Goal: Task Accomplishment & Management: Manage account settings

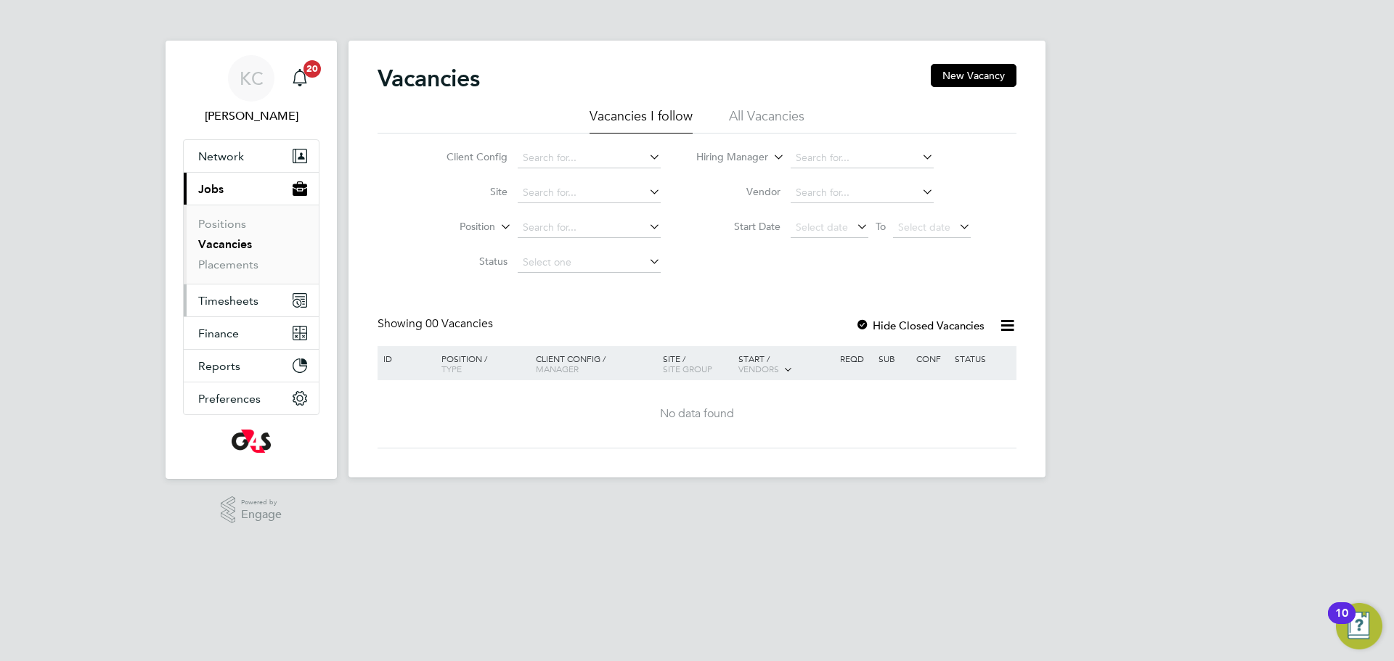
click at [210, 296] on span "Timesheets" at bounding box center [228, 301] width 60 height 14
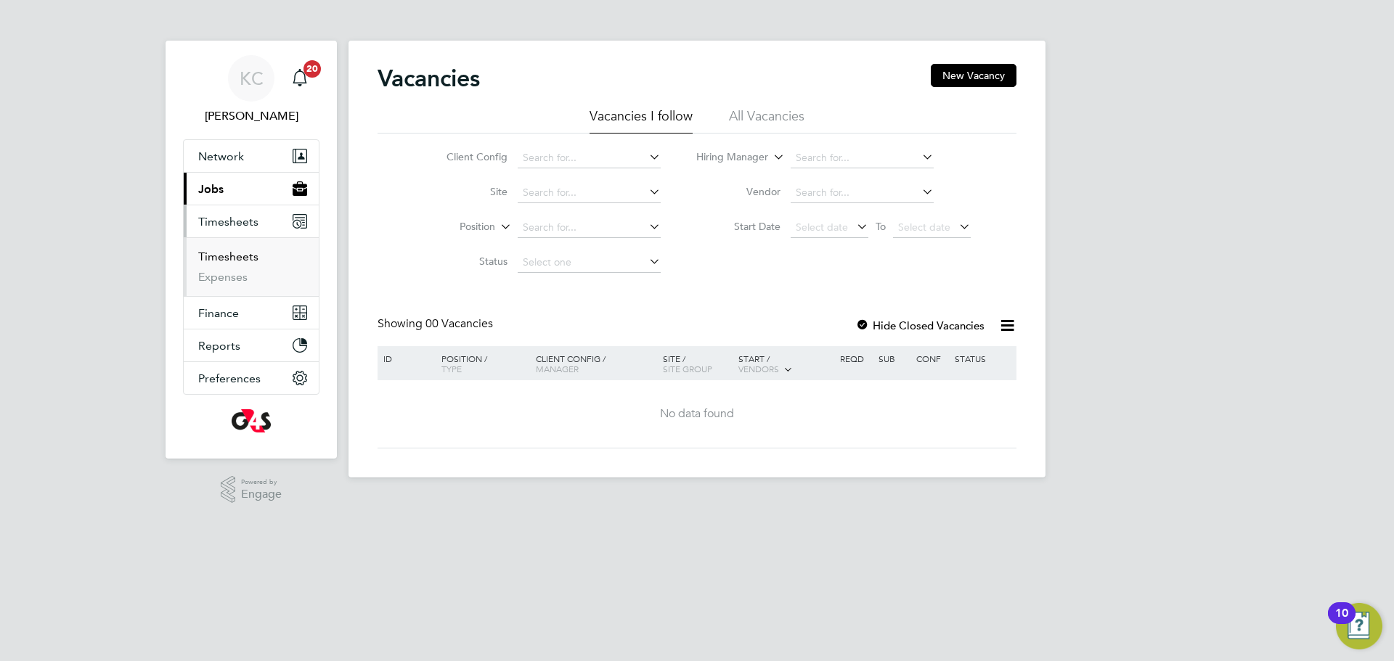
click at [218, 251] on link "Timesheets" at bounding box center [228, 257] width 60 height 14
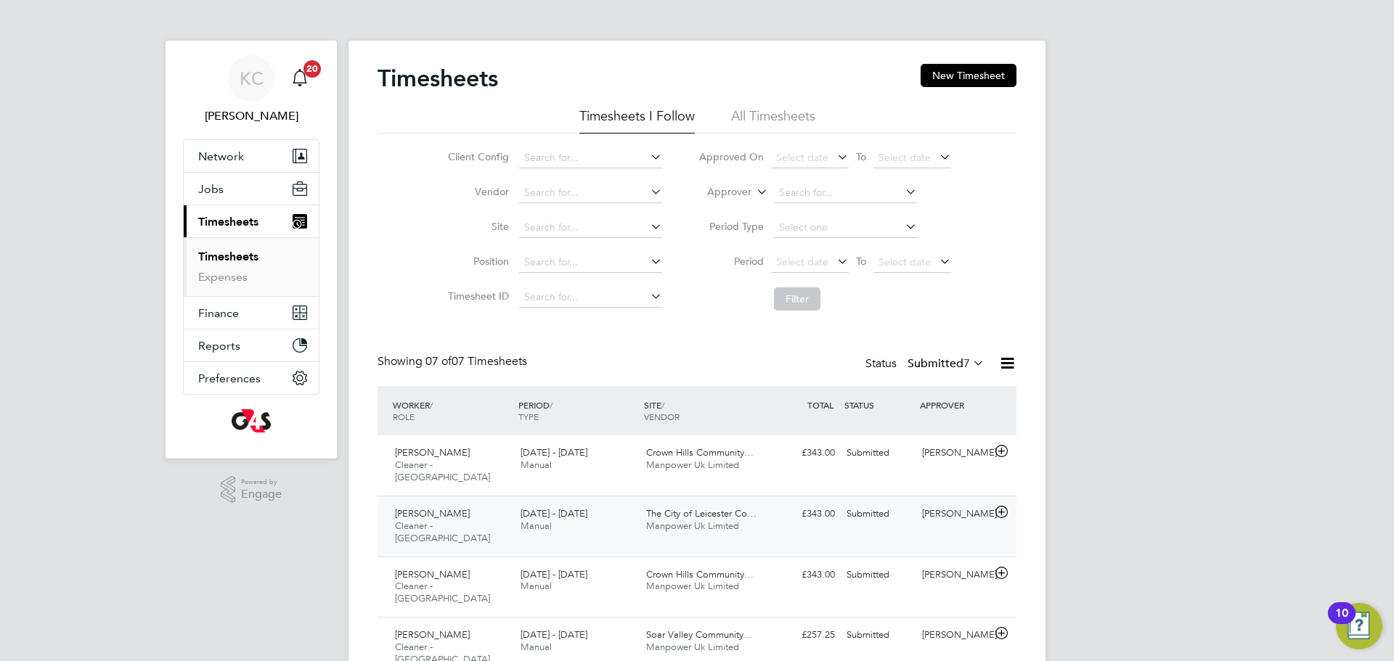
click at [406, 508] on span "Faisal Noor" at bounding box center [432, 514] width 75 height 12
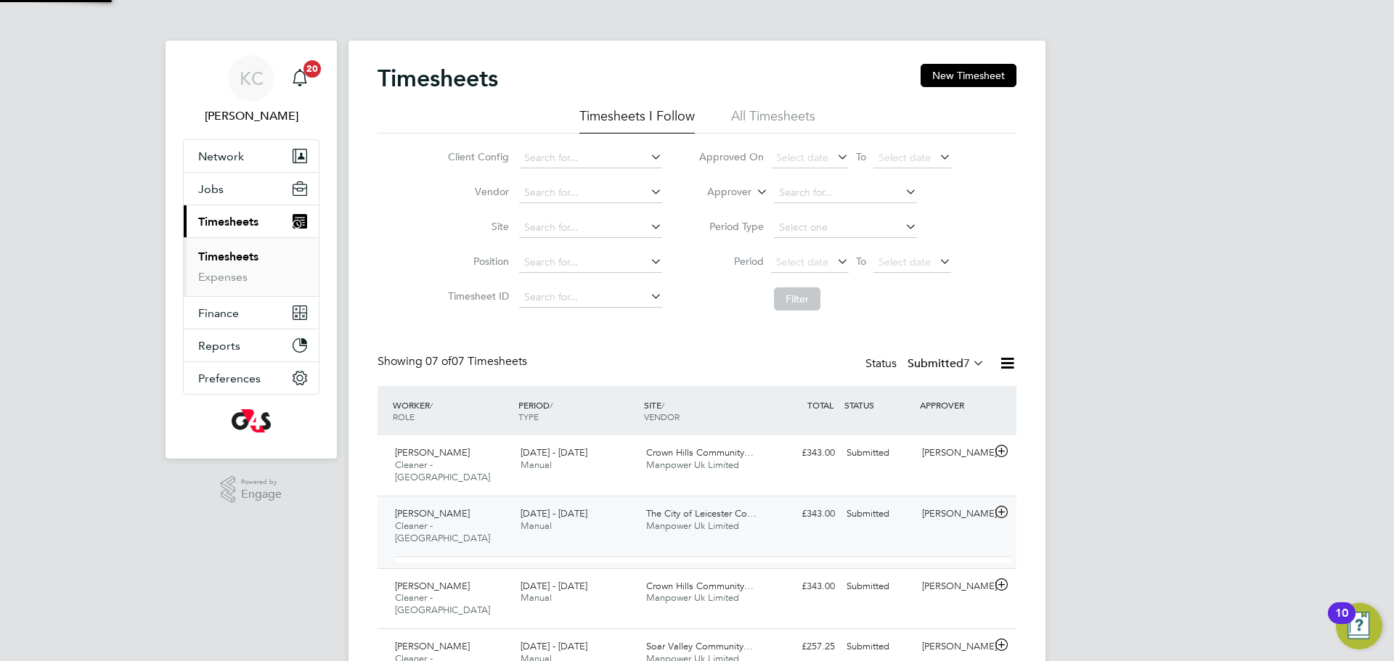
scroll to position [7, 7]
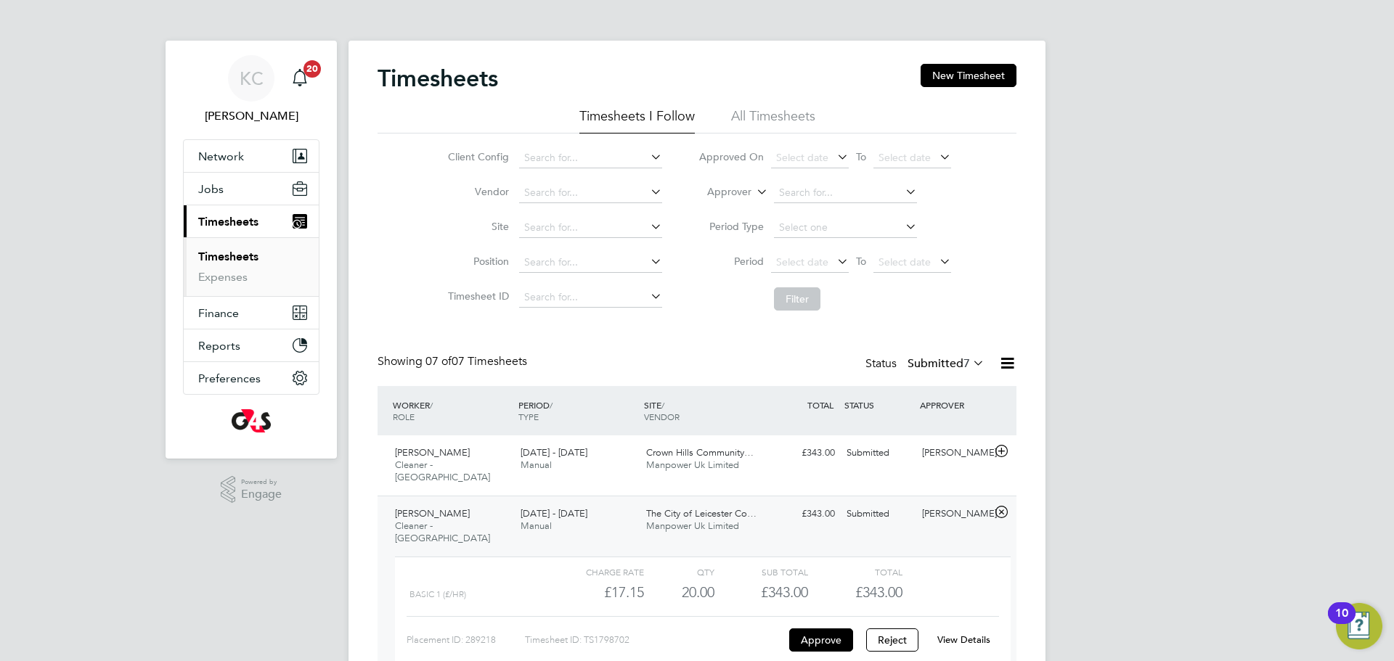
click at [963, 634] on link "View Details" at bounding box center [963, 640] width 53 height 12
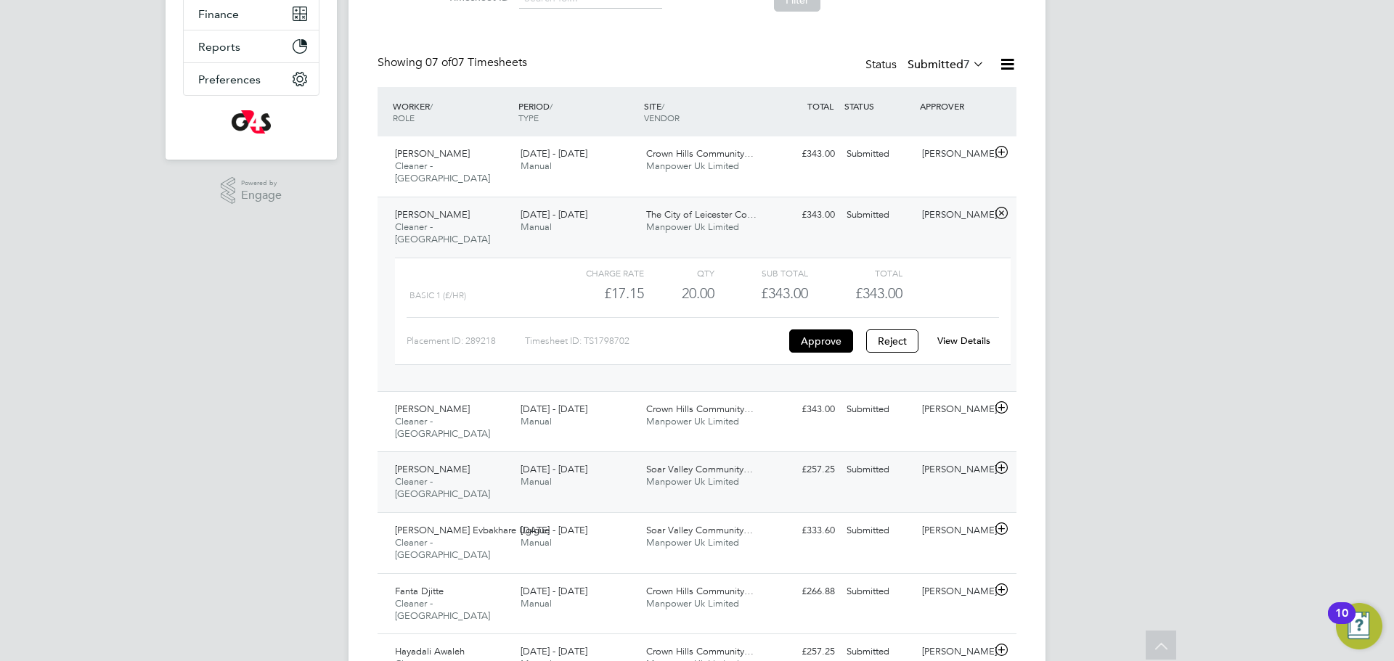
scroll to position [301, 0]
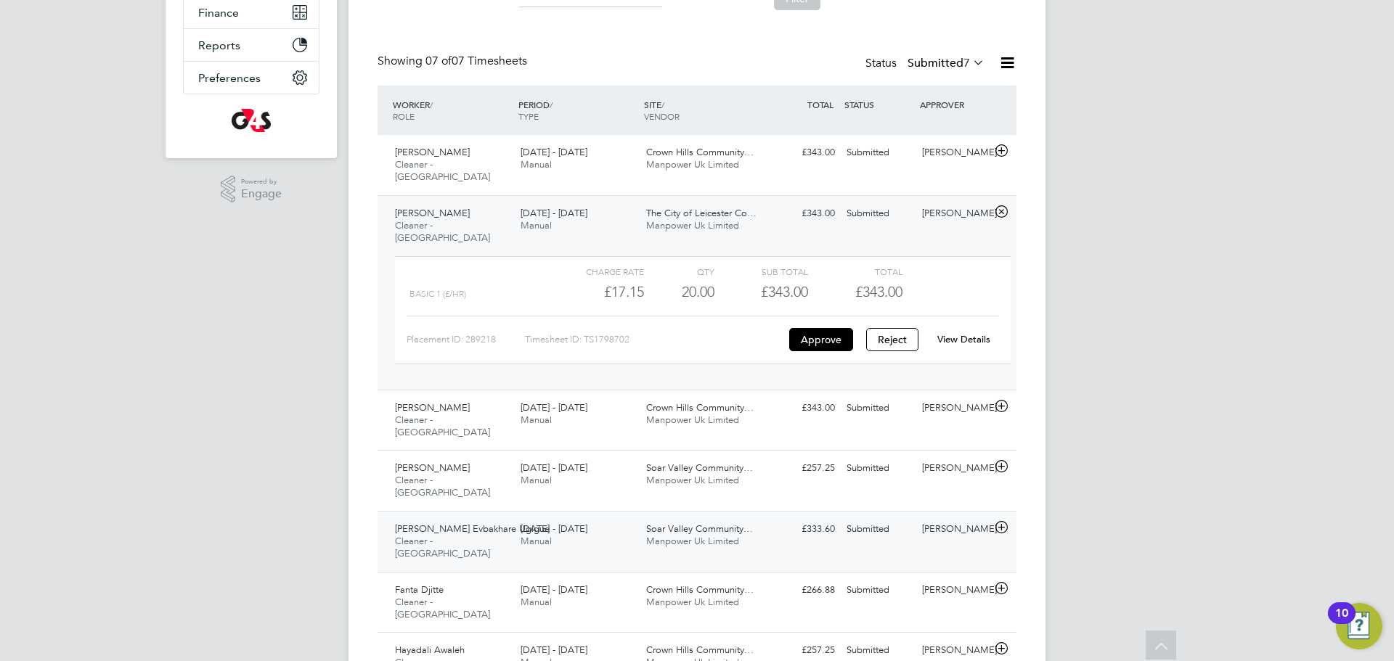
click at [459, 535] on span "Cleaner - [GEOGRAPHIC_DATA]" at bounding box center [442, 547] width 95 height 25
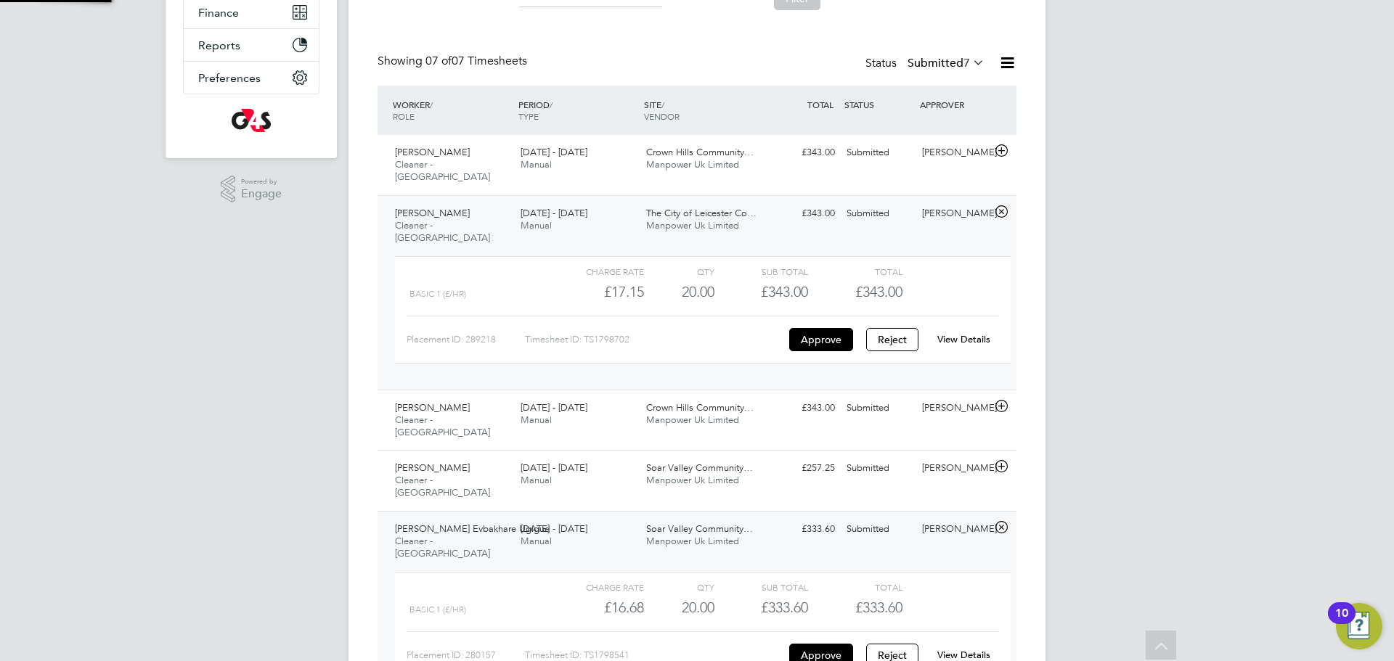
scroll to position [25, 142]
click at [958, 649] on link "View Details" at bounding box center [963, 655] width 53 height 12
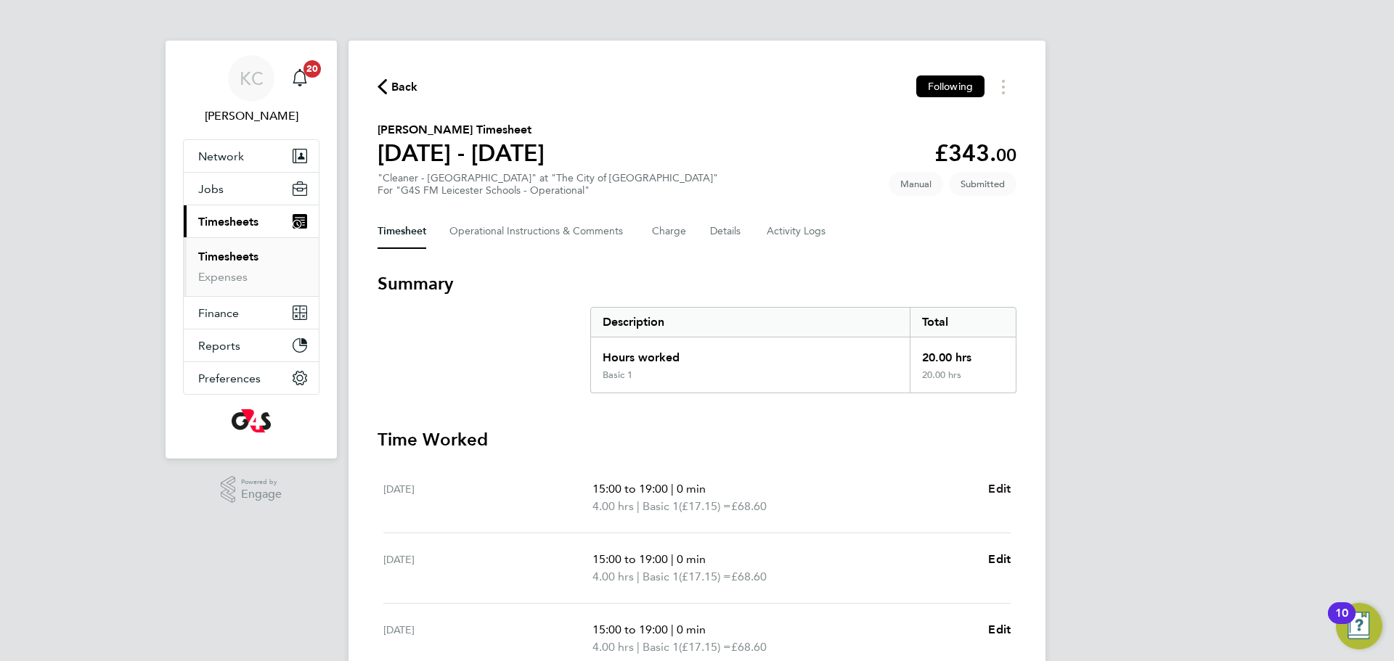
click at [1004, 491] on span "Edit" at bounding box center [999, 489] width 23 height 14
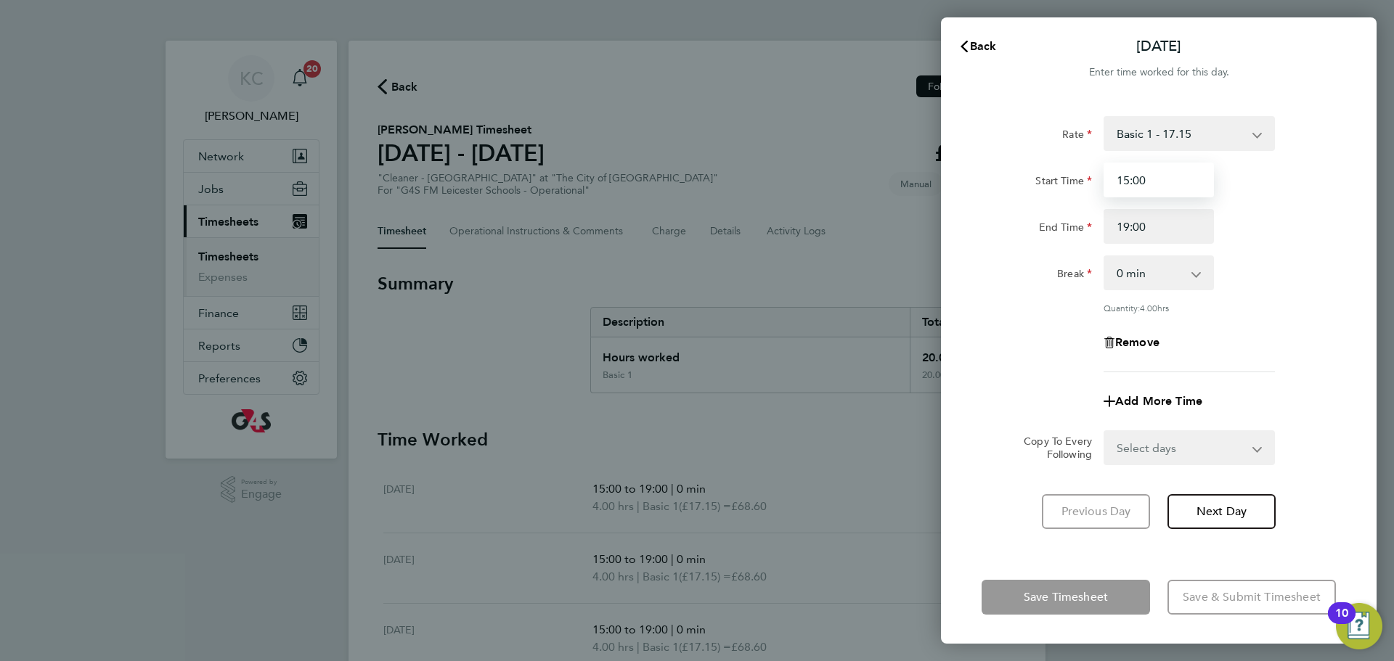
drag, startPoint x: 1157, startPoint y: 179, endPoint x: 929, endPoint y: 178, distance: 227.3
click at [944, 178] on div "Rate Basic 1 - 17.15 x1.5 - 24.33 x2 - 34.30 Start Time 15:00 End Time 19:00 Br…" at bounding box center [1159, 325] width 436 height 452
type input "08:00"
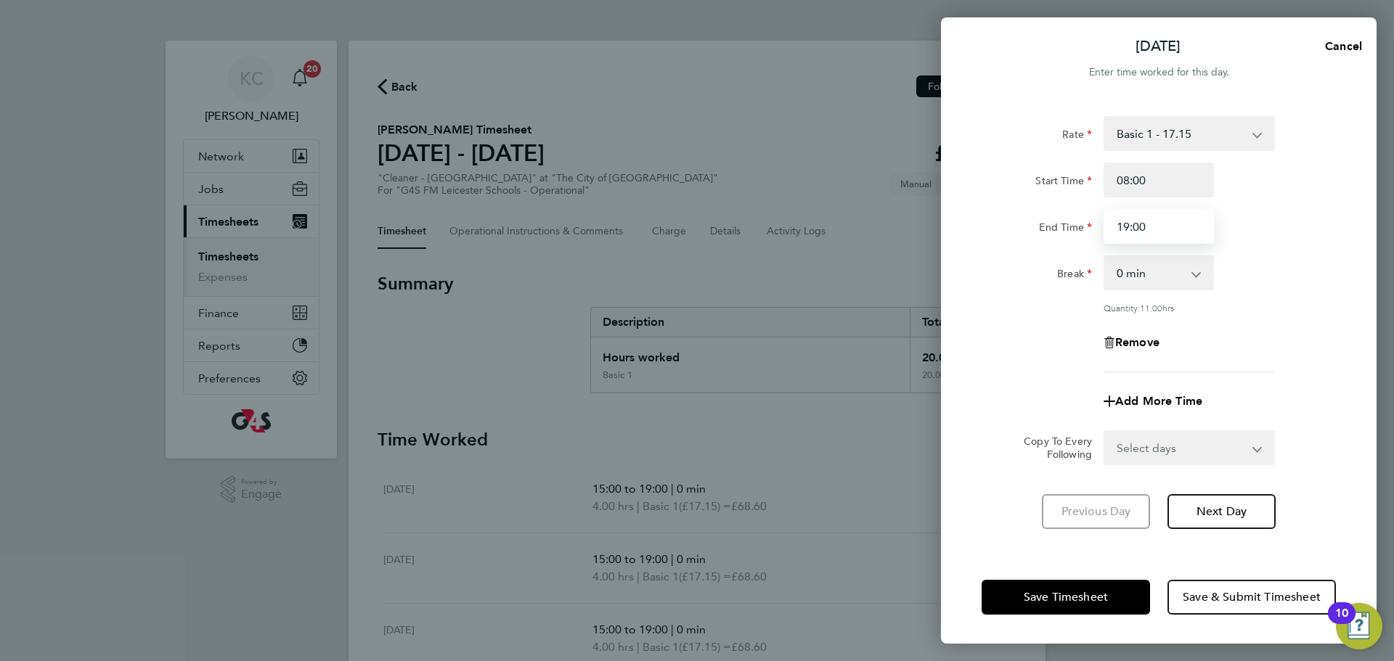
drag, startPoint x: 1147, startPoint y: 227, endPoint x: 938, endPoint y: 223, distance: 208.4
click at [938, 223] on div "Mon 04 Aug Cancel Enter time worked for this day. Rate Basic 1 - 17.15 x1.5 - 2…" at bounding box center [697, 330] width 1394 height 661
type input "12:00"
click at [1239, 510] on span "Next Day" at bounding box center [1222, 512] width 50 height 15
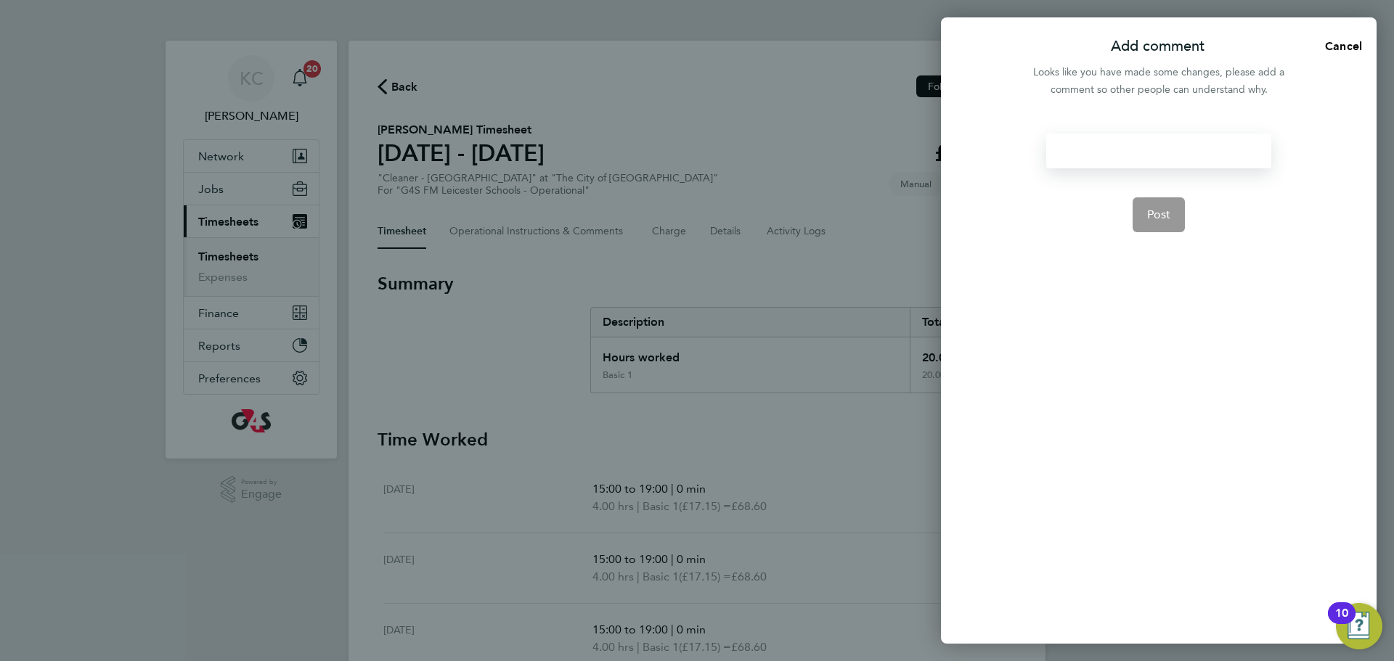
click at [1089, 157] on div at bounding box center [1158, 151] width 224 height 35
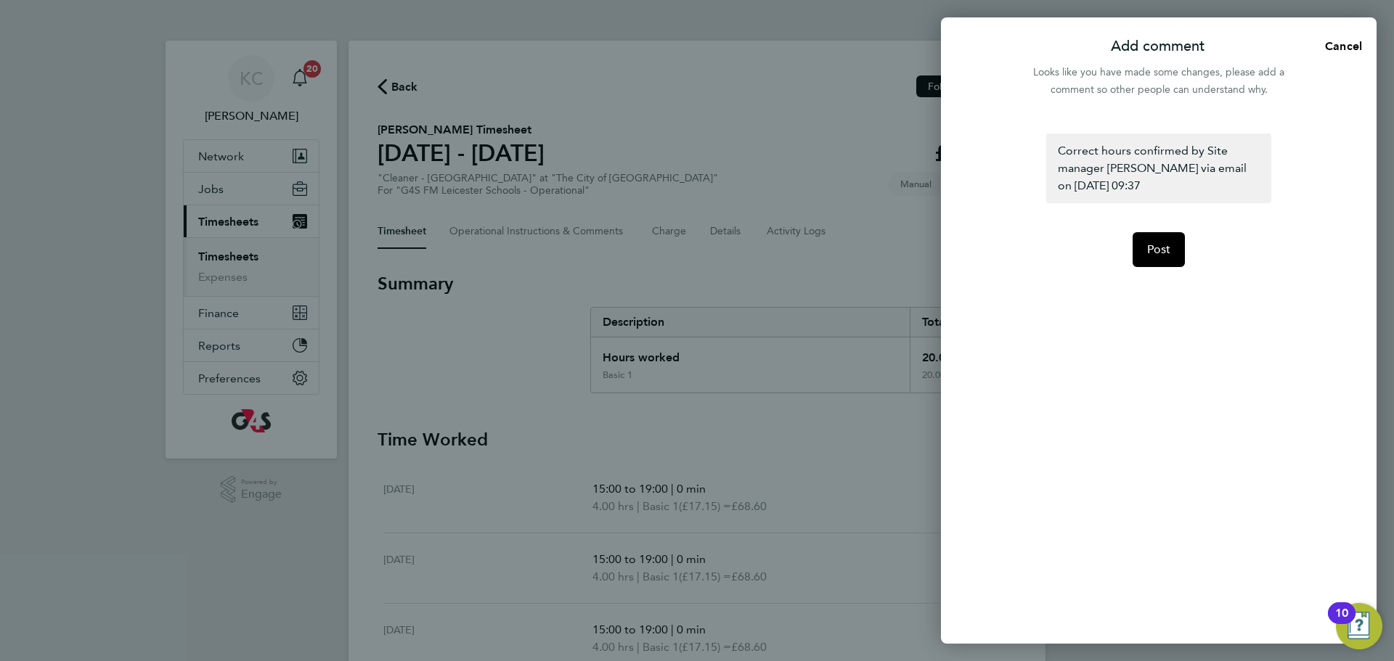
click at [1173, 272] on form "Correct hours confirmed by Site manager Trevor Hulber via email on 11/08/2025 a…" at bounding box center [1159, 298] width 236 height 329
click at [1157, 248] on span "Post" at bounding box center [1159, 250] width 24 height 15
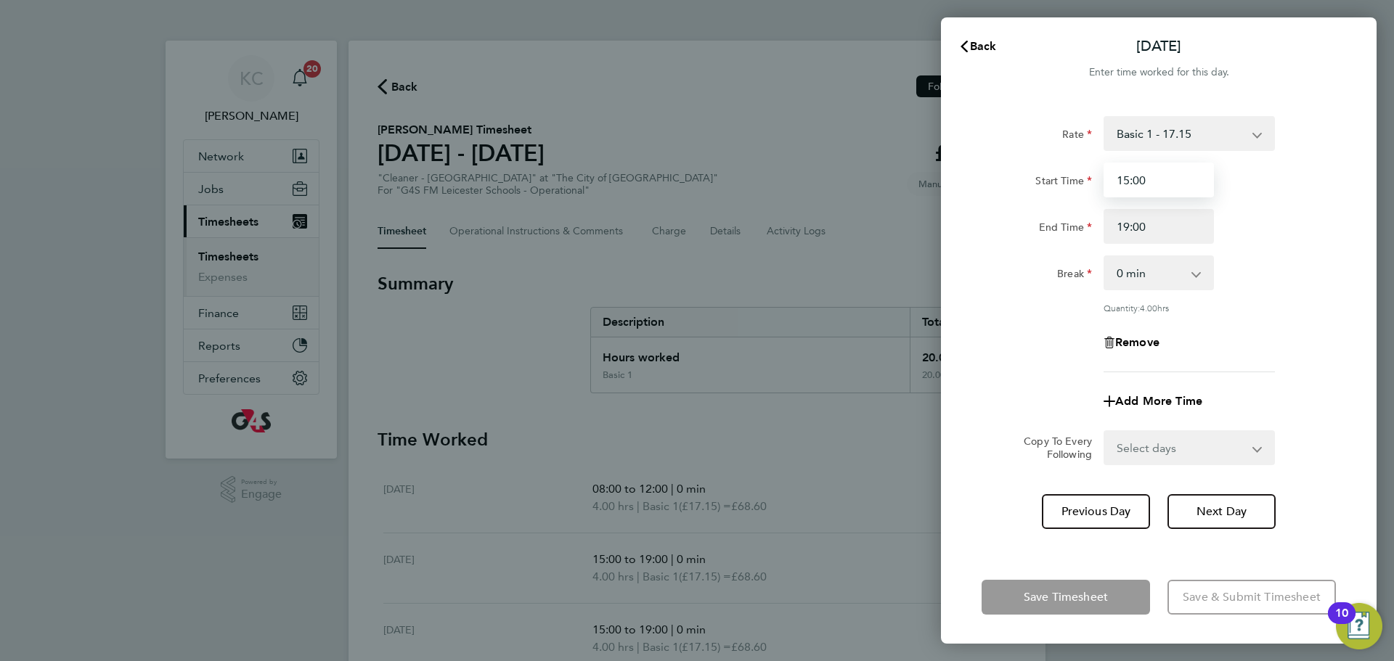
drag, startPoint x: 1172, startPoint y: 180, endPoint x: 1089, endPoint y: 152, distance: 87.3
click at [1090, 153] on div "Rate Basic 1 - 17.15 x1.5 - 24.33 x2 - 34.30 Start Time 15:00 End Time 19:00 Br…" at bounding box center [1159, 244] width 354 height 256
type input "08:00"
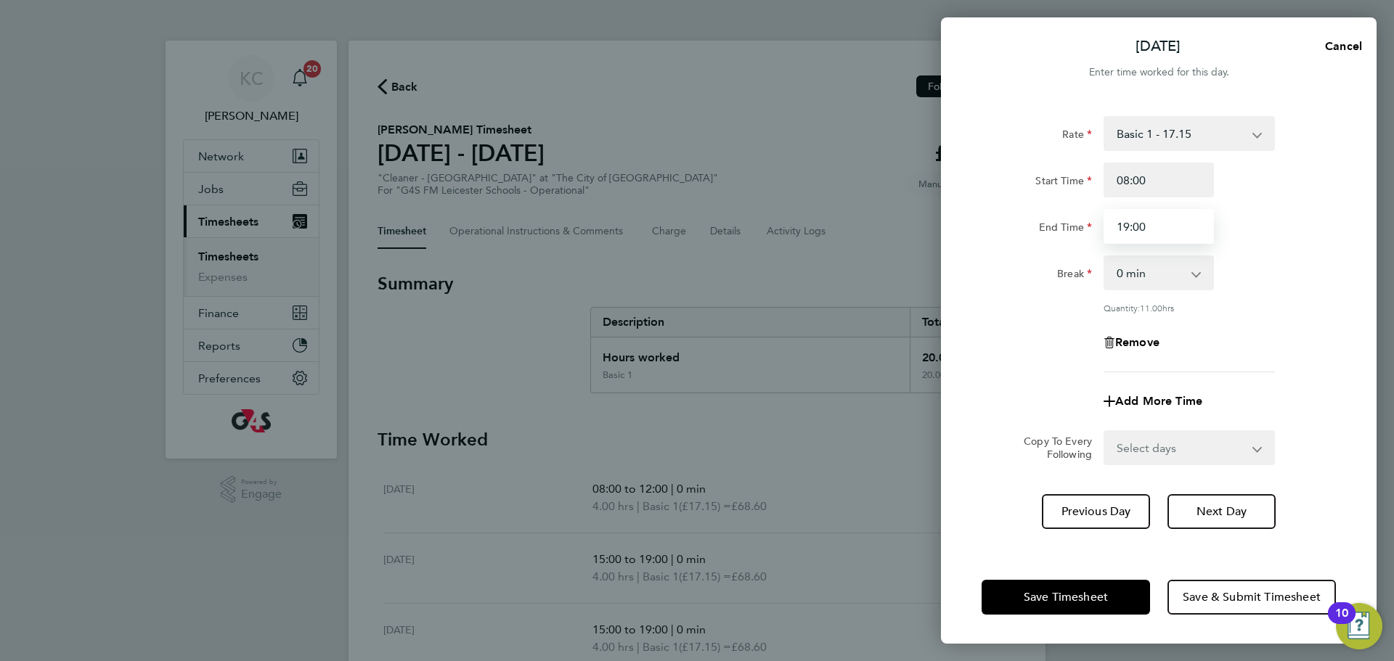
drag, startPoint x: 1157, startPoint y: 221, endPoint x: 869, endPoint y: 211, distance: 287.7
click at [869, 211] on div "Tue 05 Aug Cancel Enter time worked for this day. Rate Basic 1 - 17.15 x1.5 - 2…" at bounding box center [697, 330] width 1394 height 661
type input "12:00"
click at [1208, 514] on span "Next Day" at bounding box center [1222, 512] width 50 height 15
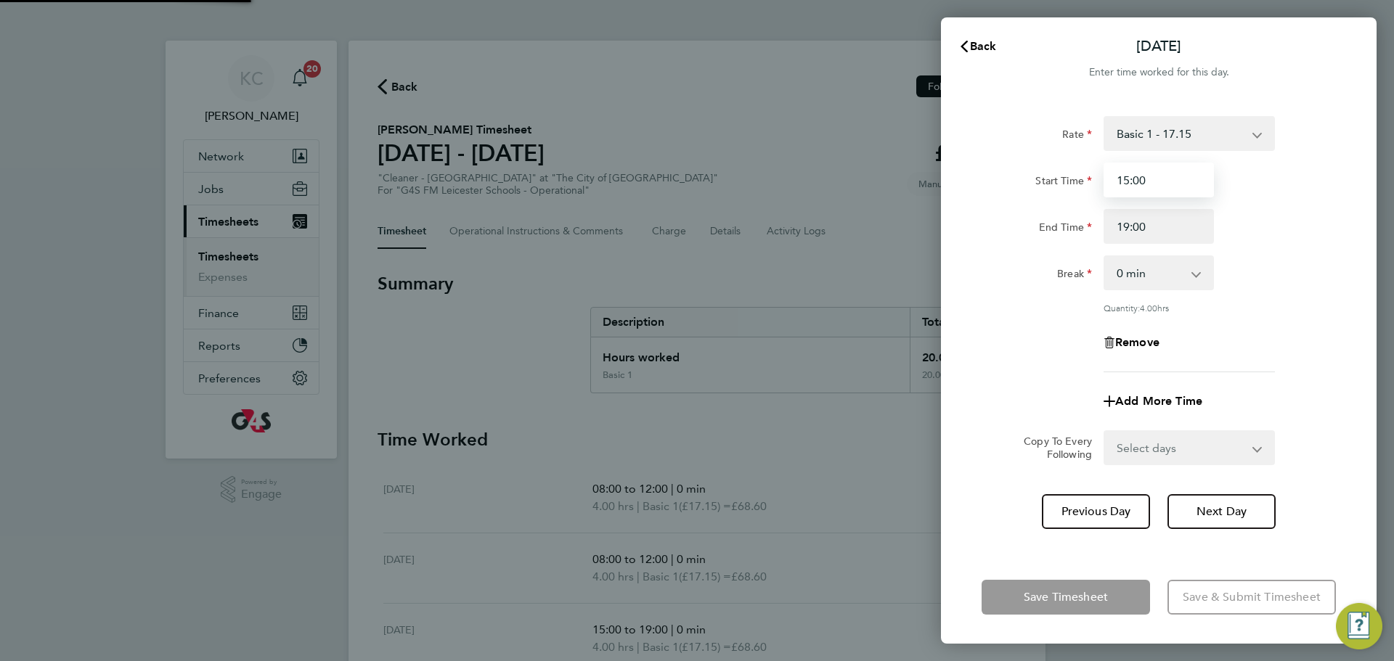
drag, startPoint x: 1162, startPoint y: 184, endPoint x: 1001, endPoint y: 161, distance: 162.8
click at [1001, 161] on div "Rate Basic 1 - 17.15 x1.5 - 24.33 x2 - 34.30 Start Time 15:00 End Time 19:00 Br…" at bounding box center [1159, 244] width 354 height 256
type input "08:00"
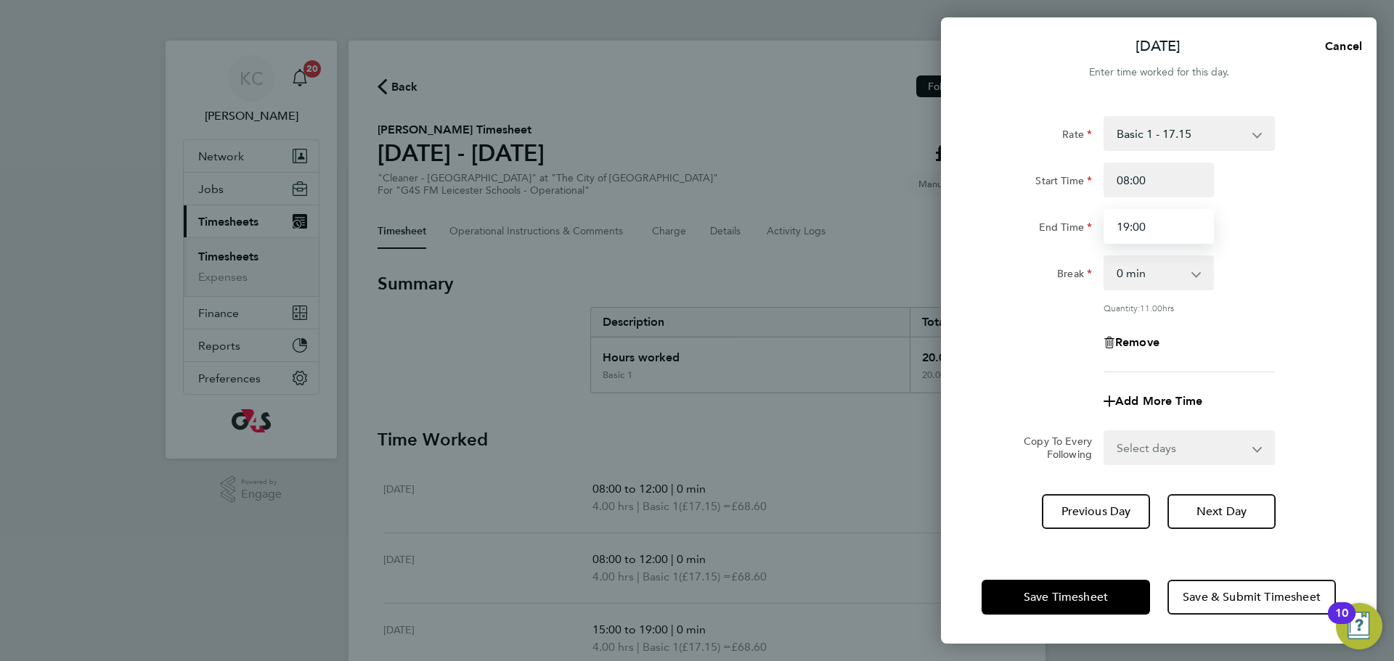
drag, startPoint x: 1162, startPoint y: 231, endPoint x: 892, endPoint y: 219, distance: 270.4
click at [892, 219] on div "Wed 06 Aug Cancel Enter time worked for this day. Rate Basic 1 - 17.15 x1.5 - 2…" at bounding box center [697, 330] width 1394 height 661
type input "12:00"
click at [1224, 521] on button "Next Day" at bounding box center [1222, 511] width 108 height 35
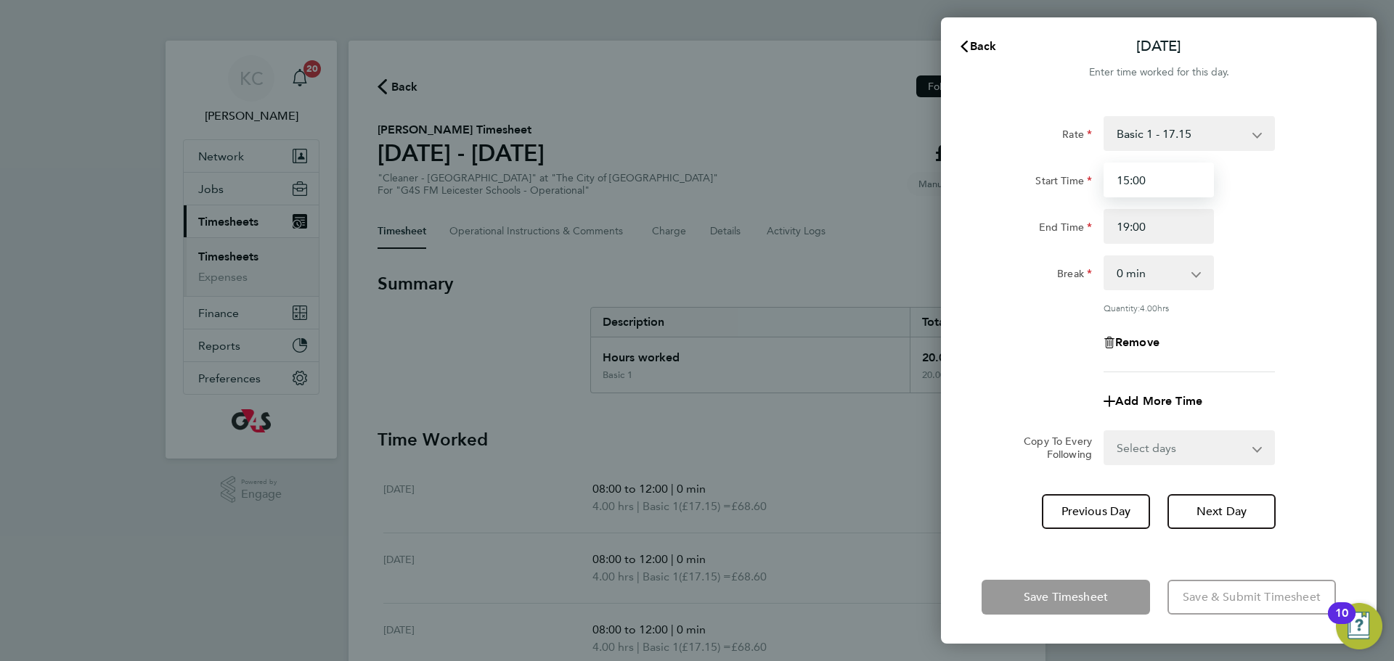
drag, startPoint x: 1165, startPoint y: 176, endPoint x: 872, endPoint y: 161, distance: 293.7
click at [872, 161] on div "Back Thu 07 Aug Enter time worked for this day. Rate Basic 1 - 17.15 x1.5 - 24.…" at bounding box center [697, 330] width 1394 height 661
type input "08:00"
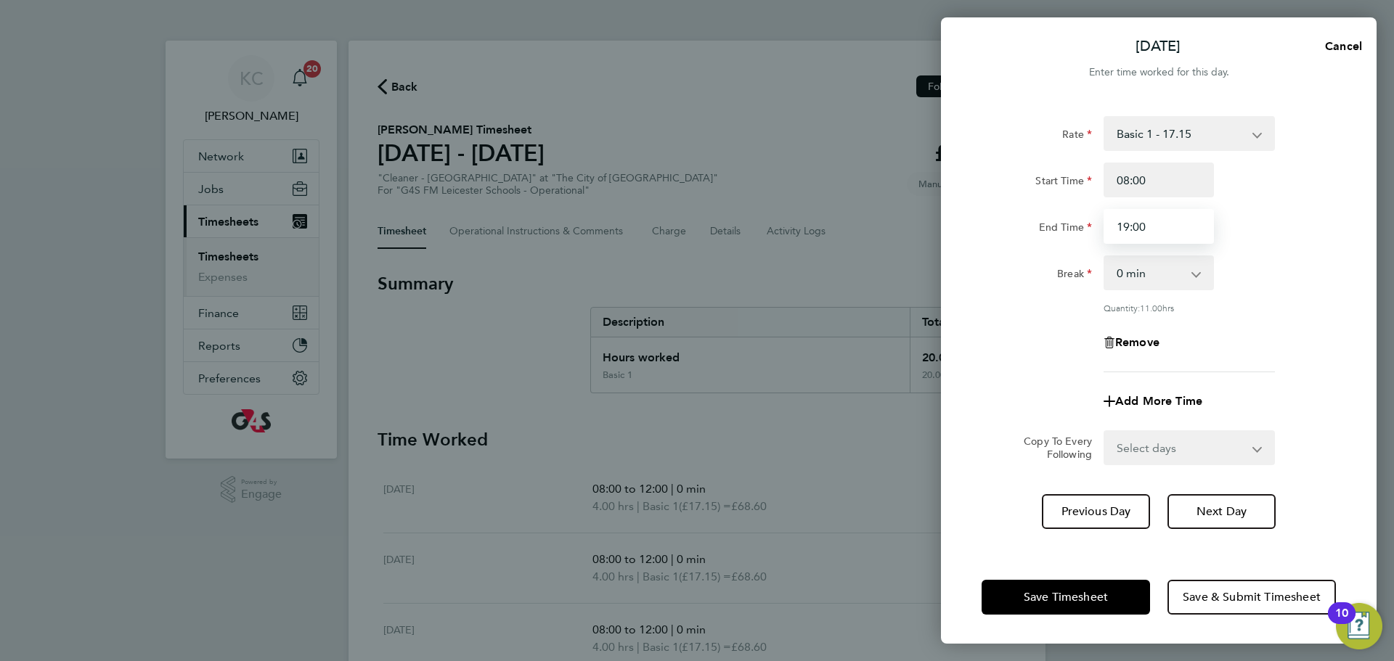
drag, startPoint x: 1175, startPoint y: 232, endPoint x: 851, endPoint y: 221, distance: 324.0
click at [851, 221] on div "Thu 07 Aug Cancel Enter time worked for this day. Rate Basic 1 - 17.15 x1.5 - 2…" at bounding box center [697, 330] width 1394 height 661
type input "12:00"
click at [1227, 513] on span "Next Day" at bounding box center [1222, 512] width 50 height 15
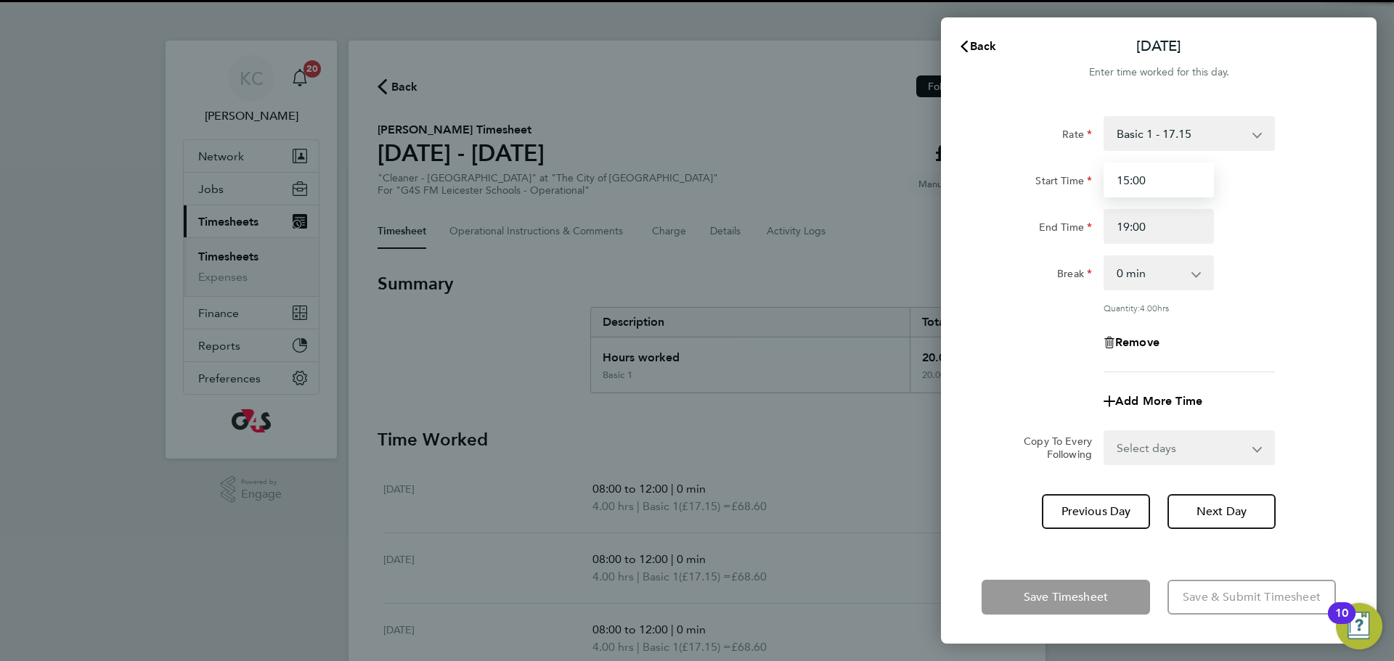
drag, startPoint x: 1202, startPoint y: 188, endPoint x: 929, endPoint y: 184, distance: 273.8
click at [937, 186] on div "Back Fri 08 Aug Enter time worked for this day. Rate Basic 1 - 17.15 x1.5 - 24.…" at bounding box center [697, 330] width 1394 height 661
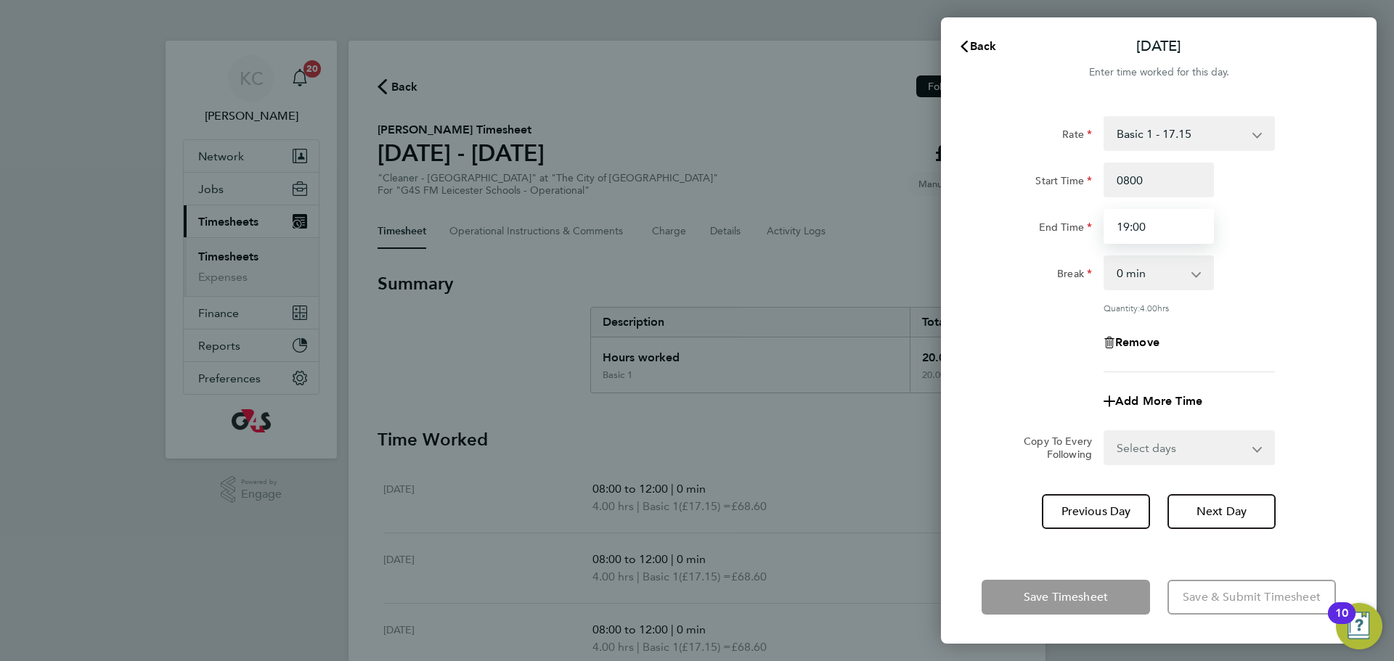
type input "08:00"
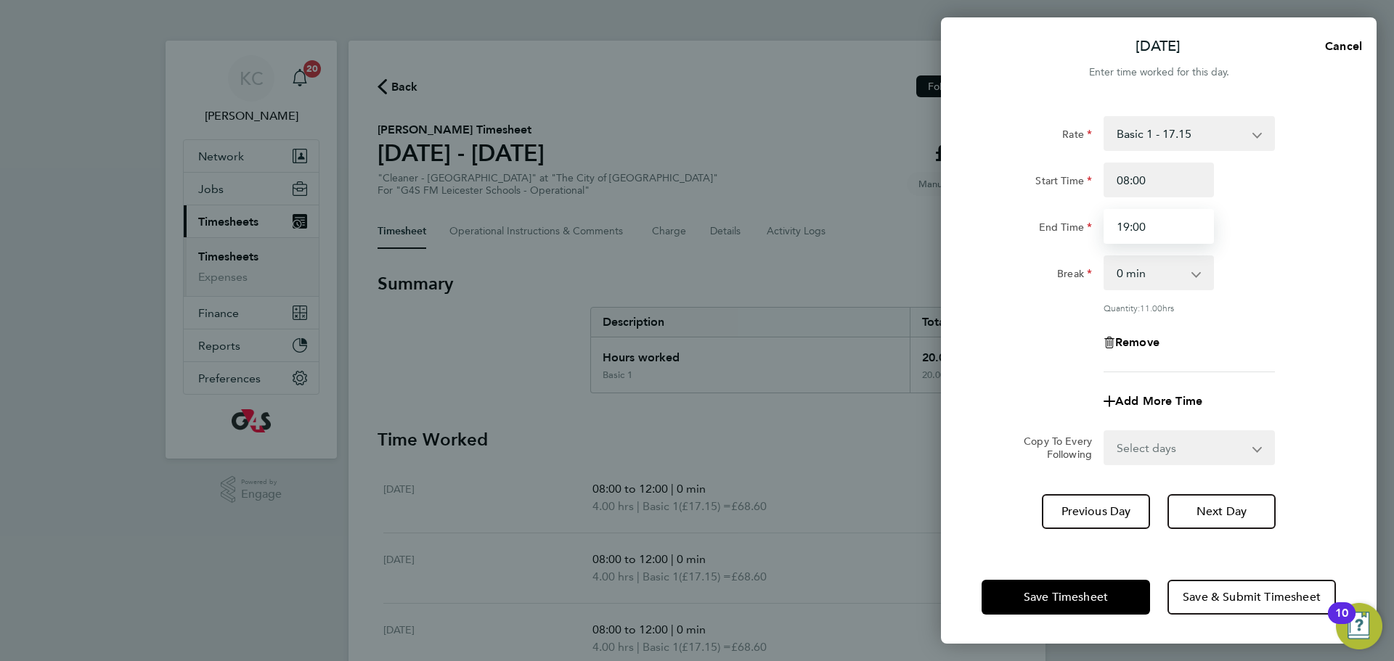
drag, startPoint x: 1155, startPoint y: 230, endPoint x: 934, endPoint y: 220, distance: 221.0
click at [934, 220] on div "Fri 08 Aug Cancel Enter time worked for this day. Rate Basic 1 - 17.15 x1.5 - 2…" at bounding box center [697, 330] width 1394 height 661
type input "12:00"
click at [1228, 518] on button "Next Day" at bounding box center [1222, 511] width 108 height 35
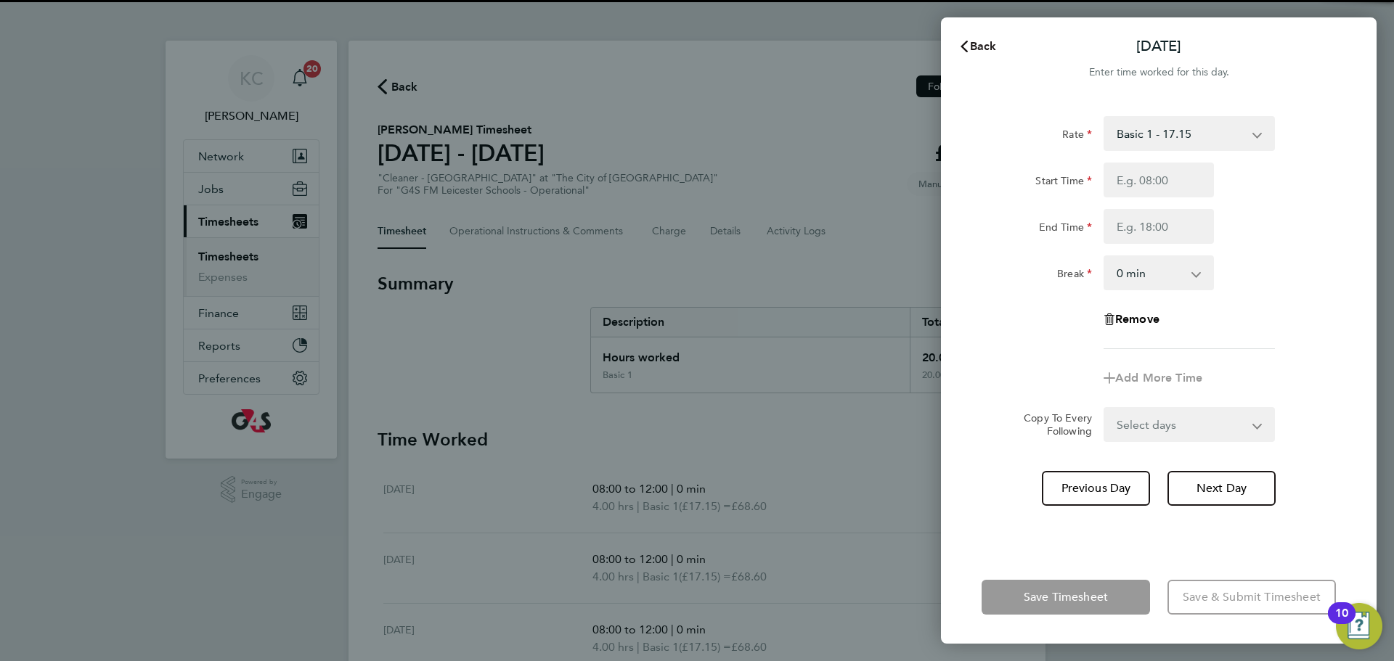
click at [974, 41] on span "Back" at bounding box center [983, 46] width 27 height 14
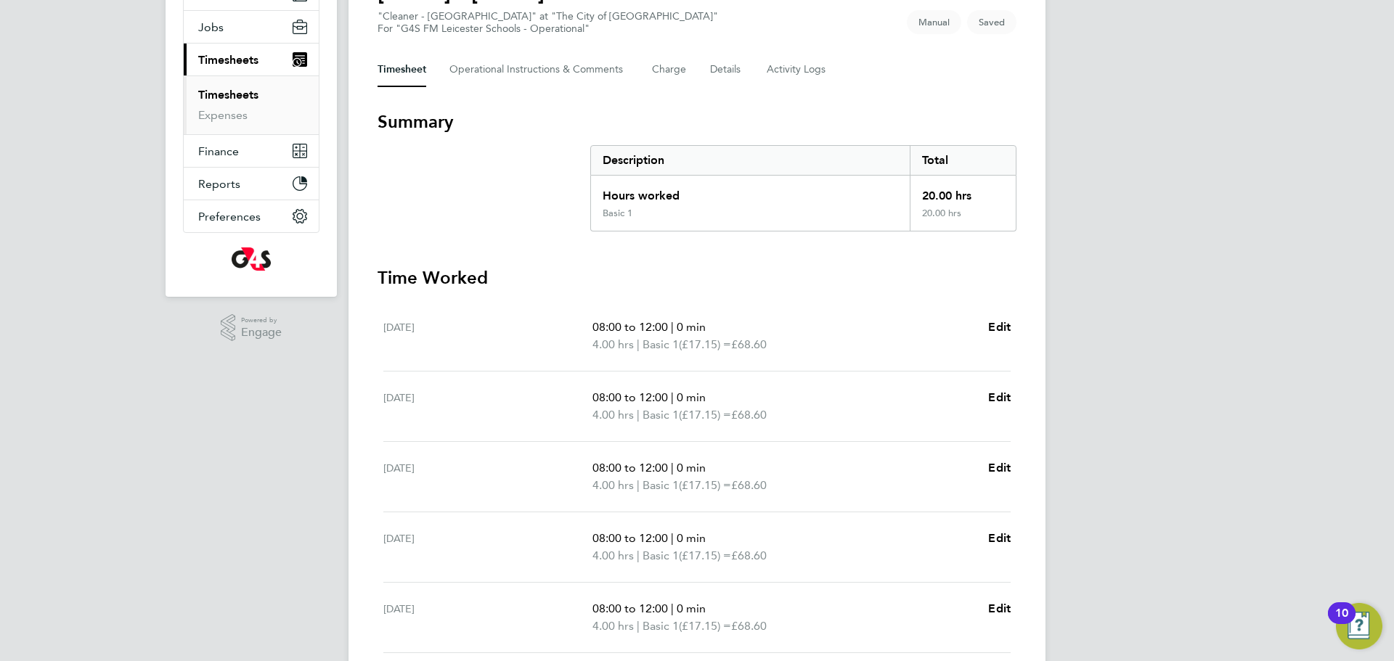
scroll to position [365, 0]
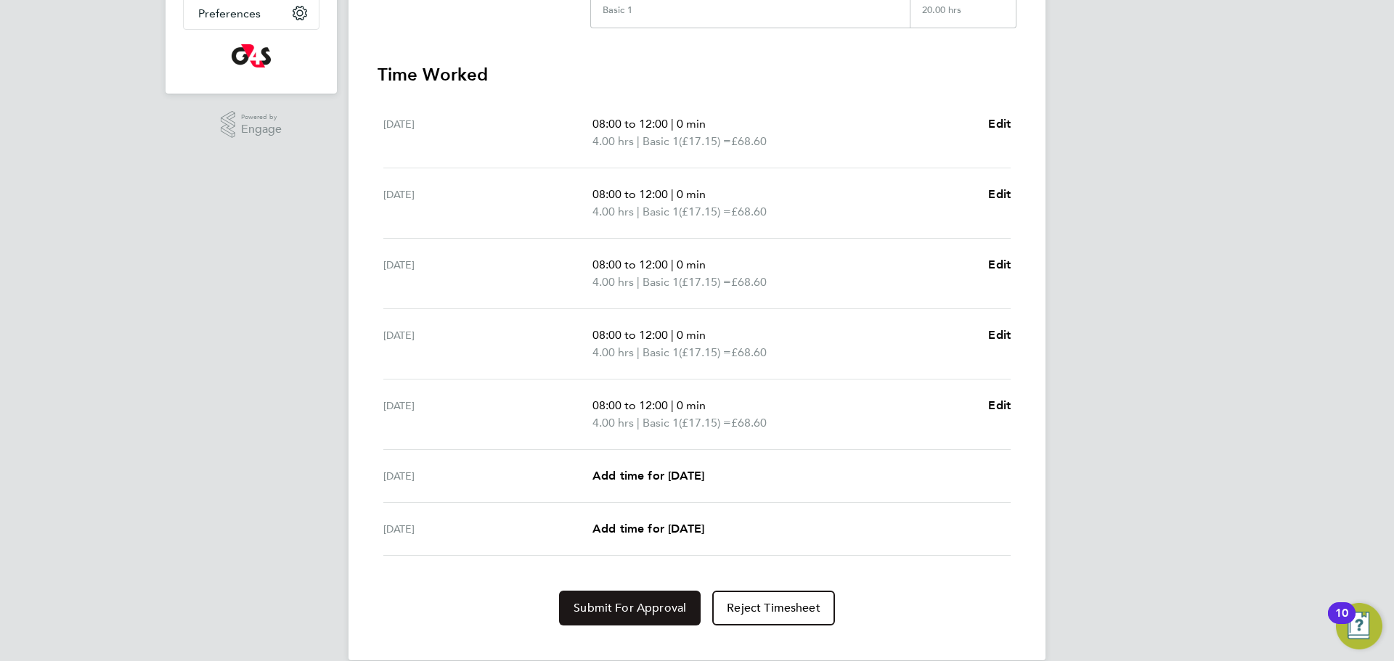
click at [651, 604] on span "Submit For Approval" at bounding box center [630, 608] width 113 height 15
click at [640, 606] on span "Approve Timesheet" at bounding box center [630, 608] width 107 height 15
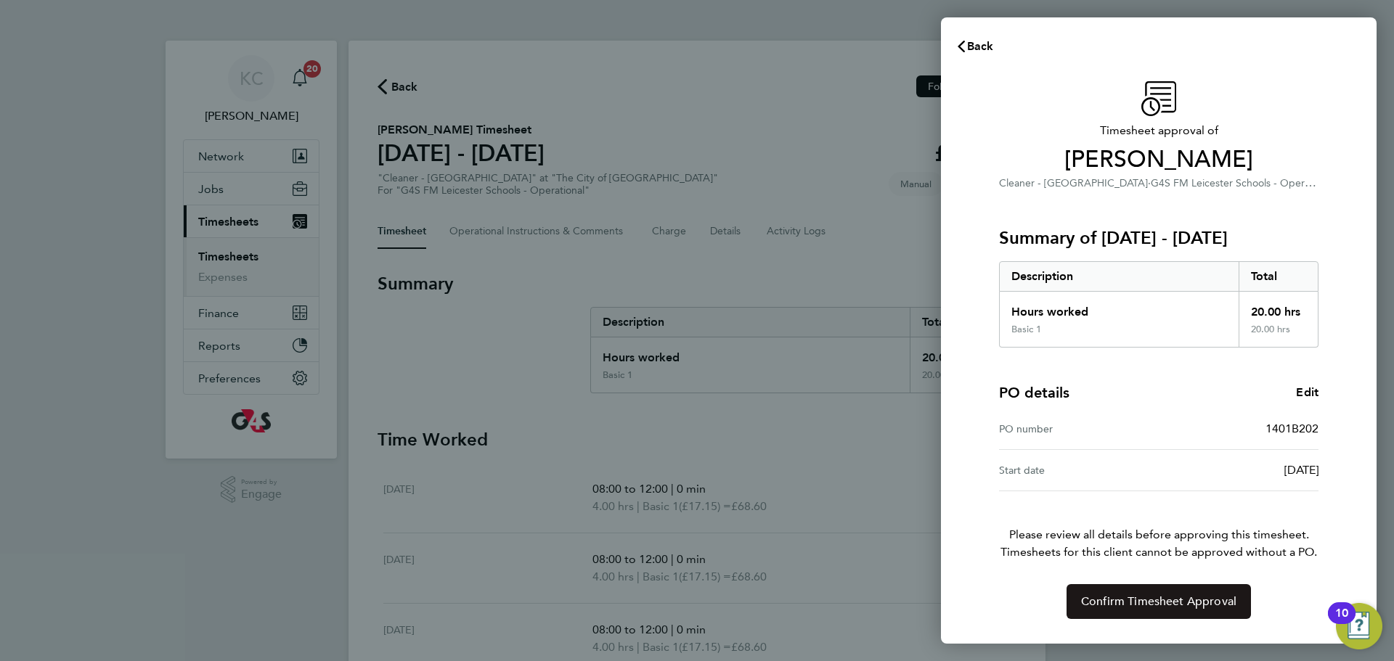
click at [1155, 612] on button "Confirm Timesheet Approval" at bounding box center [1159, 602] width 184 height 35
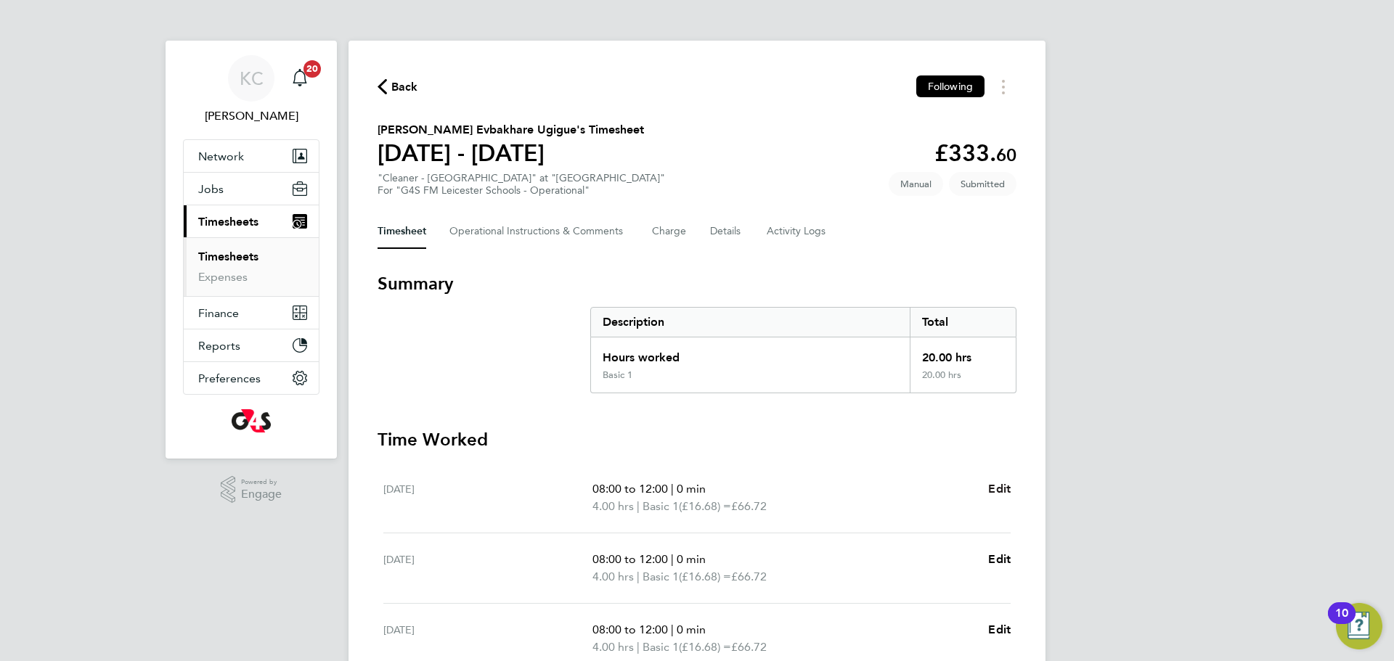
click at [1001, 486] on span "Edit" at bounding box center [999, 489] width 23 height 14
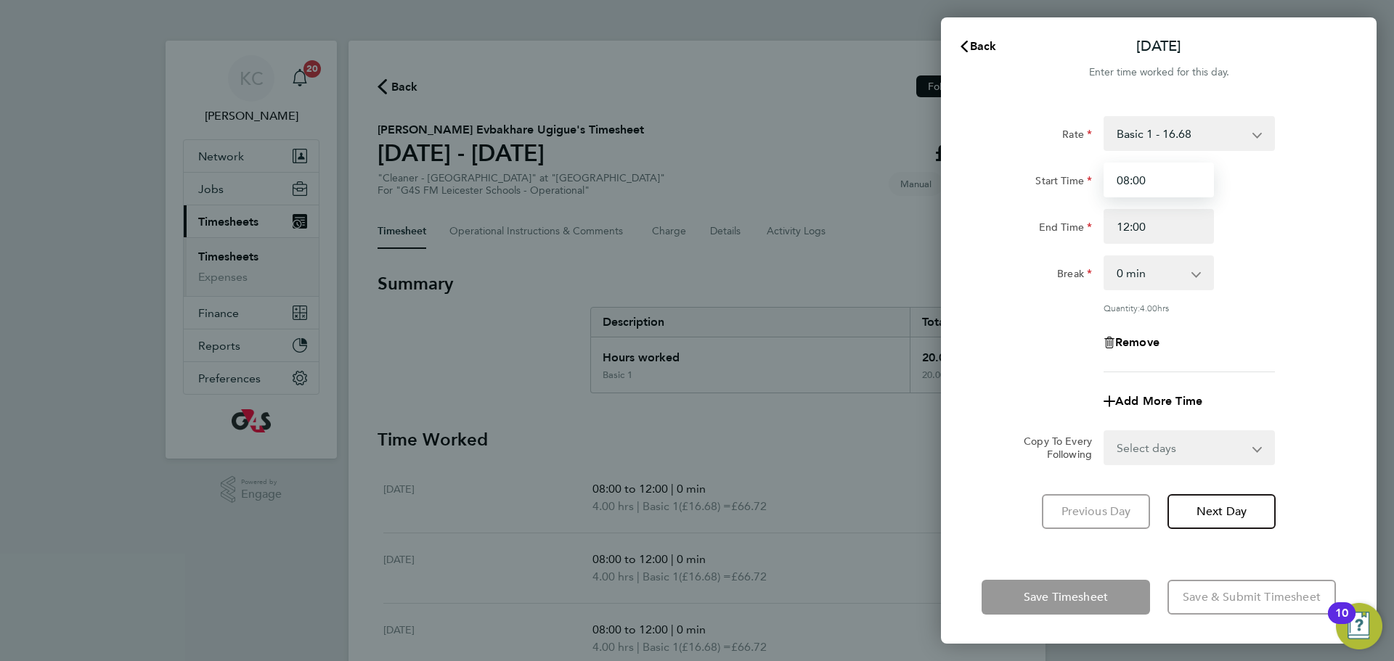
click at [1152, 187] on input "08:00" at bounding box center [1159, 180] width 110 height 35
type input "08:05"
click at [1173, 218] on input "12:00" at bounding box center [1159, 226] width 110 height 35
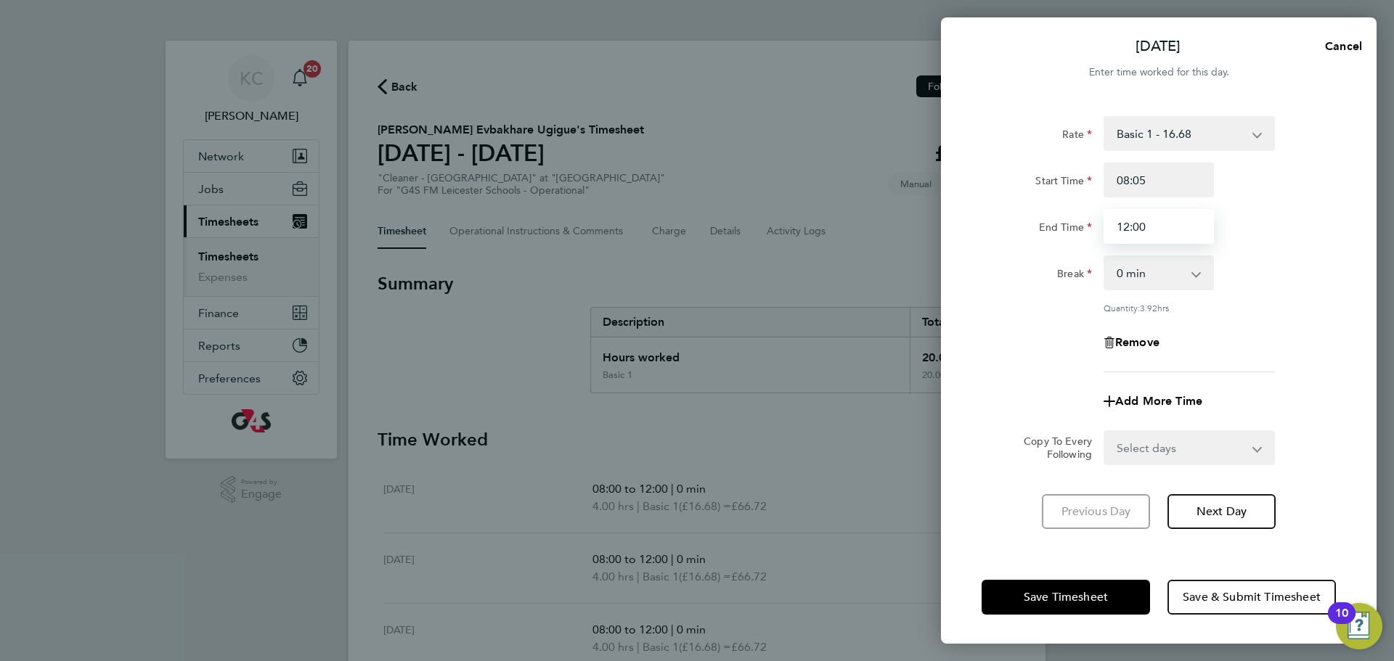
click at [1163, 227] on input "12:00" at bounding box center [1159, 226] width 110 height 35
type input "12:05"
click at [1219, 514] on span "Next Day" at bounding box center [1222, 512] width 50 height 15
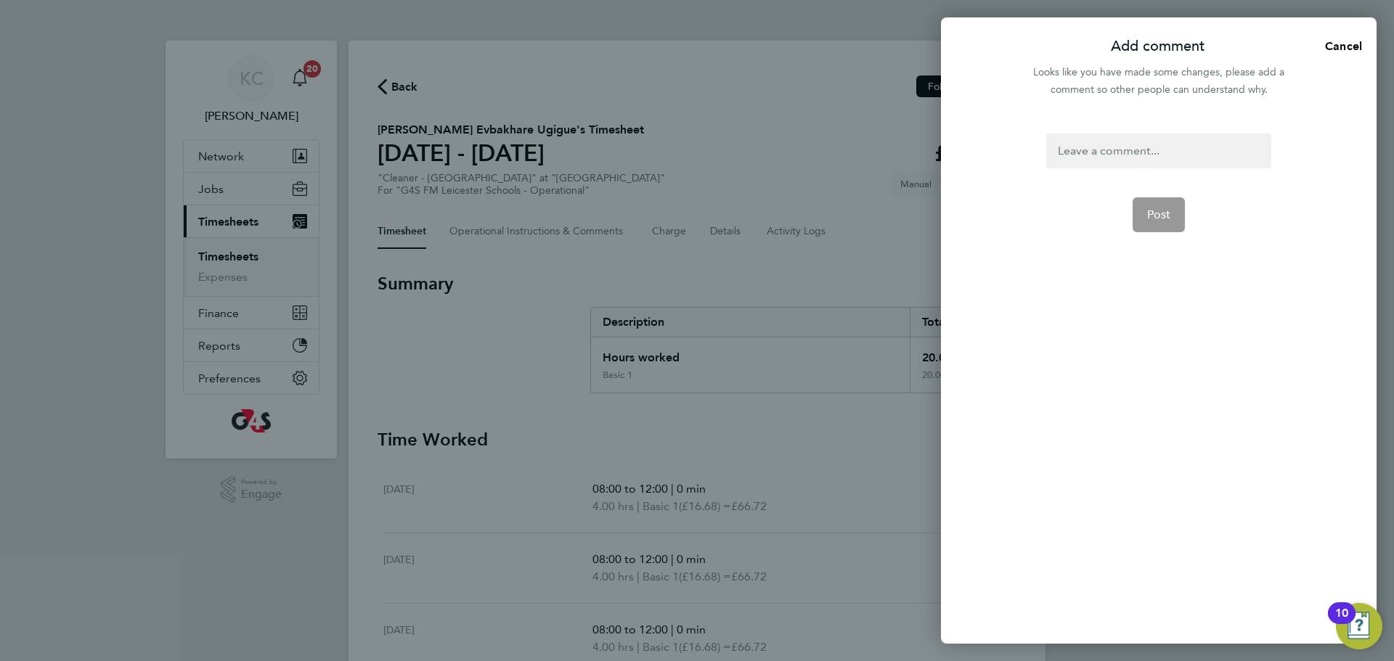
click at [1105, 153] on div at bounding box center [1158, 151] width 224 height 35
click at [1103, 151] on div "Corect hourss on time sheet" at bounding box center [1158, 151] width 224 height 35
click at [1167, 220] on span "Post" at bounding box center [1159, 215] width 24 height 15
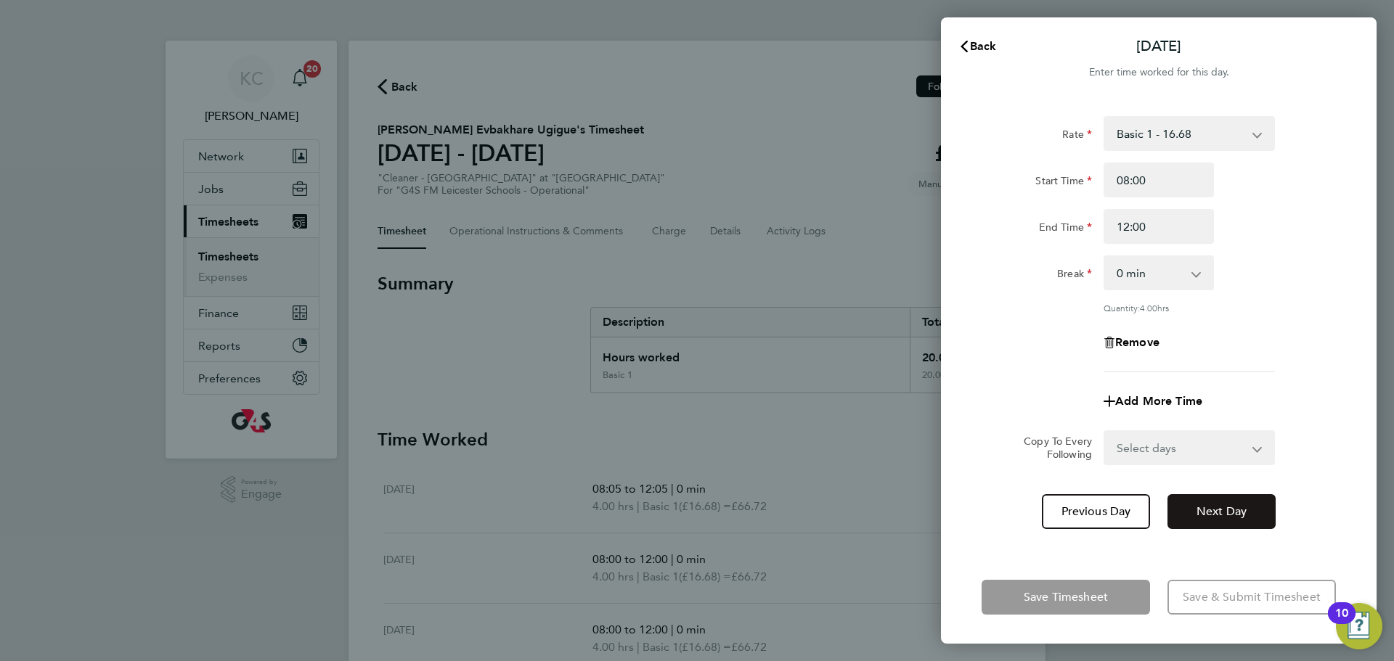
click at [1222, 499] on button "Next Day" at bounding box center [1222, 511] width 108 height 35
click at [1205, 512] on span "Next Day" at bounding box center [1222, 512] width 50 height 15
click at [994, 47] on span "Back" at bounding box center [983, 46] width 27 height 14
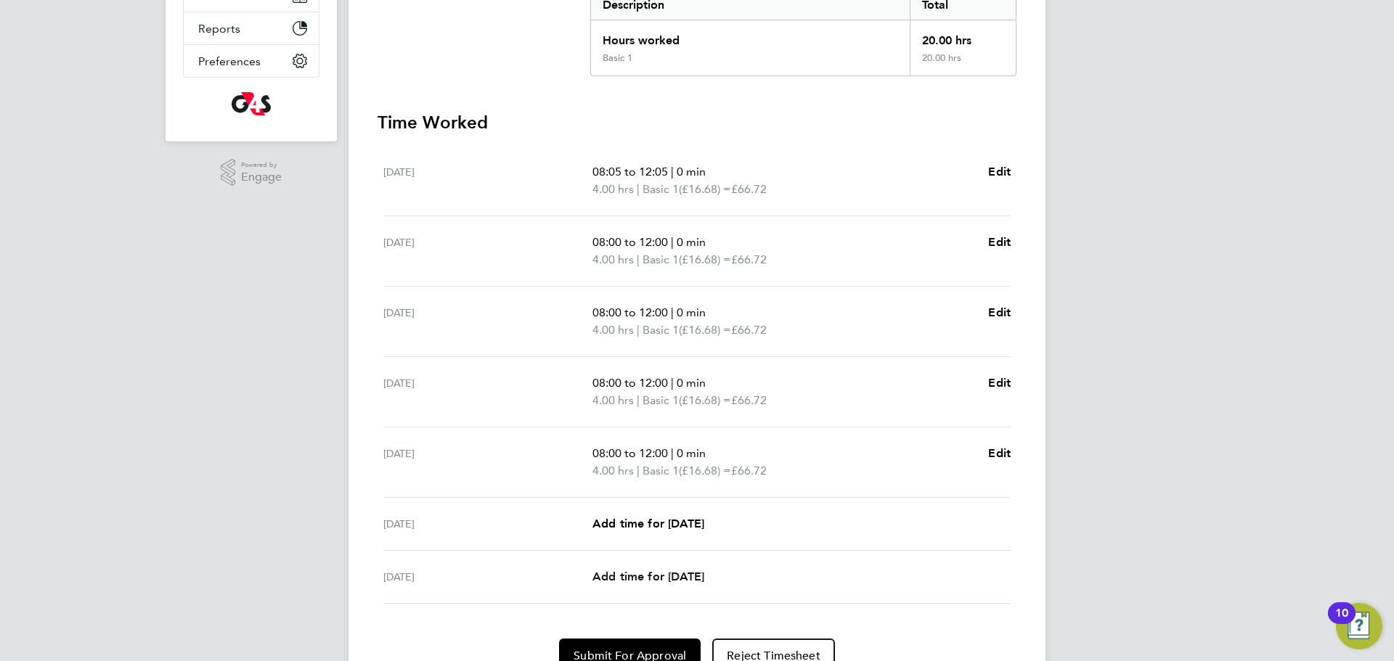
scroll to position [388, 0]
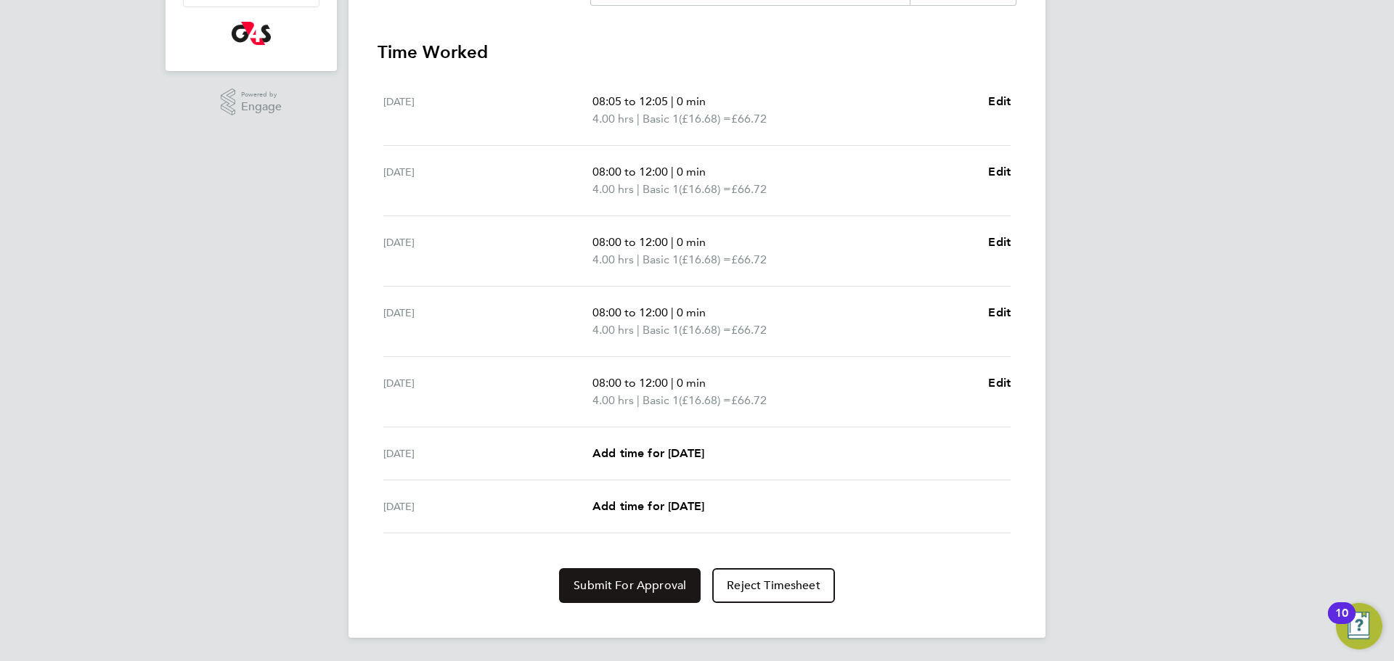
click at [640, 595] on button "Submit For Approval" at bounding box center [630, 586] width 142 height 35
click at [640, 595] on button "Approve Timesheet" at bounding box center [630, 586] width 136 height 35
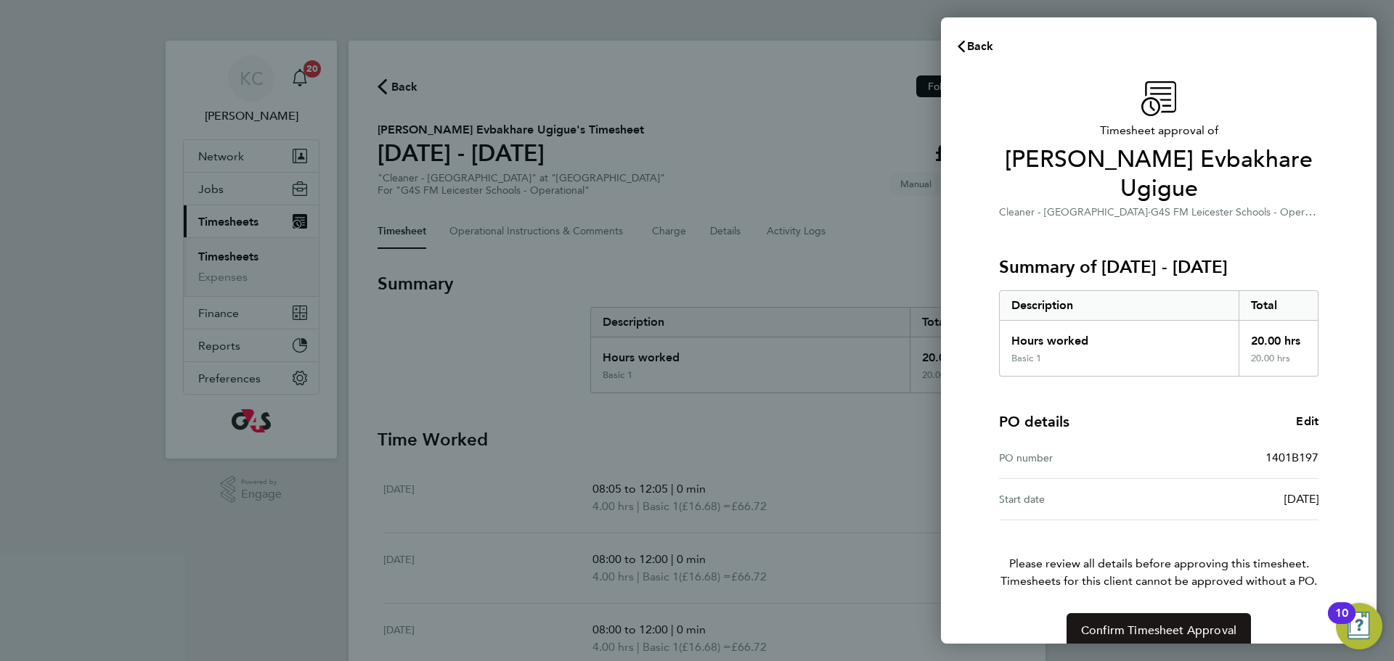
click at [1179, 614] on button "Confirm Timesheet Approval" at bounding box center [1159, 631] width 184 height 35
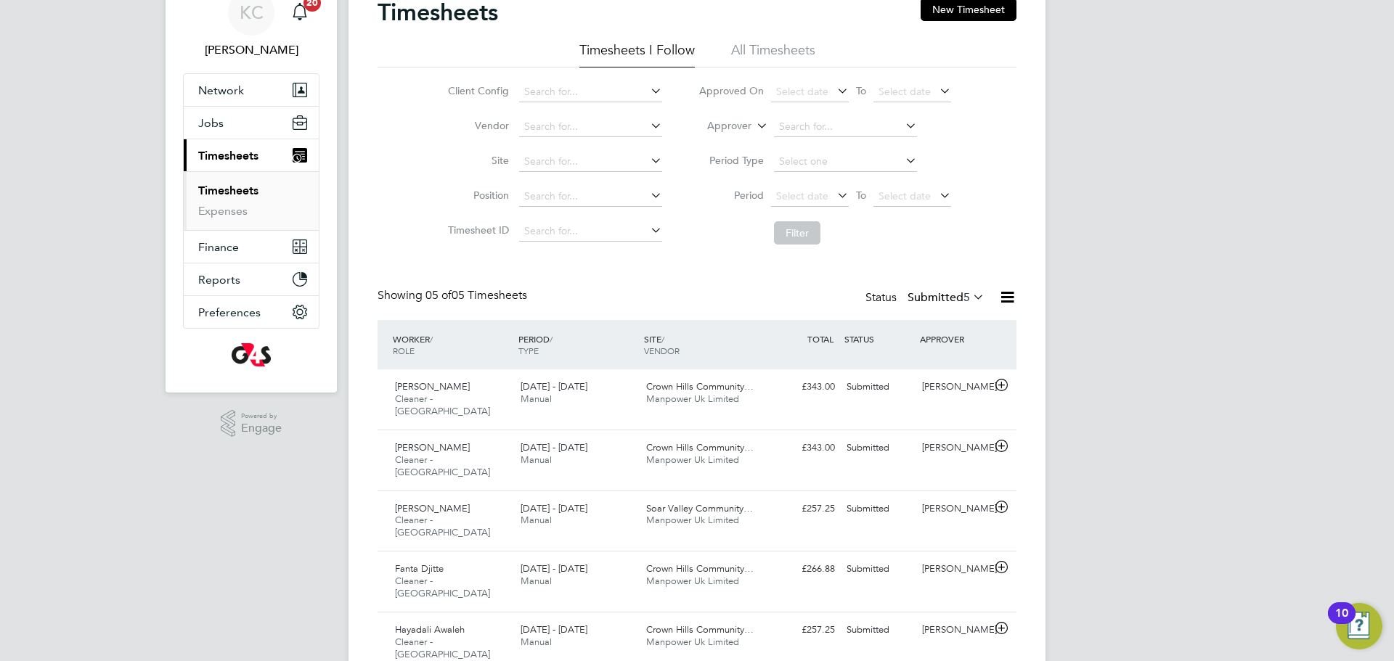
scroll to position [69, 0]
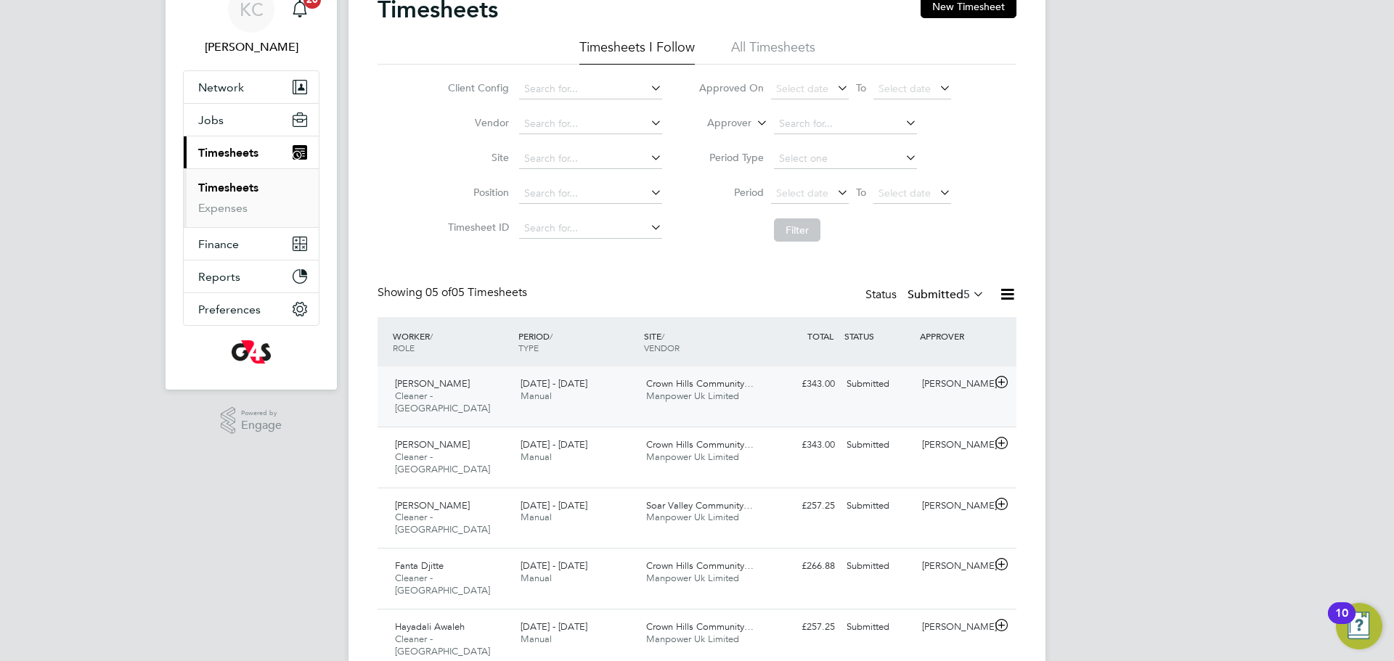
click at [407, 384] on span "Rambhai Karavadra" at bounding box center [432, 384] width 75 height 12
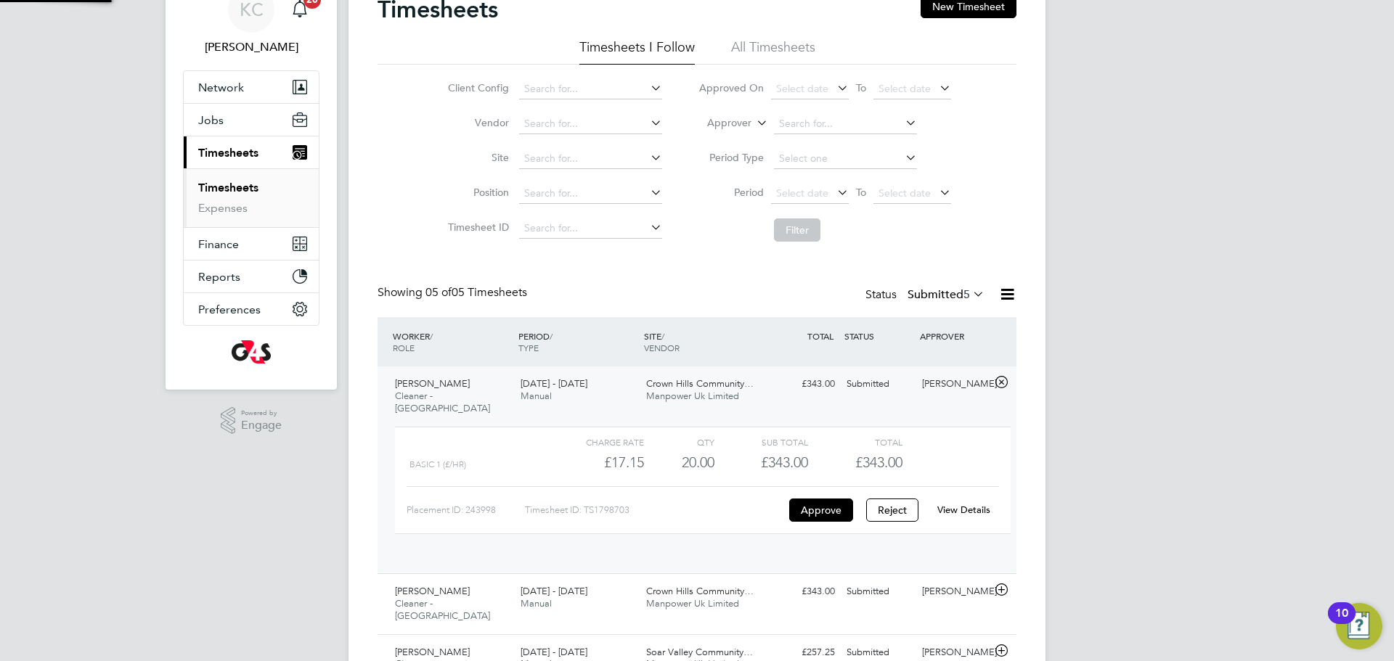
scroll to position [25, 142]
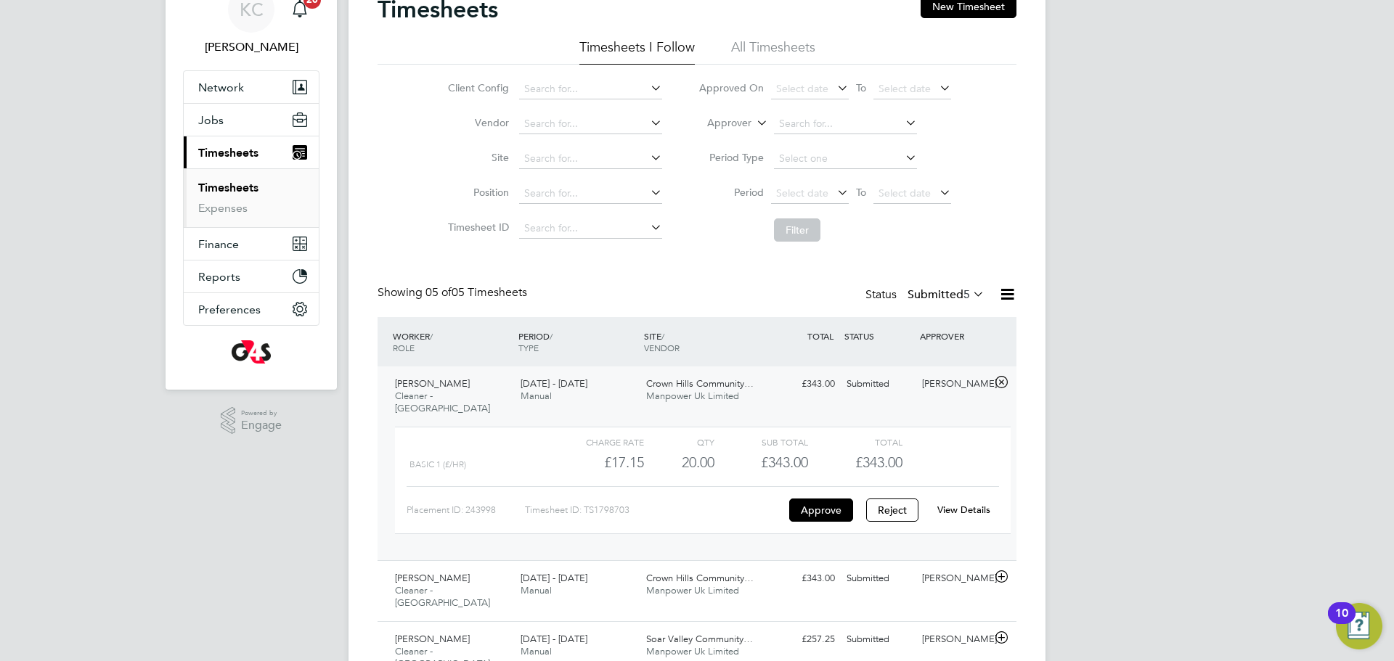
click at [971, 504] on link "View Details" at bounding box center [963, 510] width 53 height 12
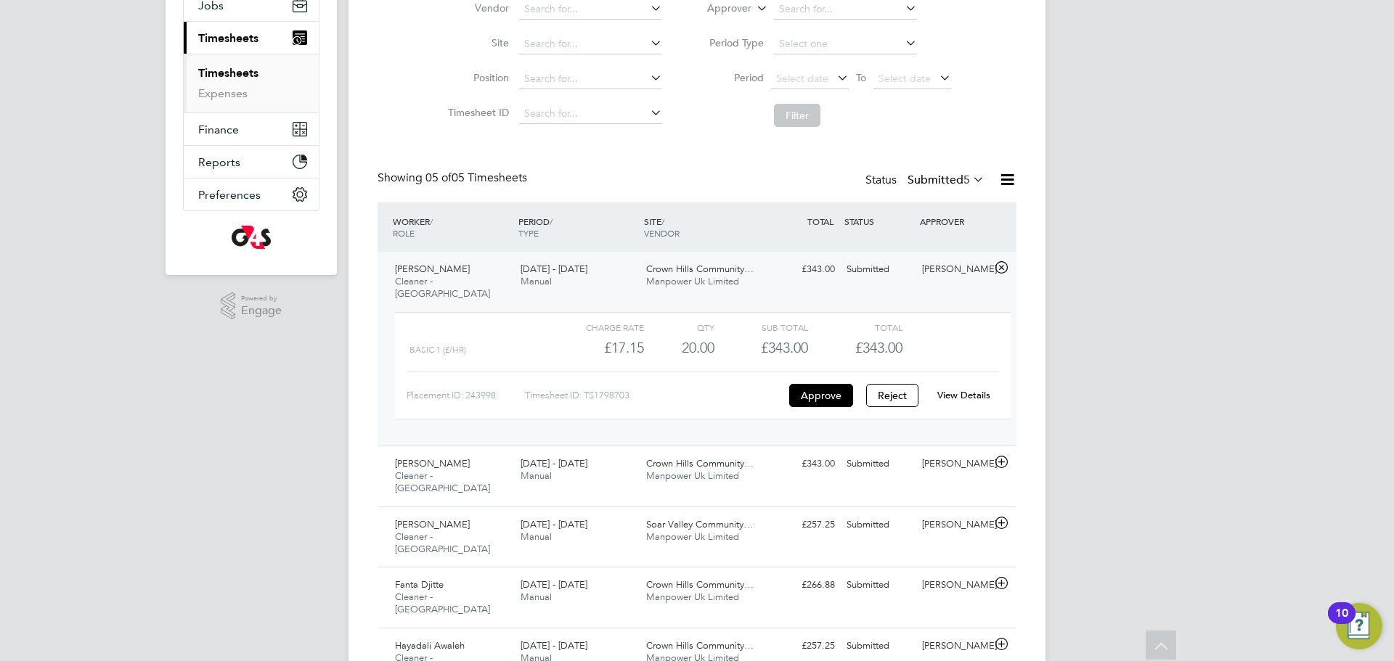
scroll to position [201, 0]
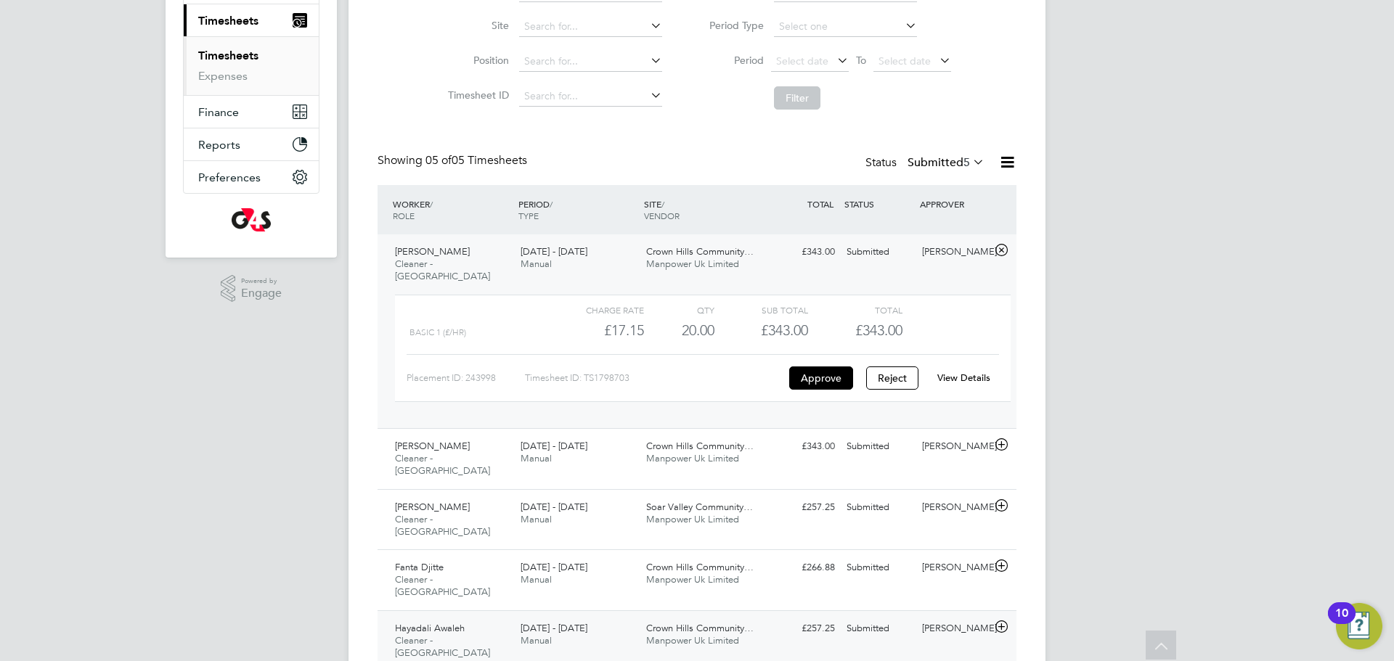
click at [415, 635] on span "Cleaner - [GEOGRAPHIC_DATA]" at bounding box center [442, 647] width 95 height 25
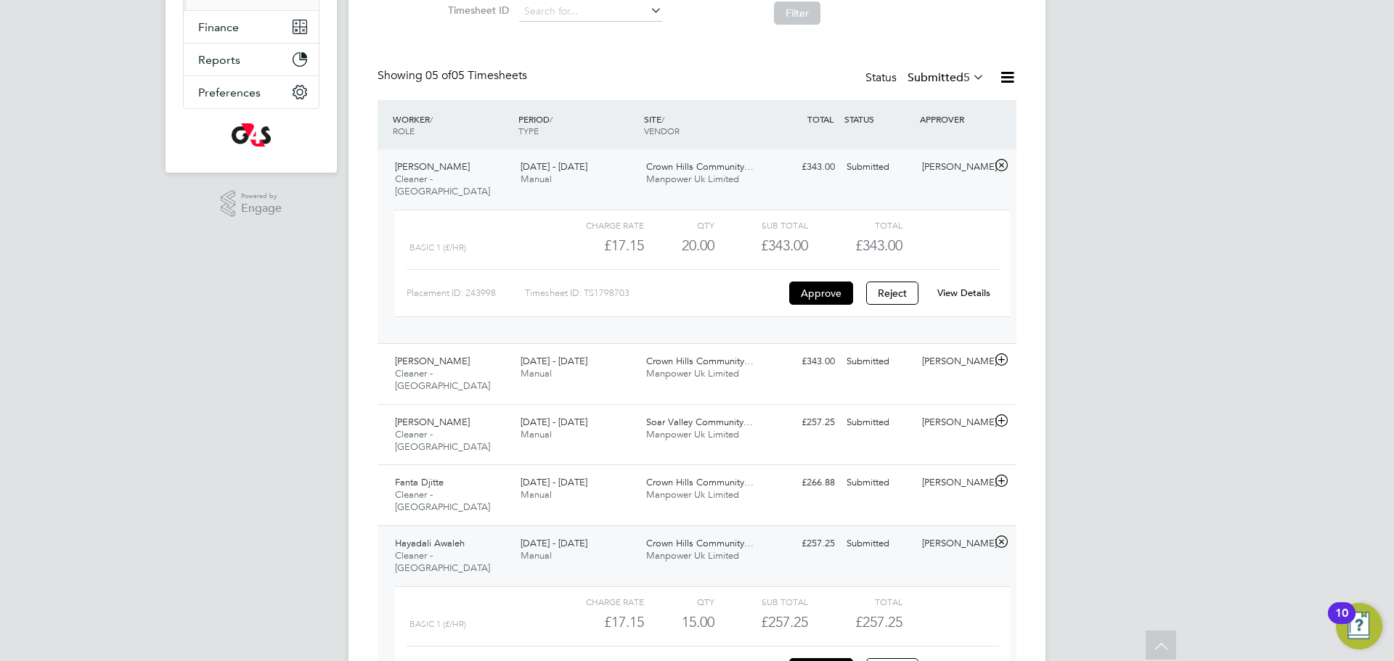
scroll to position [304, 0]
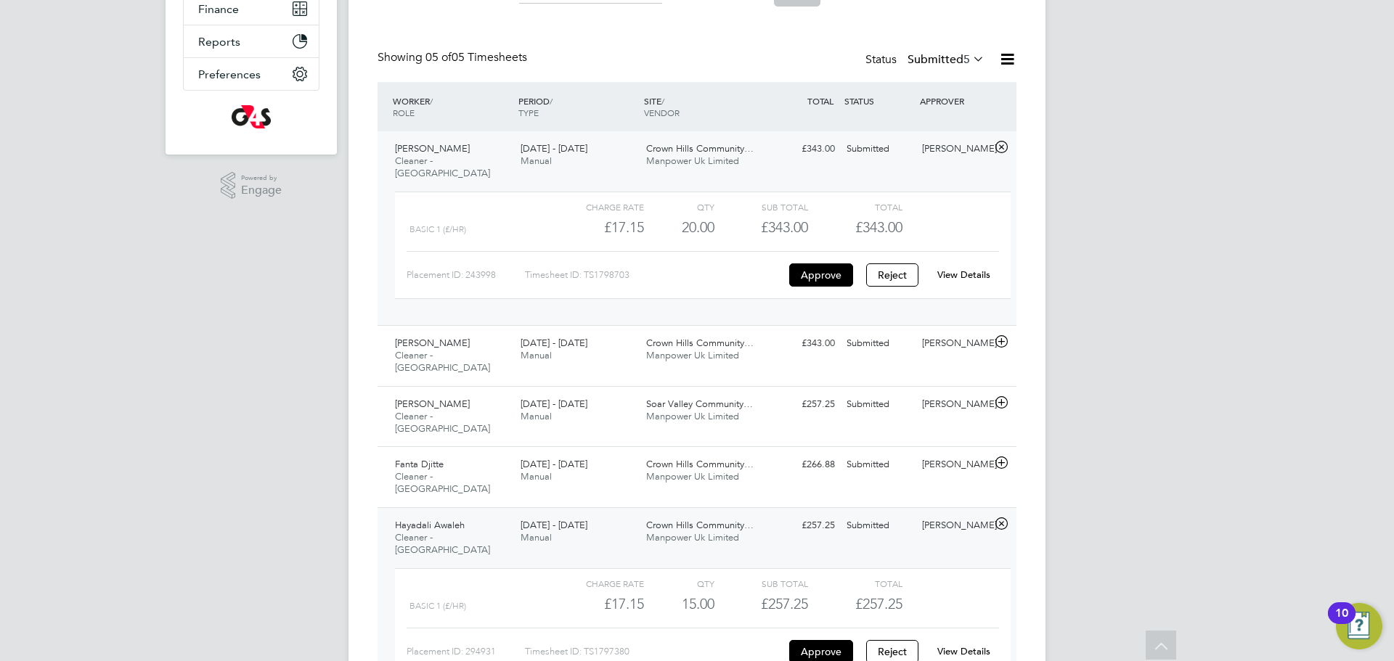
click at [956, 646] on link "View Details" at bounding box center [963, 652] width 53 height 12
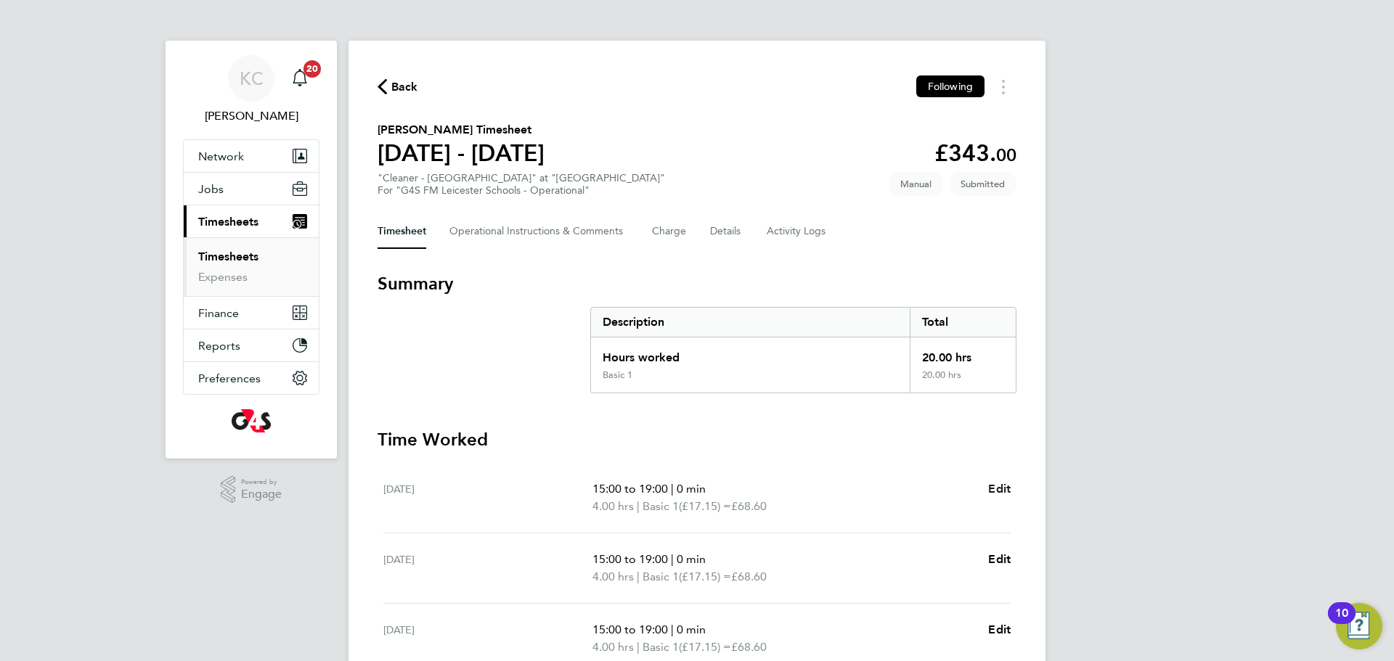
click at [1003, 484] on span "Edit" at bounding box center [999, 489] width 23 height 14
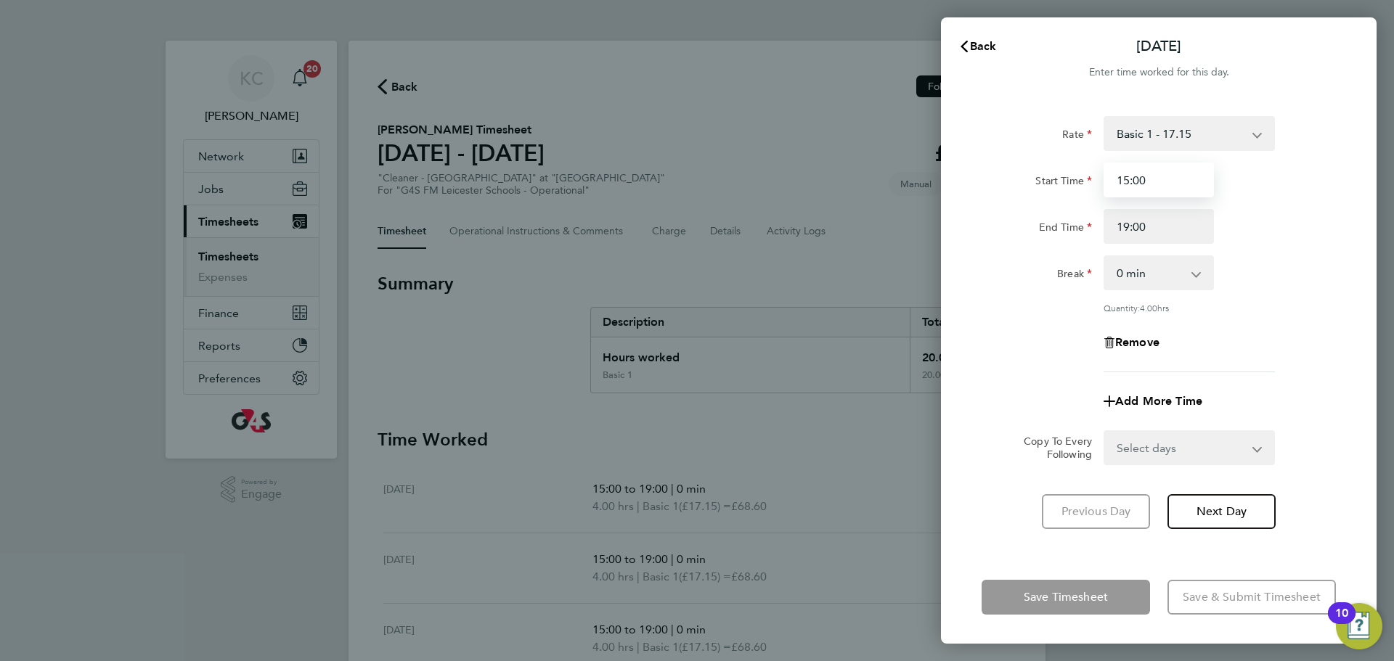
drag, startPoint x: 1154, startPoint y: 178, endPoint x: 816, endPoint y: 109, distance: 345.3
click at [826, 107] on div "Back Mon 04 Aug Enter time worked for this day. Rate Basic 1 - 17.15 Start Time…" at bounding box center [697, 330] width 1394 height 661
type input "07:00"
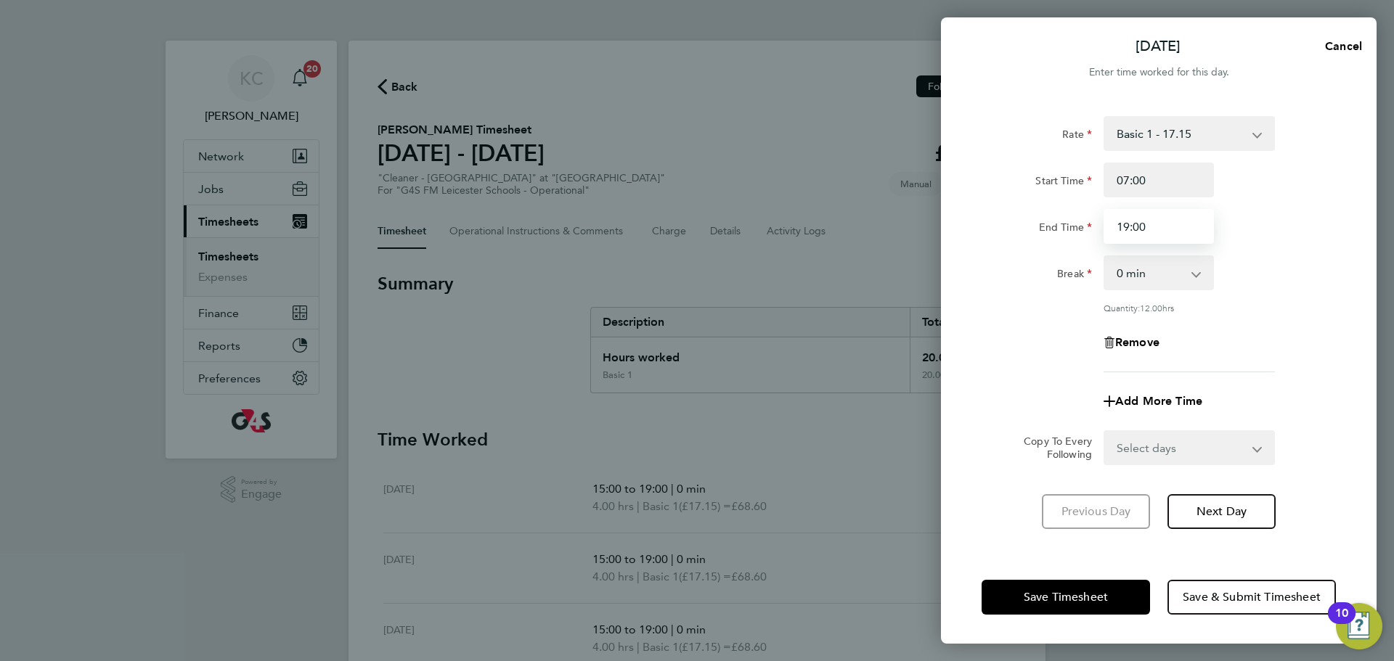
drag, startPoint x: 1163, startPoint y: 229, endPoint x: 833, endPoint y: 171, distance: 335.4
click at [833, 171] on div "Mon 04 Aug Cancel Enter time worked for this day. Rate Basic 1 - 17.15 Start Ti…" at bounding box center [697, 330] width 1394 height 661
type input "11:00"
click at [1226, 505] on span "Next Day" at bounding box center [1222, 512] width 50 height 15
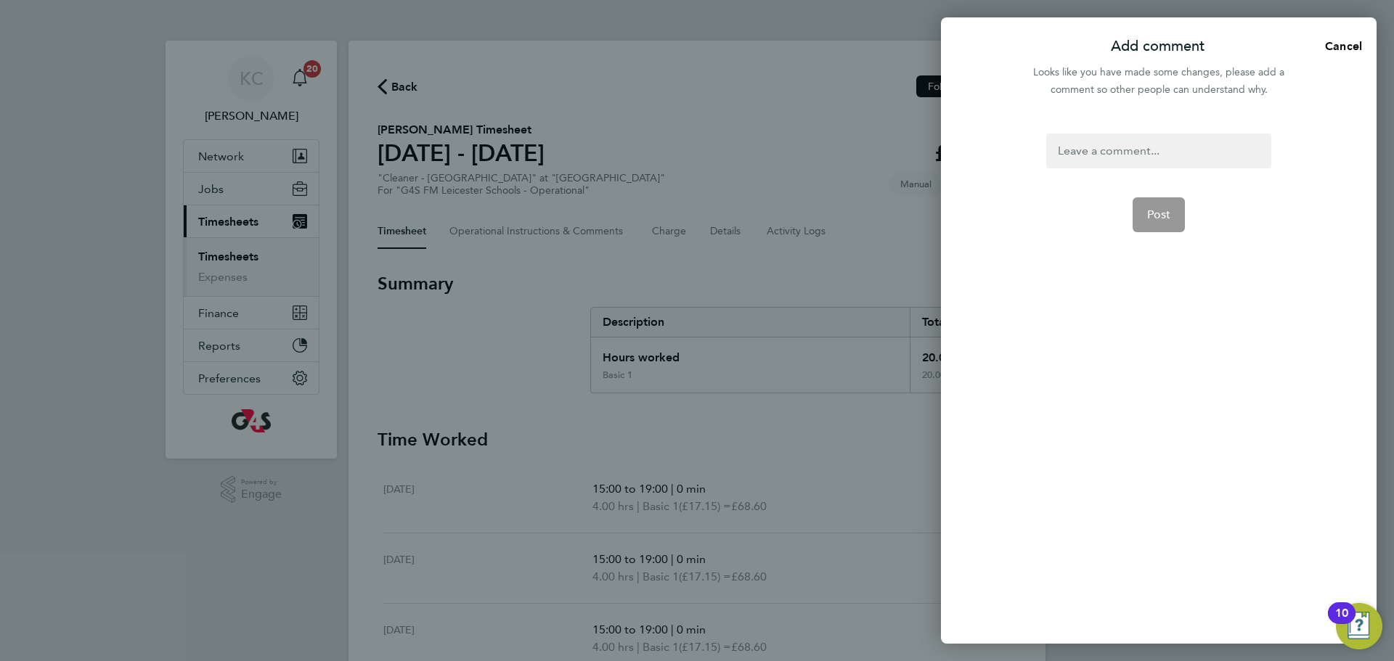
click at [1142, 148] on div at bounding box center [1158, 151] width 224 height 35
click at [1151, 232] on span "Post" at bounding box center [1159, 232] width 24 height 15
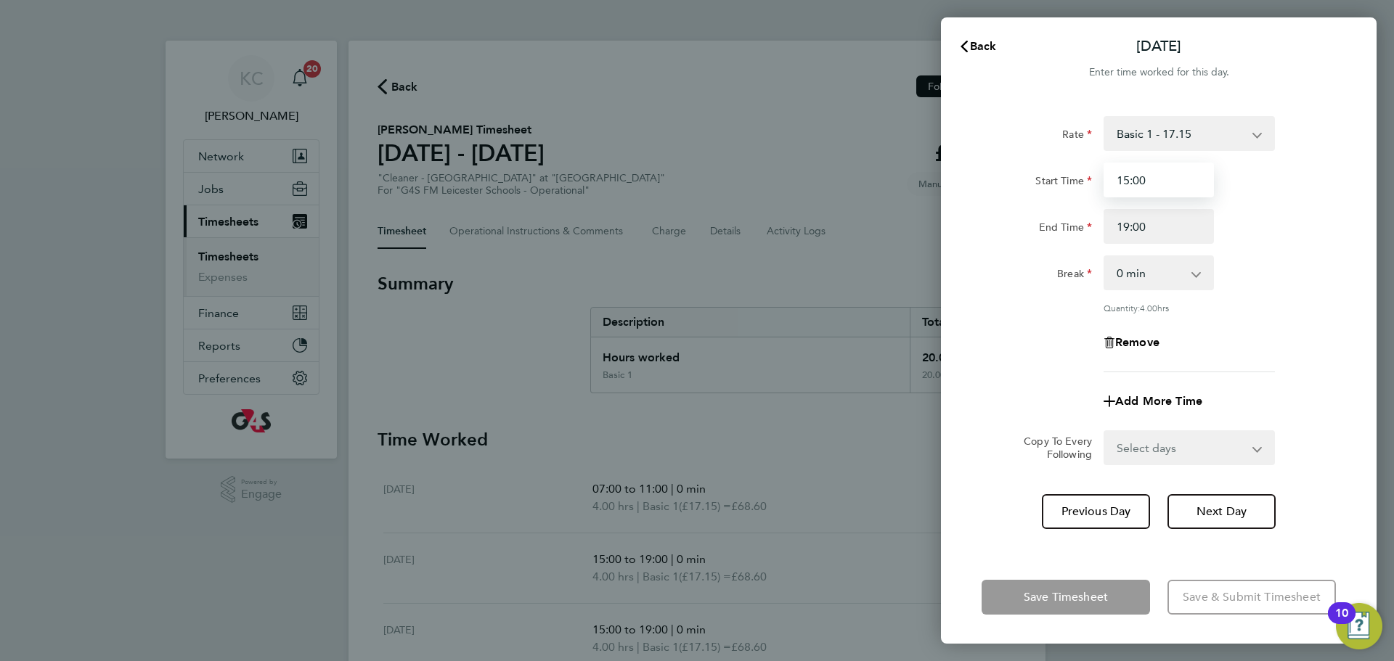
drag, startPoint x: 1075, startPoint y: 179, endPoint x: 932, endPoint y: 150, distance: 146.8
click at [943, 153] on div "Rate Basic 1 - 17.15 Start Time 15:00 End Time 19:00 Break 0 min 15 min 30 min …" at bounding box center [1159, 325] width 436 height 452
type input "07:00"
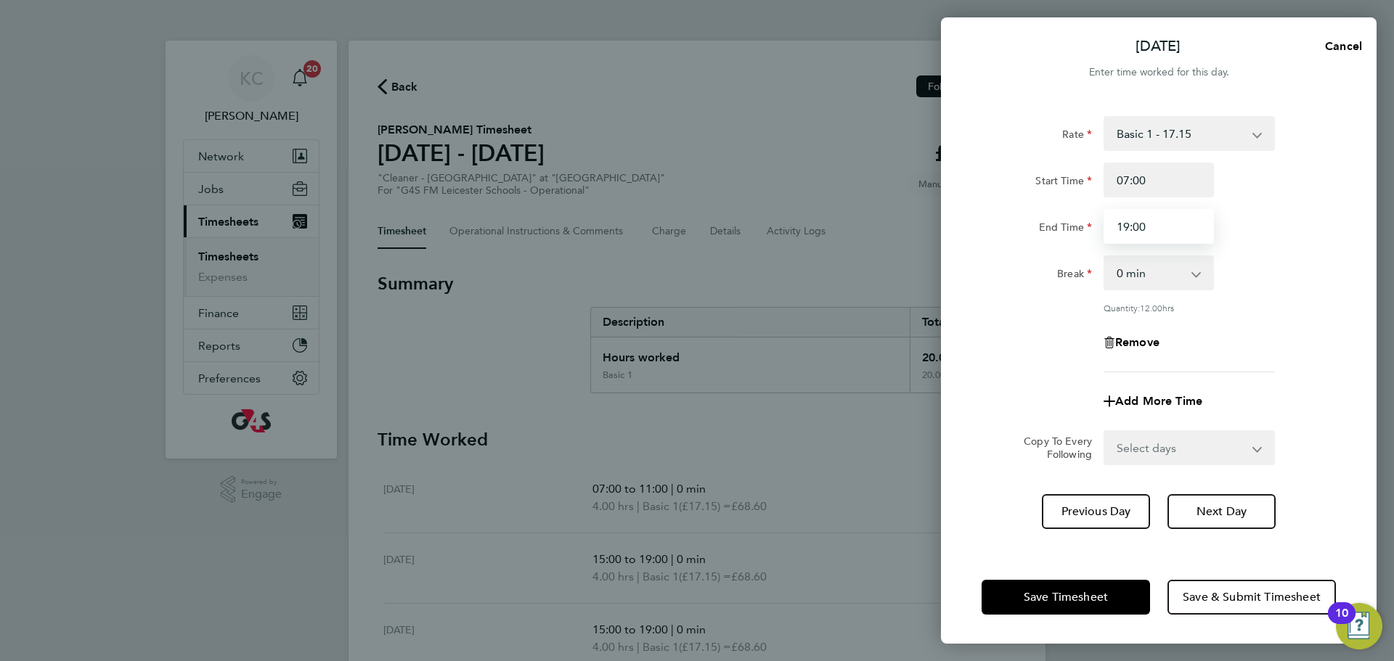
drag, startPoint x: 1149, startPoint y: 221, endPoint x: 857, endPoint y: 190, distance: 293.6
click at [857, 190] on div "Tue 05 Aug Cancel Enter time worked for this day. Rate Basic 1 - 17.15 Start Ti…" at bounding box center [697, 330] width 1394 height 661
type input "11:00"
click at [1252, 509] on button "Next Day" at bounding box center [1222, 511] width 108 height 35
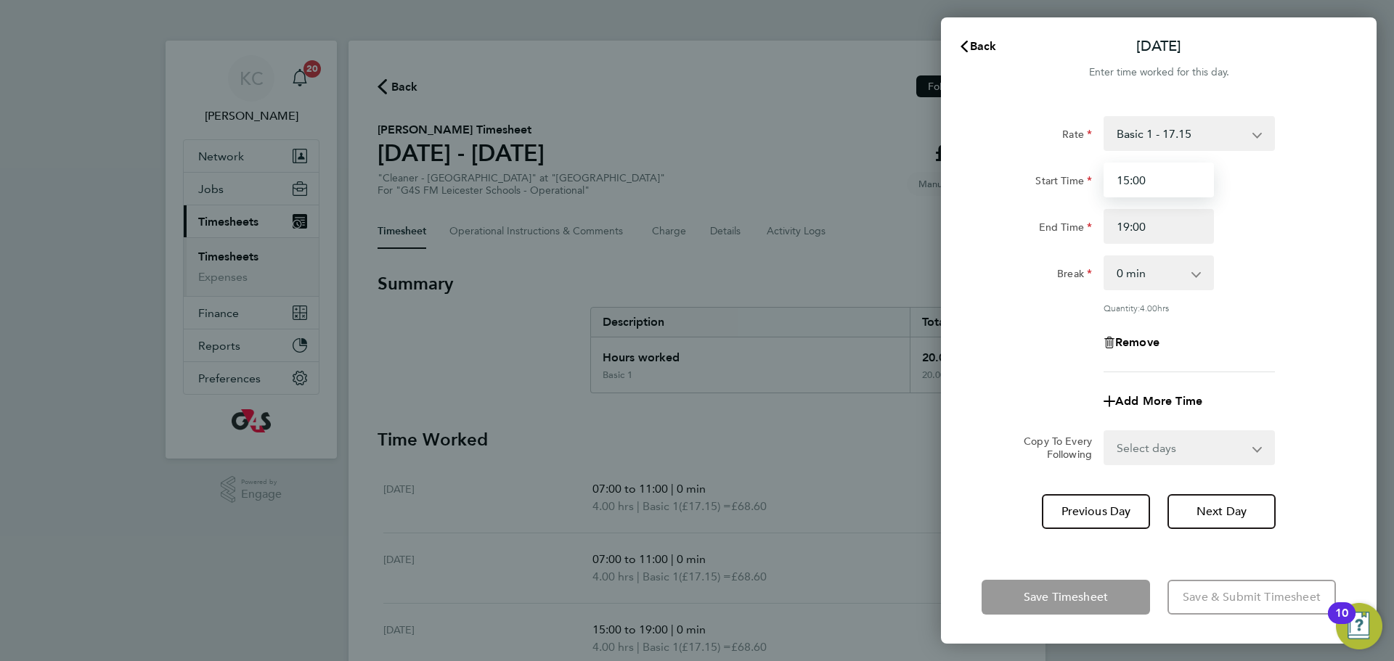
drag, startPoint x: 1166, startPoint y: 181, endPoint x: 852, endPoint y: 131, distance: 317.5
click at [852, 131] on div "Back Wed 06 Aug Enter time worked for this day. Rate Basic 1 - 17.15 Start Time…" at bounding box center [697, 330] width 1394 height 661
type input "07:00"
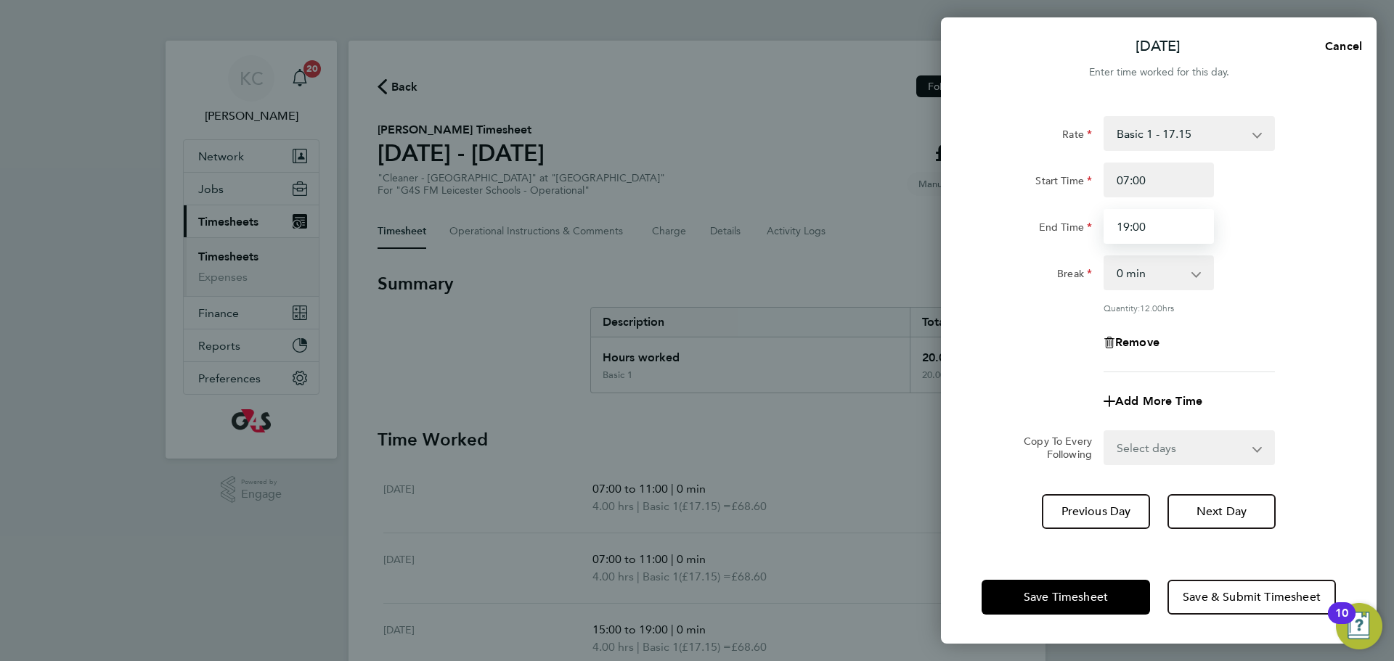
drag, startPoint x: 1153, startPoint y: 227, endPoint x: 684, endPoint y: 157, distance: 474.3
click at [686, 159] on div "Wed 06 Aug Cancel Enter time worked for this day. Rate Basic 1 - 17.15 Start Ti…" at bounding box center [697, 330] width 1394 height 661
type input "11:00"
click at [1195, 506] on button "Next Day" at bounding box center [1222, 511] width 108 height 35
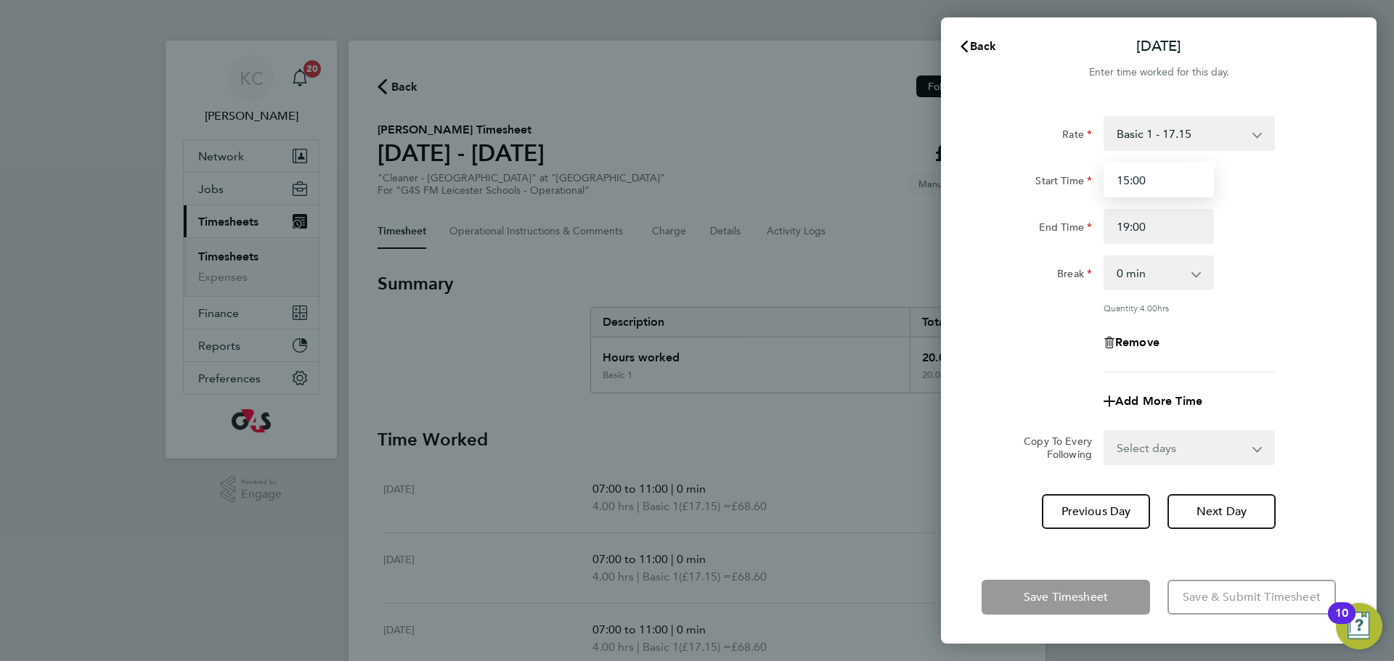
drag, startPoint x: 1155, startPoint y: 184, endPoint x: 810, endPoint y: 139, distance: 348.5
click at [814, 140] on div "Back Thu 07 Aug Enter time worked for this day. Rate Basic 1 - 17.15 Start Time…" at bounding box center [697, 330] width 1394 height 661
type input "07:00"
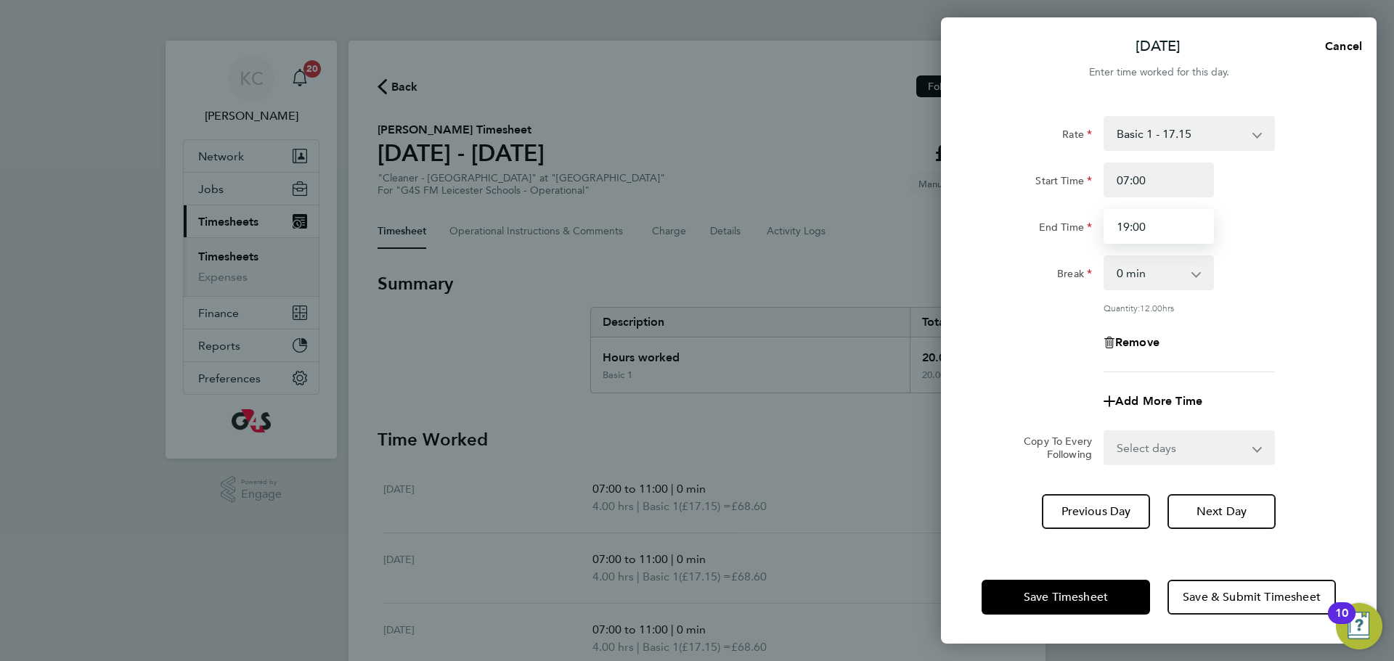
drag, startPoint x: 1171, startPoint y: 237, endPoint x: 860, endPoint y: 205, distance: 312.5
click at [861, 205] on div "Thu 07 Aug Cancel Enter time worked for this day. Rate Basic 1 - 17.15 Start Ti…" at bounding box center [697, 330] width 1394 height 661
type input "11:00"
click at [1244, 509] on span "Next Day" at bounding box center [1222, 512] width 50 height 15
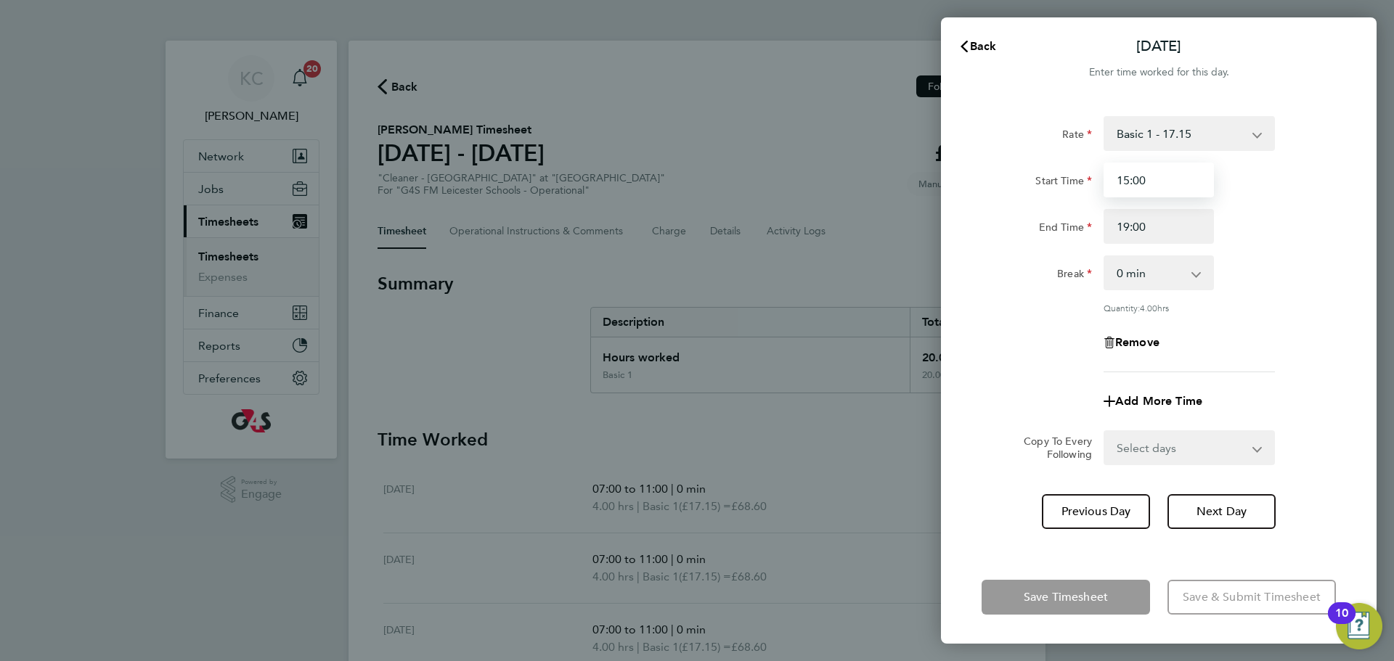
drag, startPoint x: 1152, startPoint y: 181, endPoint x: 684, endPoint y: 124, distance: 471.0
click at [684, 124] on div "Back Fri 08 Aug Enter time worked for this day. Rate Basic 1 - 17.15 Start Time…" at bounding box center [697, 330] width 1394 height 661
type input "07:00"
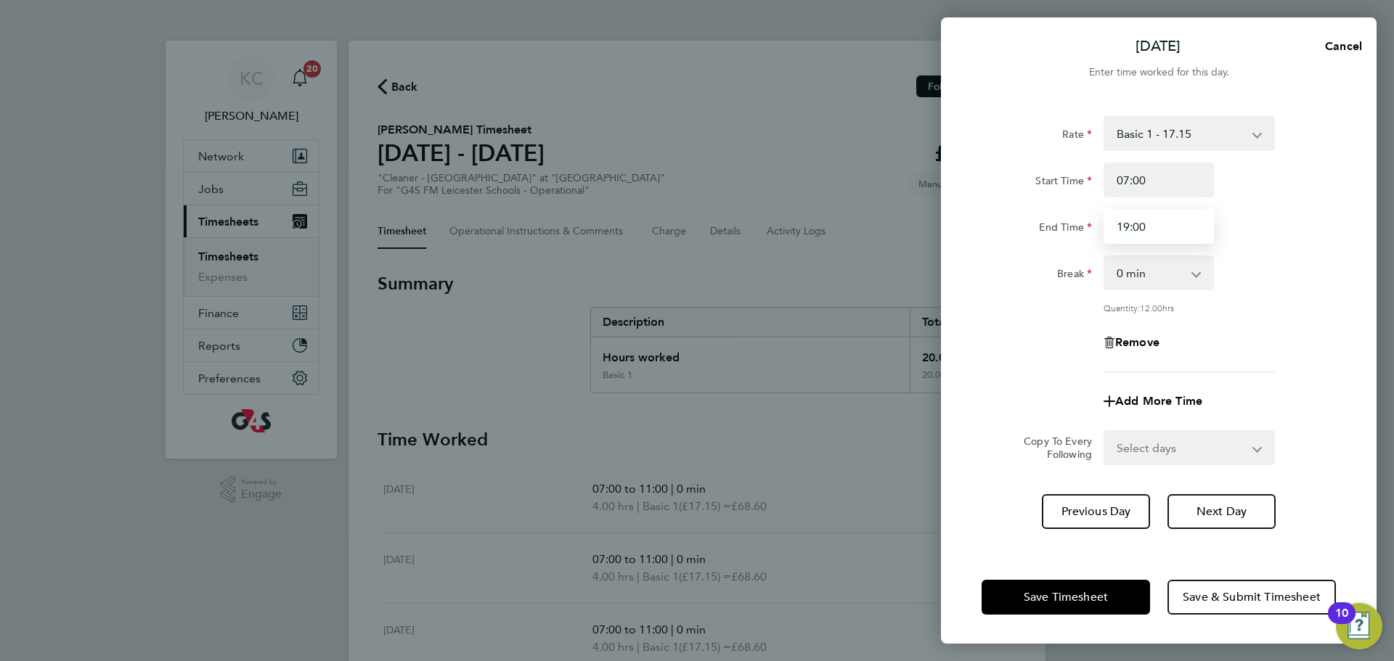
drag, startPoint x: 1167, startPoint y: 234, endPoint x: 757, endPoint y: 205, distance: 410.5
click at [761, 208] on div "Fri 08 Aug Cancel Enter time worked for this day. Rate Basic 1 - 17.15 Start Ti…" at bounding box center [697, 330] width 1394 height 661
type input "11:00"
click at [1217, 510] on span "Next Day" at bounding box center [1222, 512] width 50 height 15
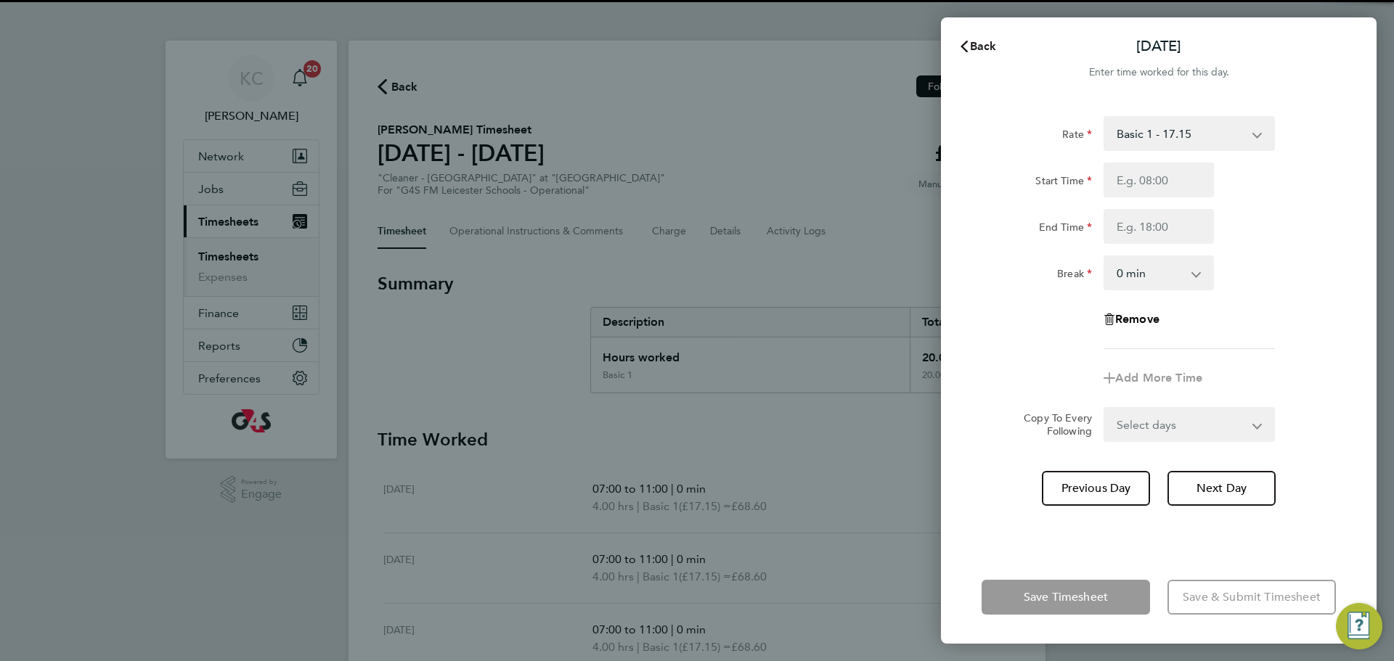
click at [978, 49] on span "Back" at bounding box center [983, 46] width 27 height 14
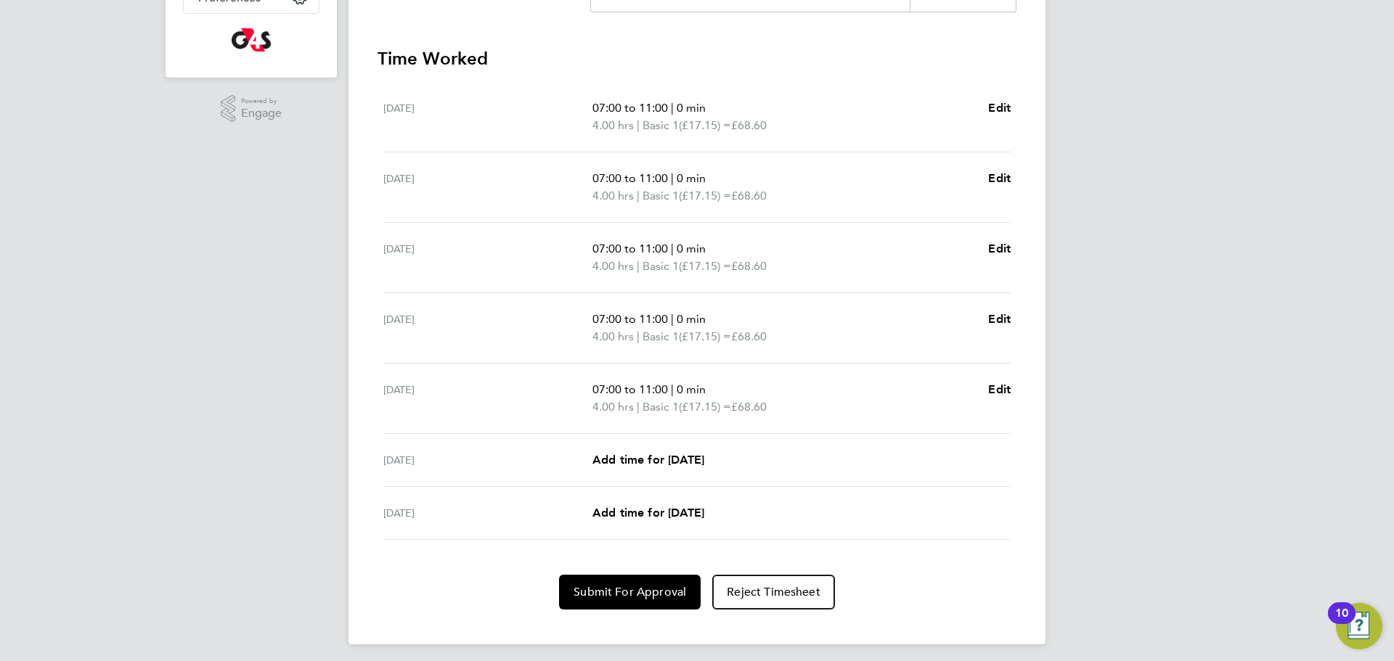
scroll to position [388, 0]
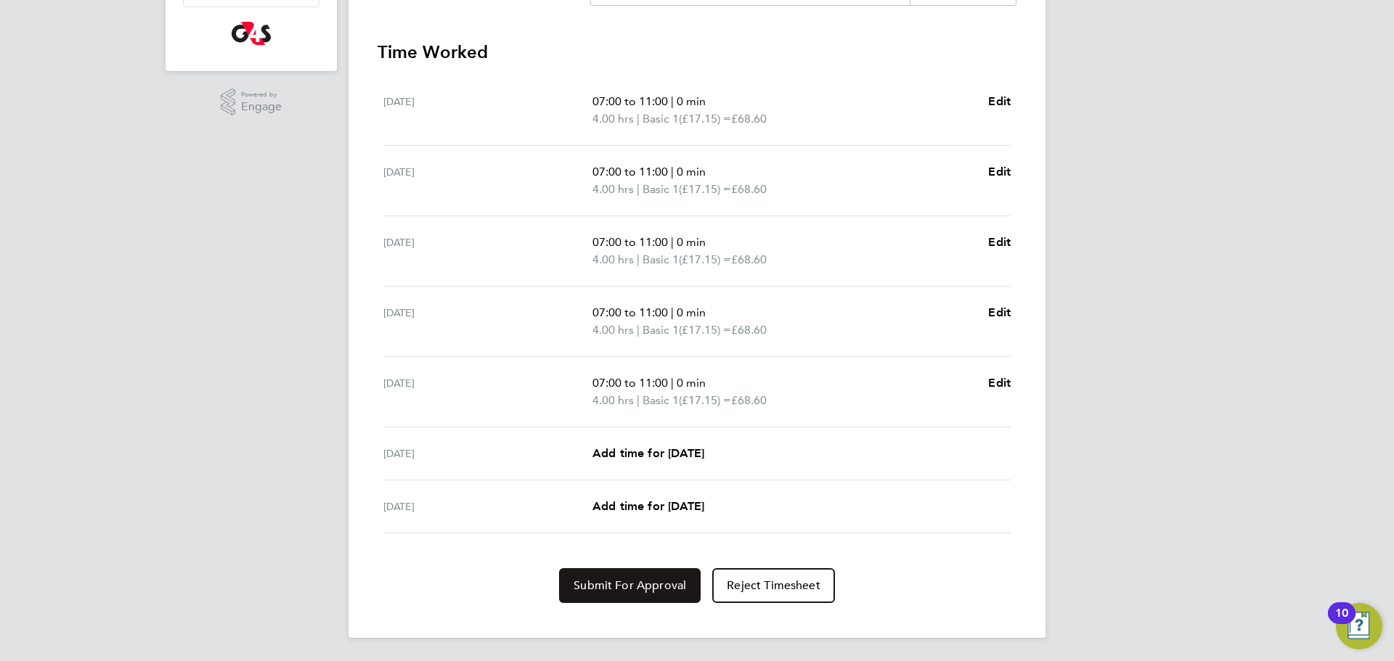
click at [638, 587] on span "Submit For Approval" at bounding box center [630, 586] width 113 height 15
click at [638, 587] on span "Approve Timesheet" at bounding box center [630, 586] width 107 height 15
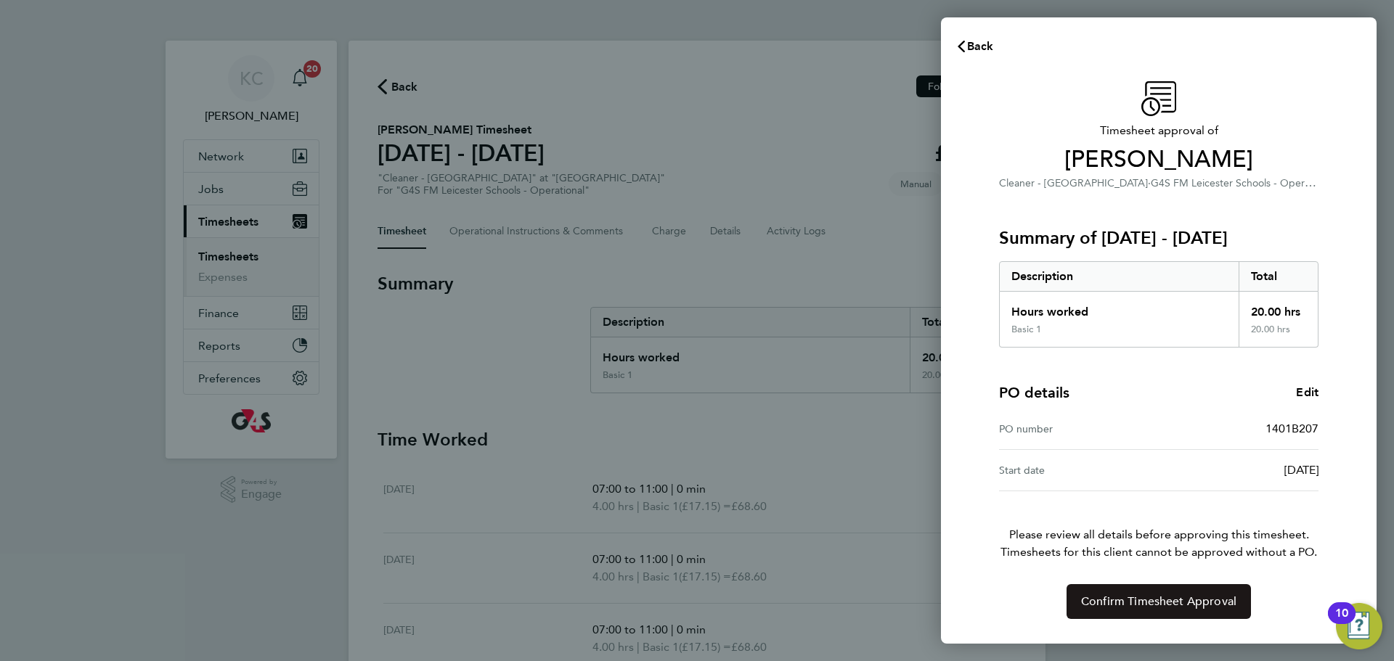
click at [1137, 599] on span "Confirm Timesheet Approval" at bounding box center [1158, 602] width 155 height 15
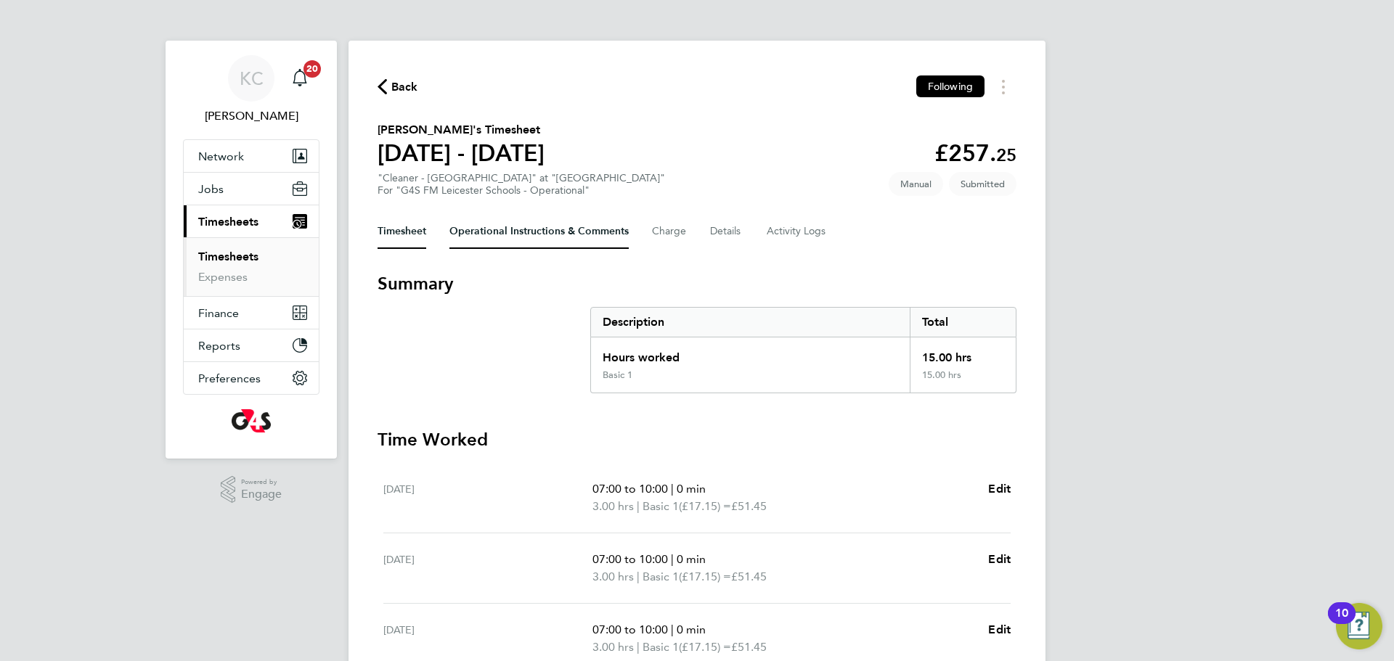
click at [526, 229] on Comments-tab "Operational Instructions & Comments" at bounding box center [538, 231] width 179 height 35
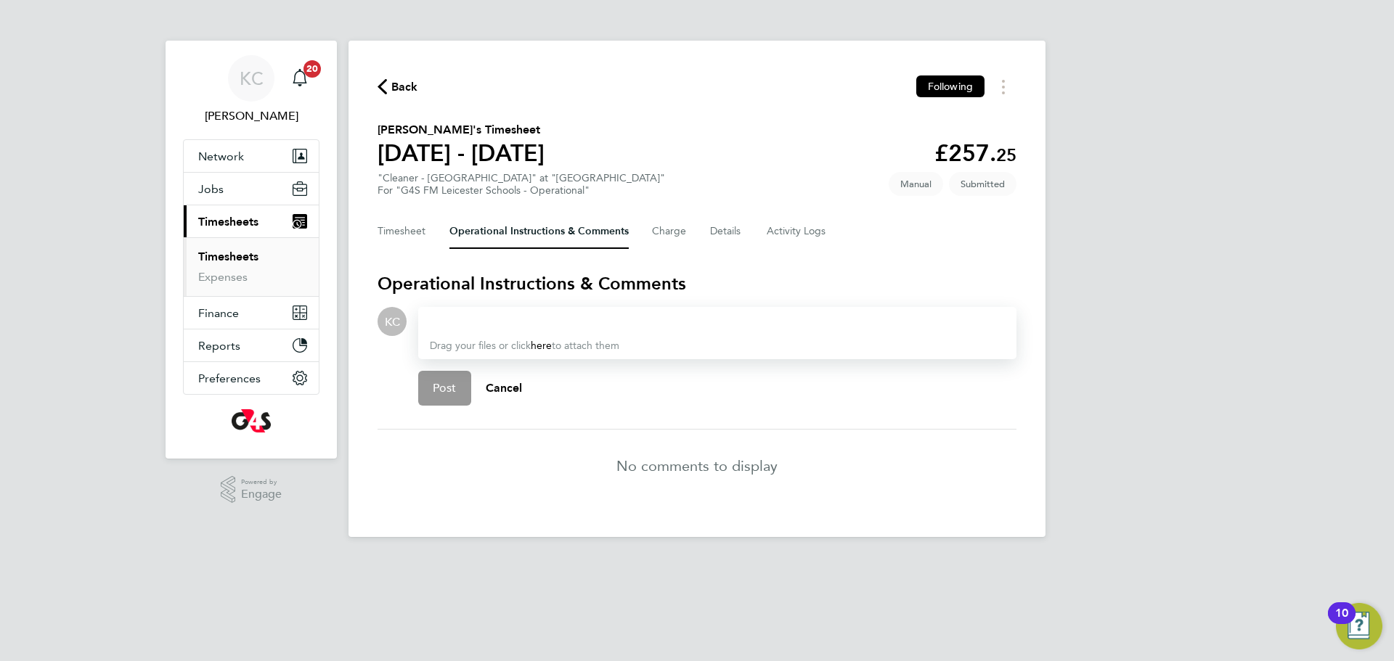
click at [457, 318] on div at bounding box center [717, 321] width 575 height 17
click at [465, 389] on button "Post" at bounding box center [444, 388] width 53 height 35
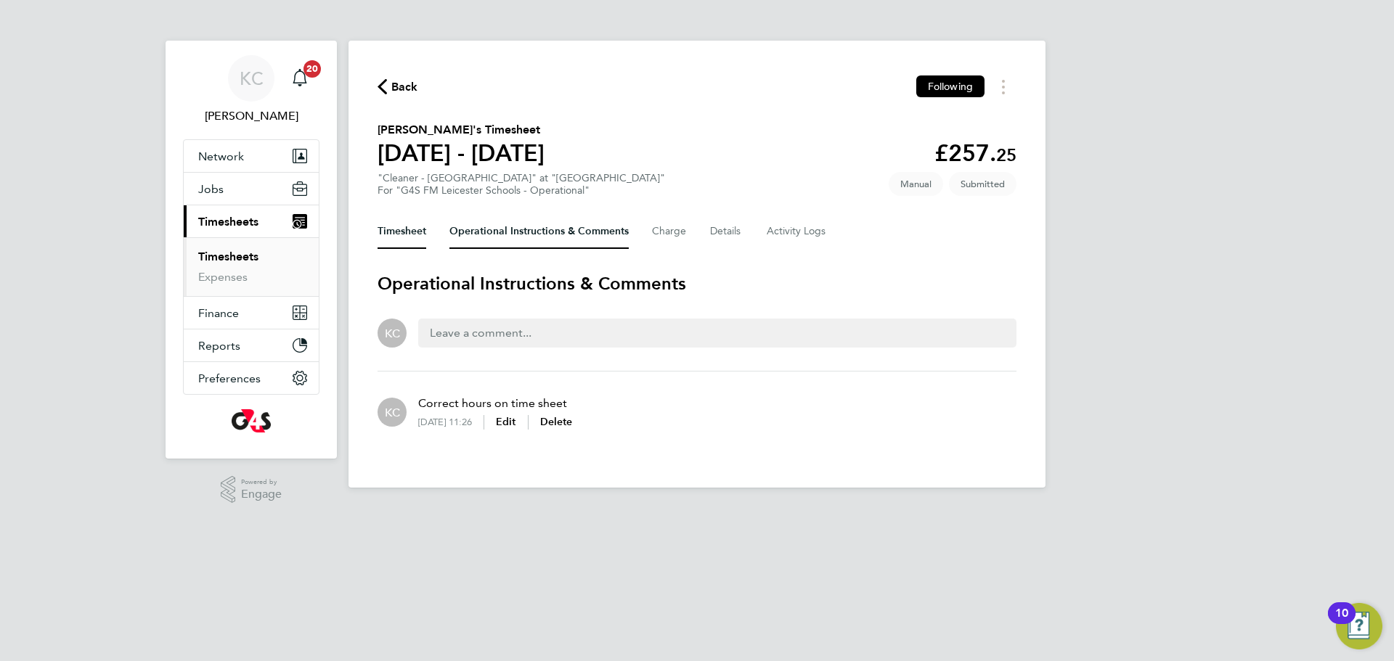
click at [386, 237] on button "Timesheet" at bounding box center [402, 231] width 49 height 35
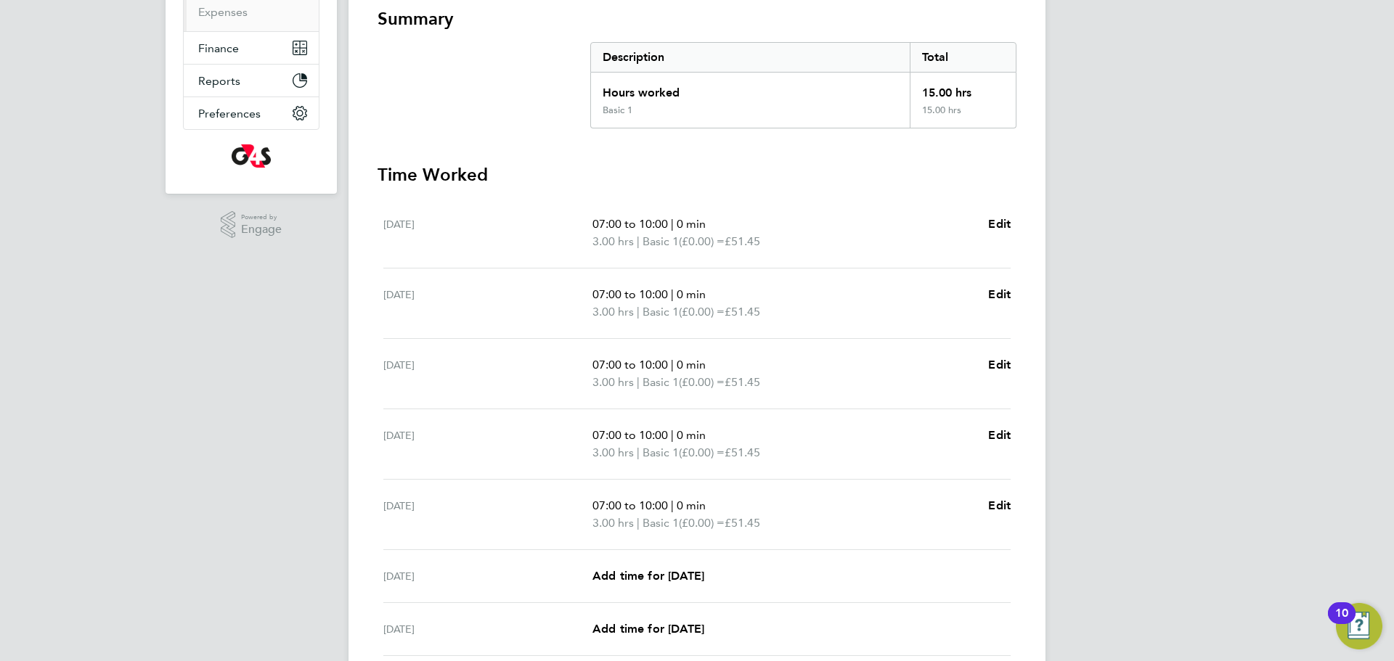
scroll to position [388, 0]
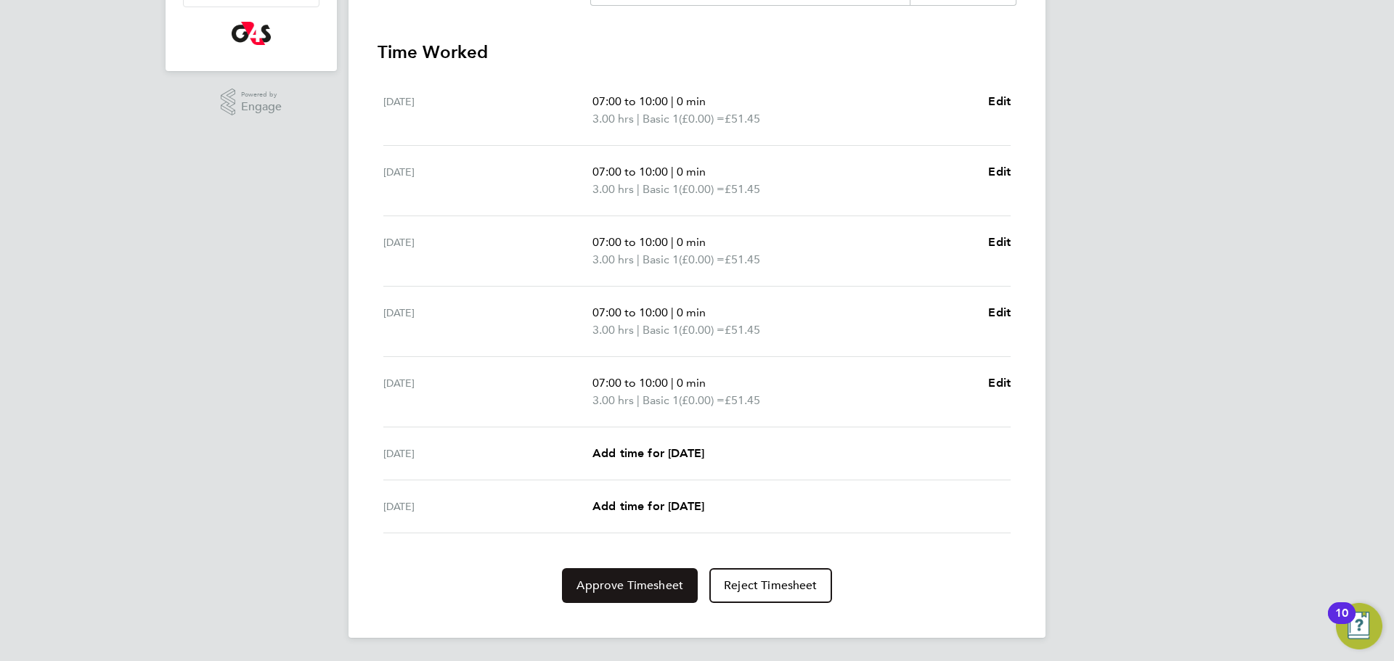
click at [635, 588] on span "Approve Timesheet" at bounding box center [630, 586] width 107 height 15
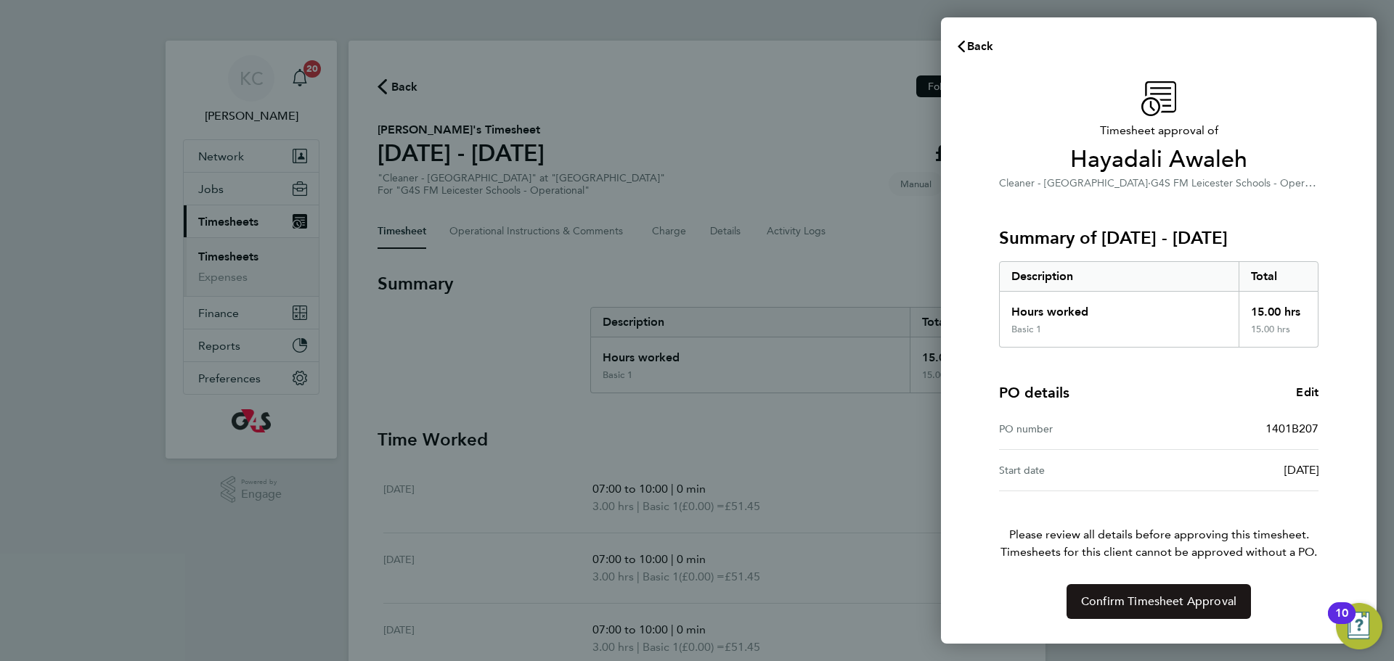
click at [1169, 605] on span "Confirm Timesheet Approval" at bounding box center [1158, 602] width 155 height 15
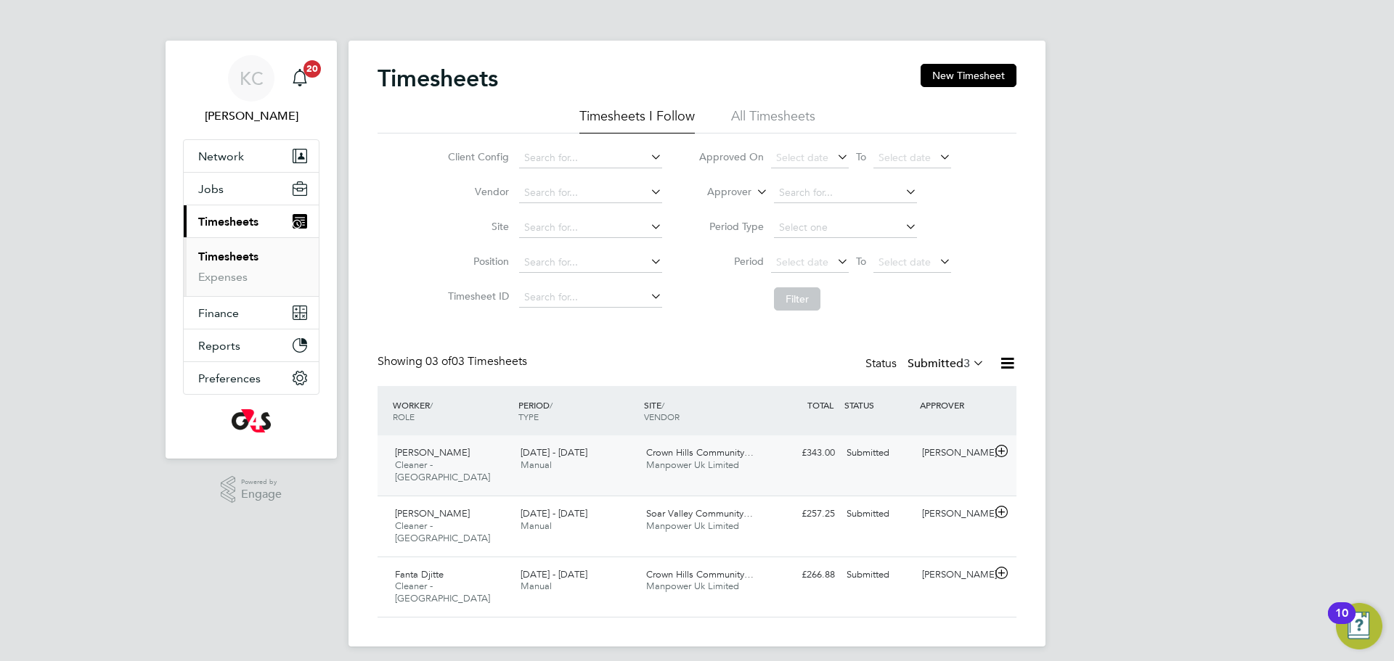
click at [447, 457] on span "[PERSON_NAME]" at bounding box center [432, 453] width 75 height 12
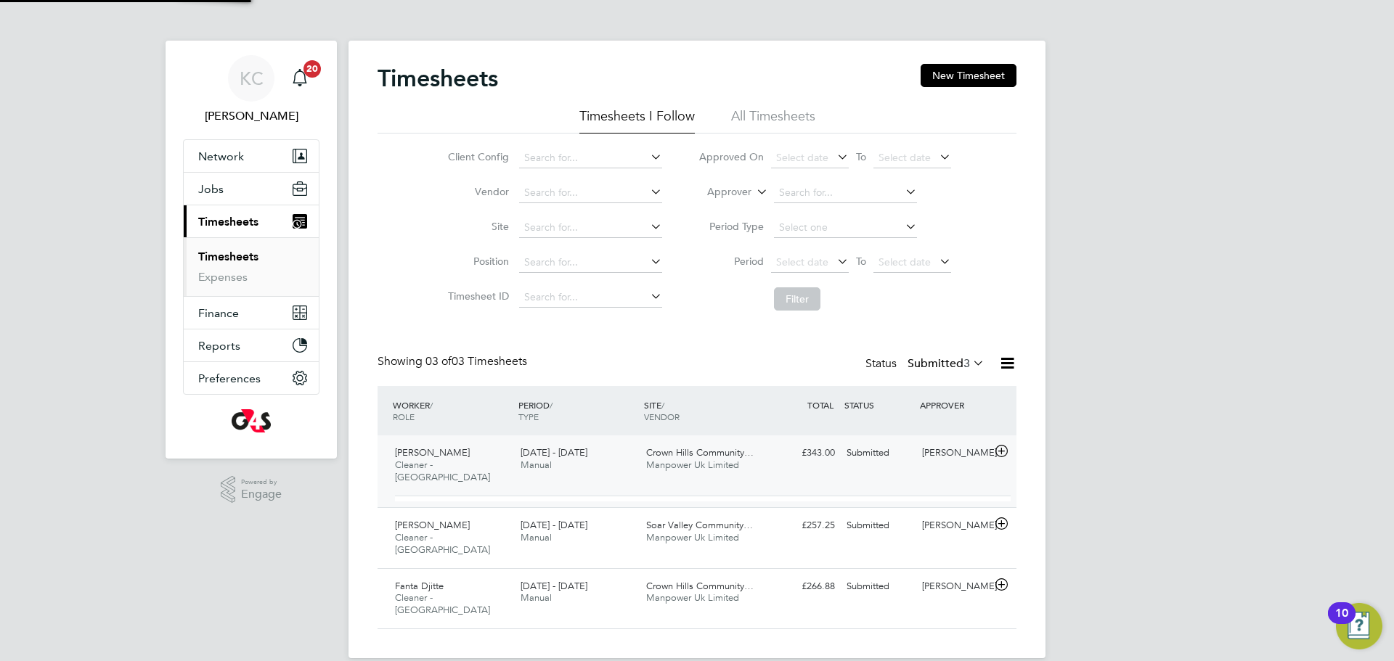
scroll to position [25, 142]
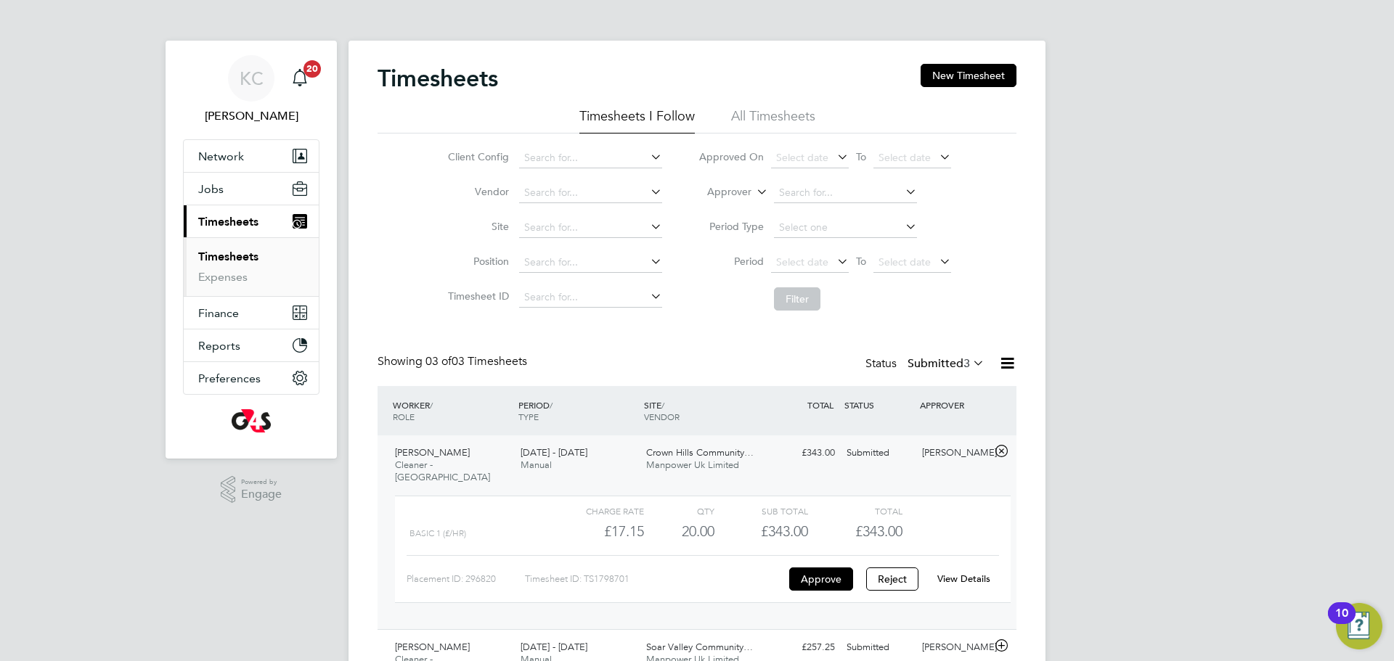
click at [978, 573] on link "View Details" at bounding box center [963, 579] width 53 height 12
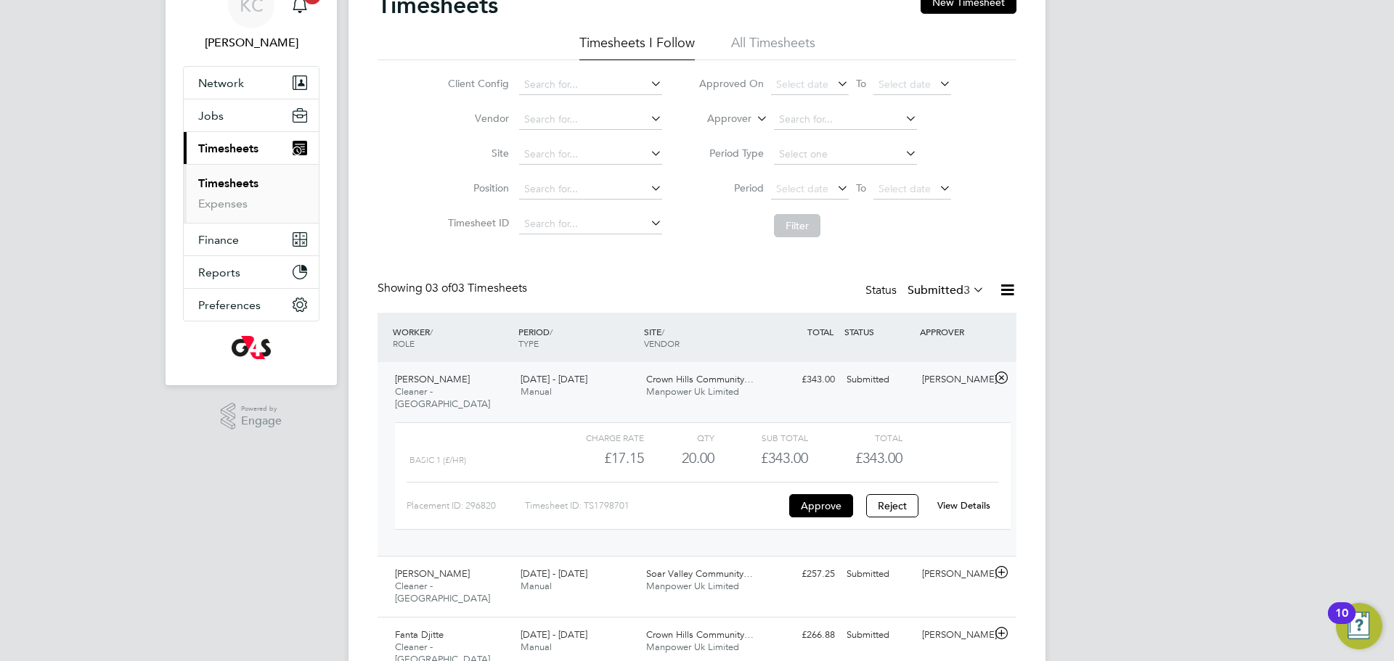
scroll to position [107, 0]
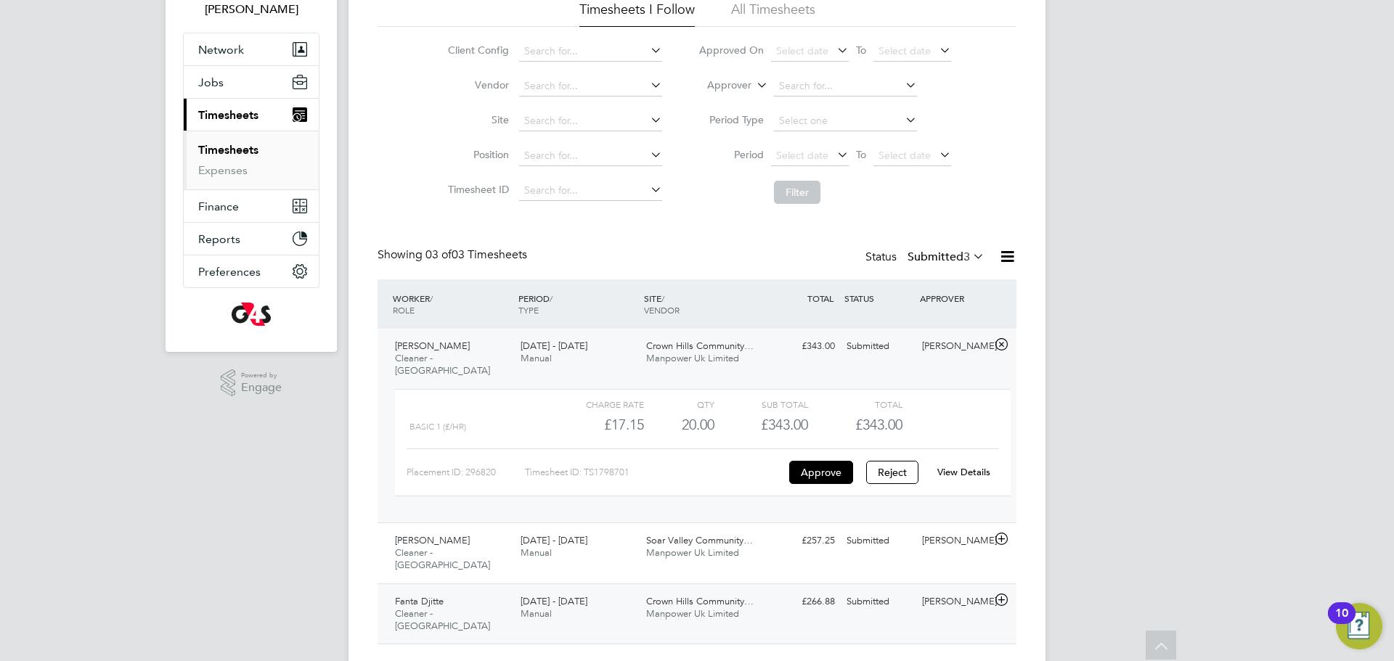
click at [413, 595] on span "Fanta Djitte" at bounding box center [419, 601] width 49 height 12
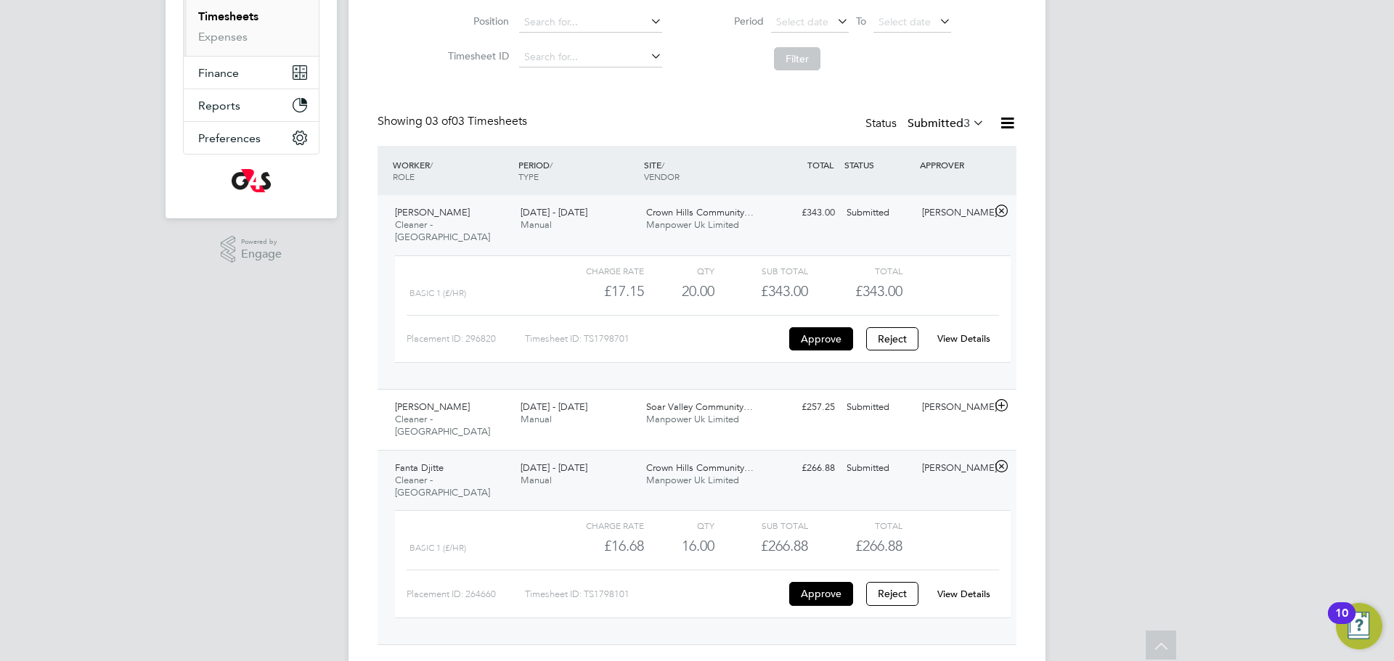
scroll to position [241, 0]
click at [958, 587] on link "View Details" at bounding box center [963, 593] width 53 height 12
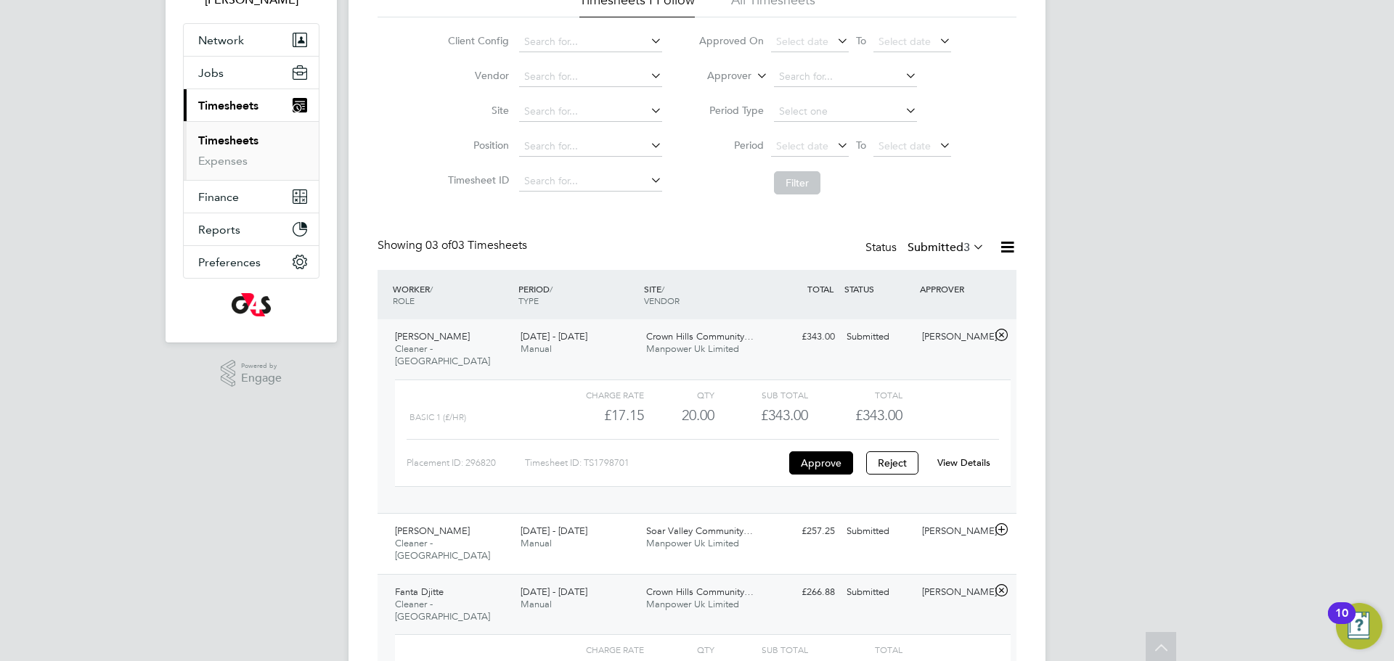
scroll to position [0, 0]
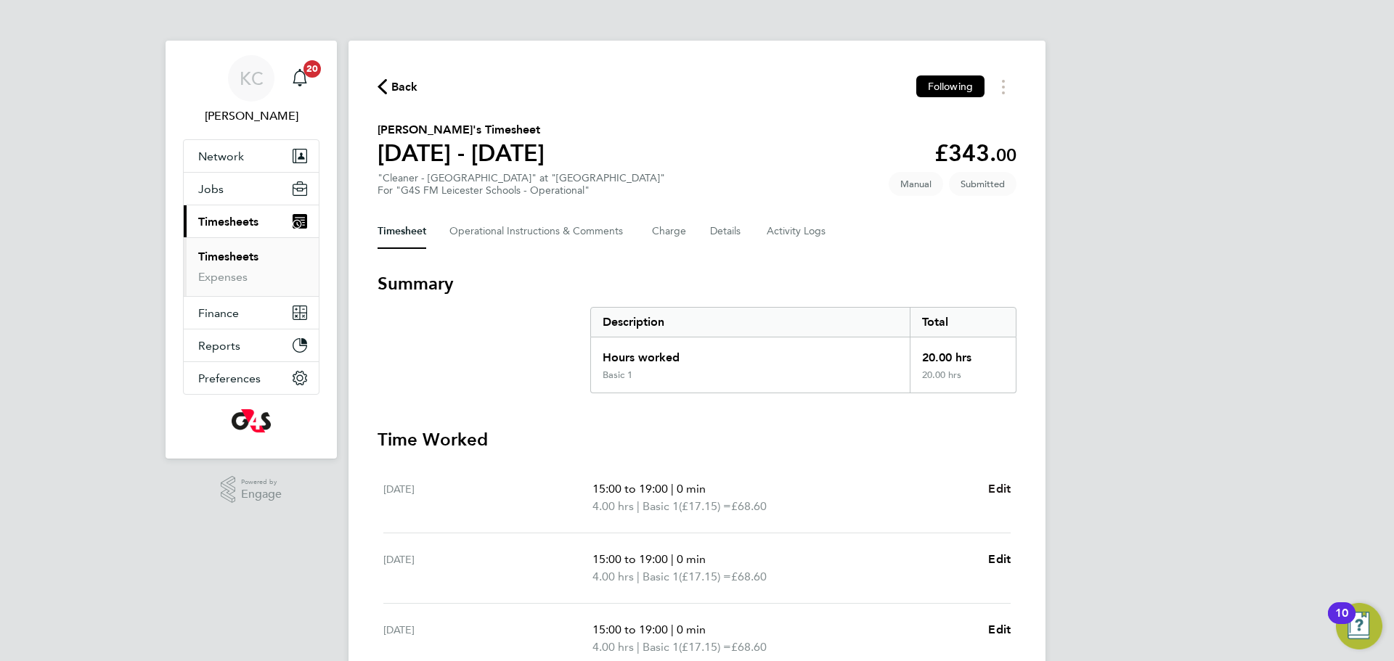
click at [1004, 486] on span "Edit" at bounding box center [999, 489] width 23 height 14
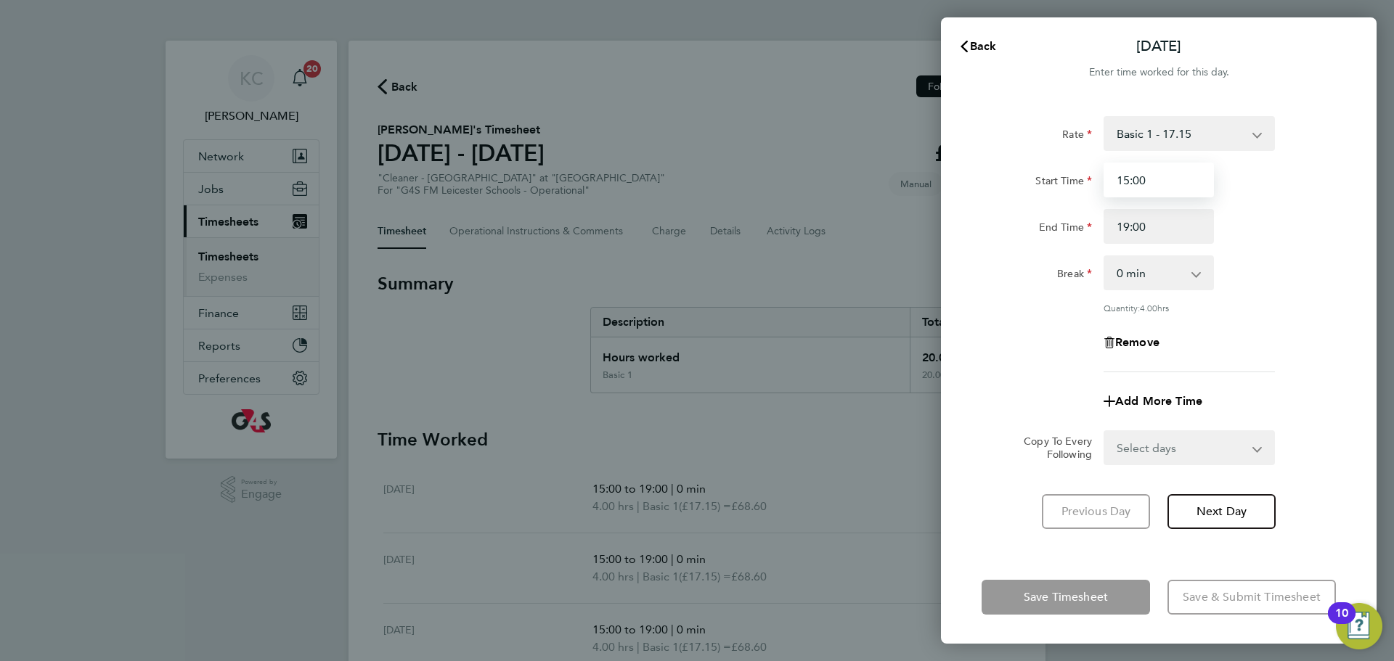
drag, startPoint x: 1150, startPoint y: 171, endPoint x: 621, endPoint y: 86, distance: 536.0
click at [636, 90] on div "Back [DATE] Enter time worked for this day. Rate Basic 1 - 17.15 x2 - 34.30 x1.…" at bounding box center [697, 330] width 1394 height 661
type input "09:25"
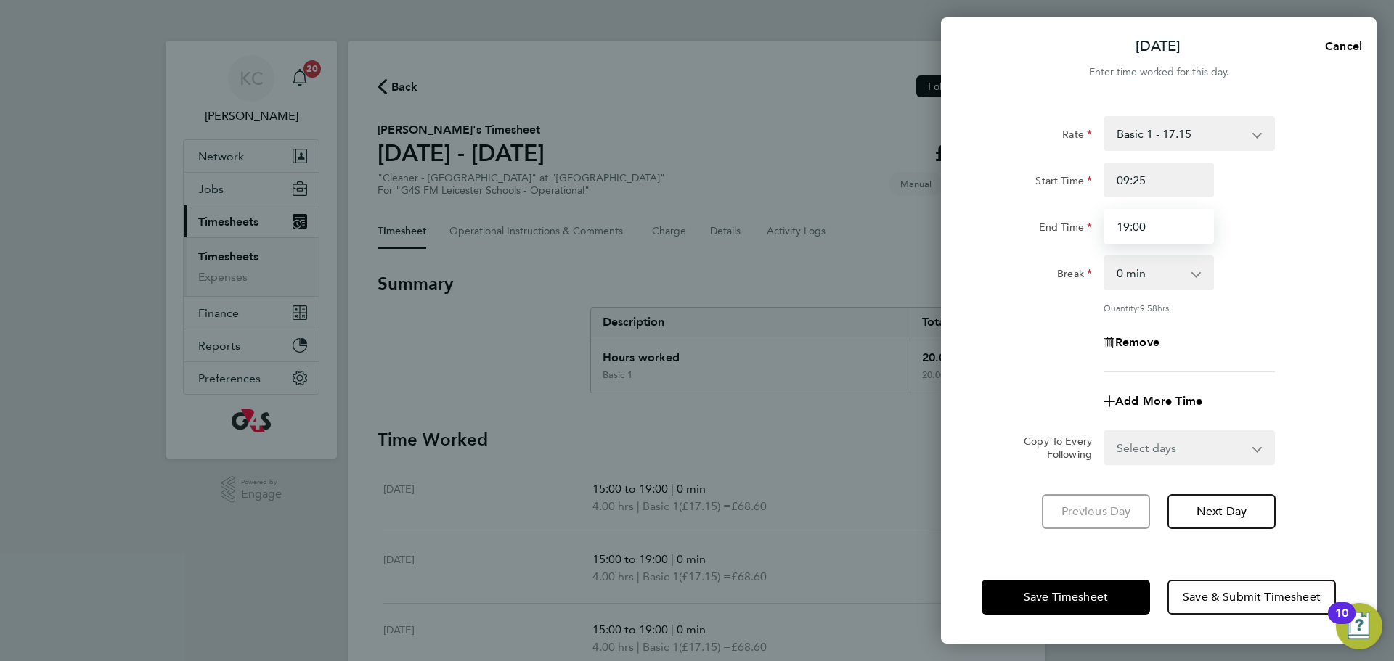
drag, startPoint x: 1151, startPoint y: 229, endPoint x: 892, endPoint y: 173, distance: 264.5
click at [892, 173] on div "[DATE] Cancel Enter time worked for this day. Rate Basic 1 - 17.15 x2 - 34.30 x…" at bounding box center [697, 330] width 1394 height 661
type input "13:25"
click at [1228, 513] on span "Next Day" at bounding box center [1222, 512] width 50 height 15
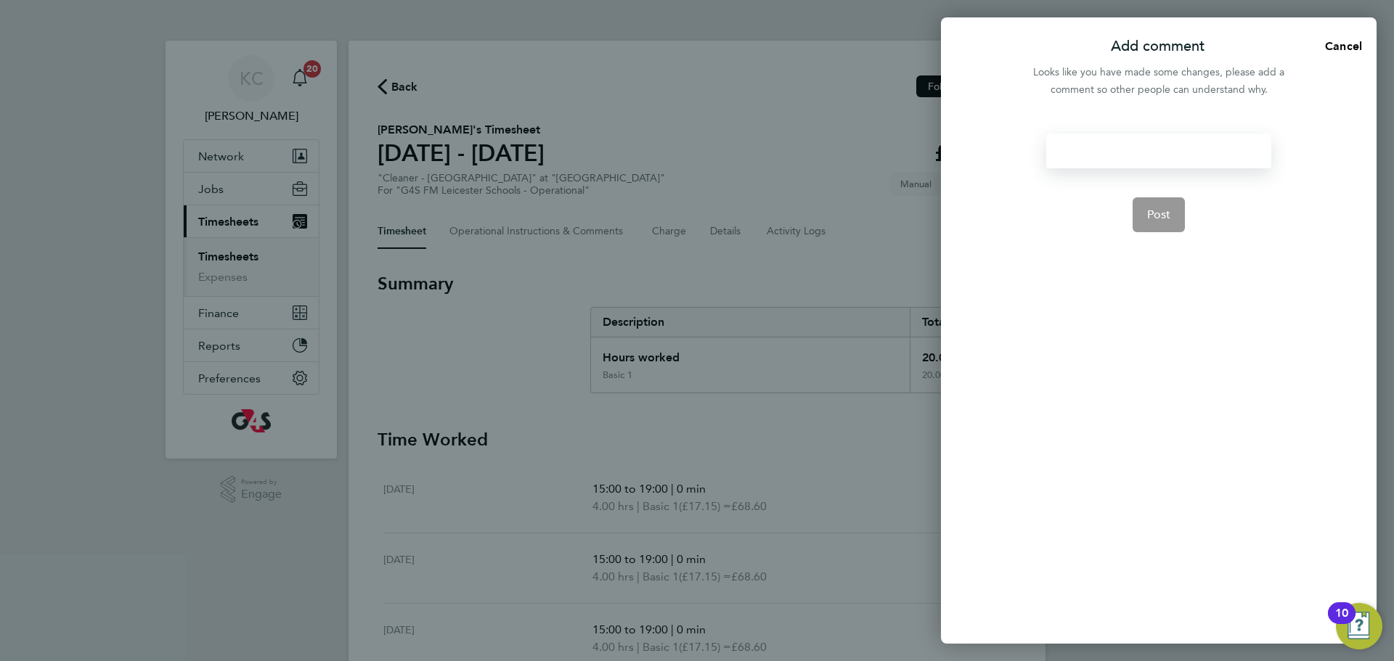
click at [1118, 143] on div at bounding box center [1158, 151] width 224 height 35
click at [1117, 143] on div at bounding box center [1158, 151] width 224 height 35
click at [1165, 222] on button "Post" at bounding box center [1159, 214] width 53 height 35
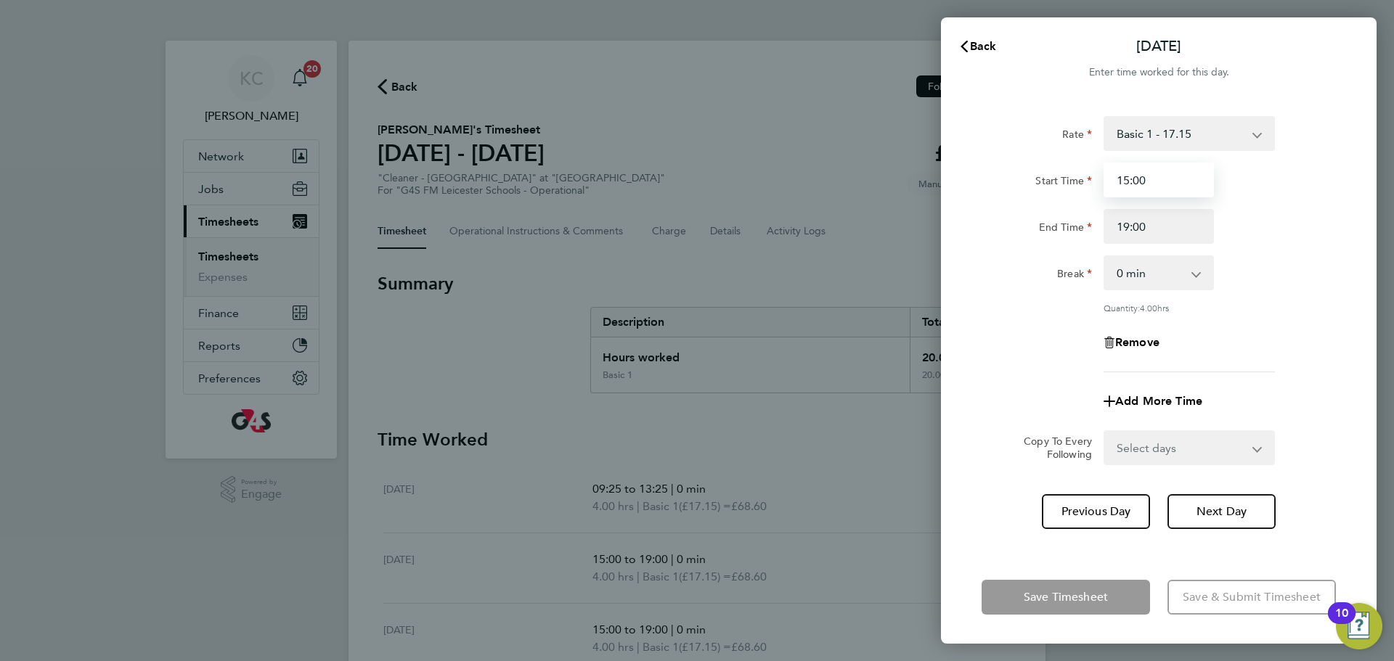
drag, startPoint x: 1156, startPoint y: 188, endPoint x: 762, endPoint y: 104, distance: 402.5
click at [762, 104] on div "Back Tue 05 Aug Enter time worked for this day. Rate Basic 1 - 17.15 x2 - 34.30…" at bounding box center [697, 330] width 1394 height 661
type input "09:20"
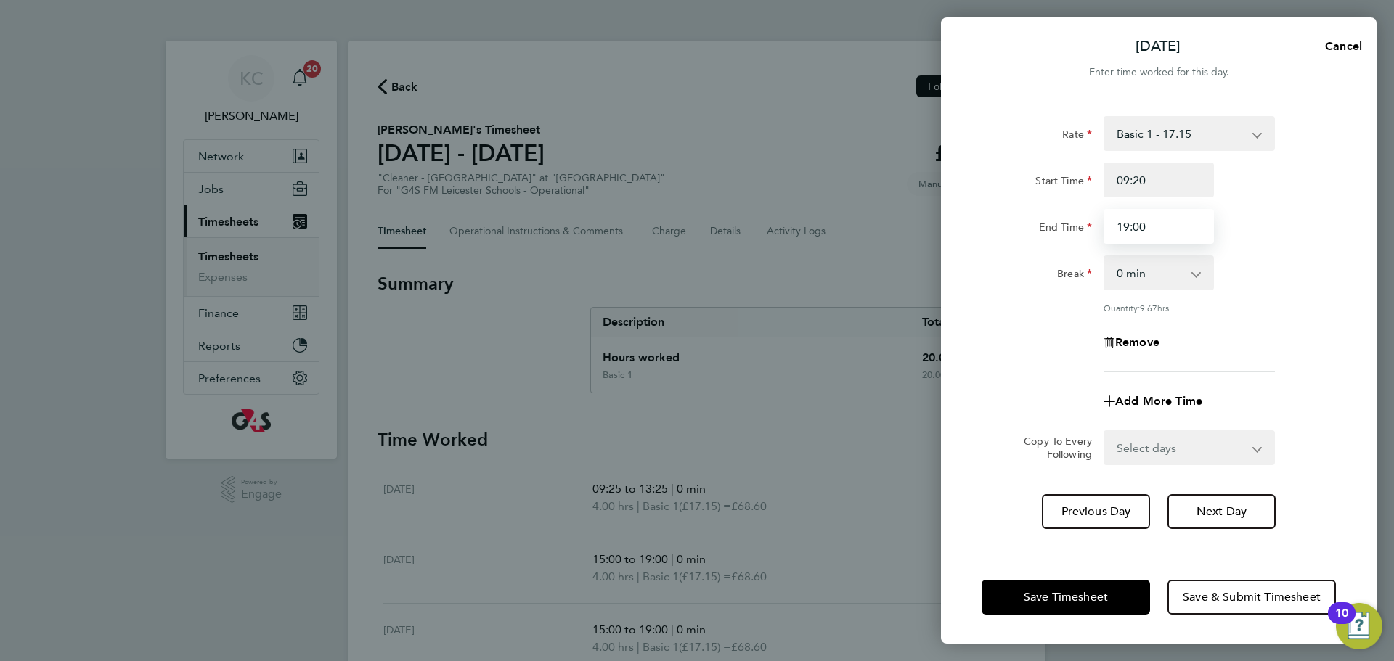
drag, startPoint x: 1164, startPoint y: 232, endPoint x: 824, endPoint y: 144, distance: 351.0
click at [847, 163] on div "Tue 05 Aug Cancel Enter time worked for this day. Rate Basic 1 - 17.15 x2 - 34.…" at bounding box center [697, 330] width 1394 height 661
type input "13:20"
click at [1222, 514] on span "Next Day" at bounding box center [1222, 512] width 50 height 15
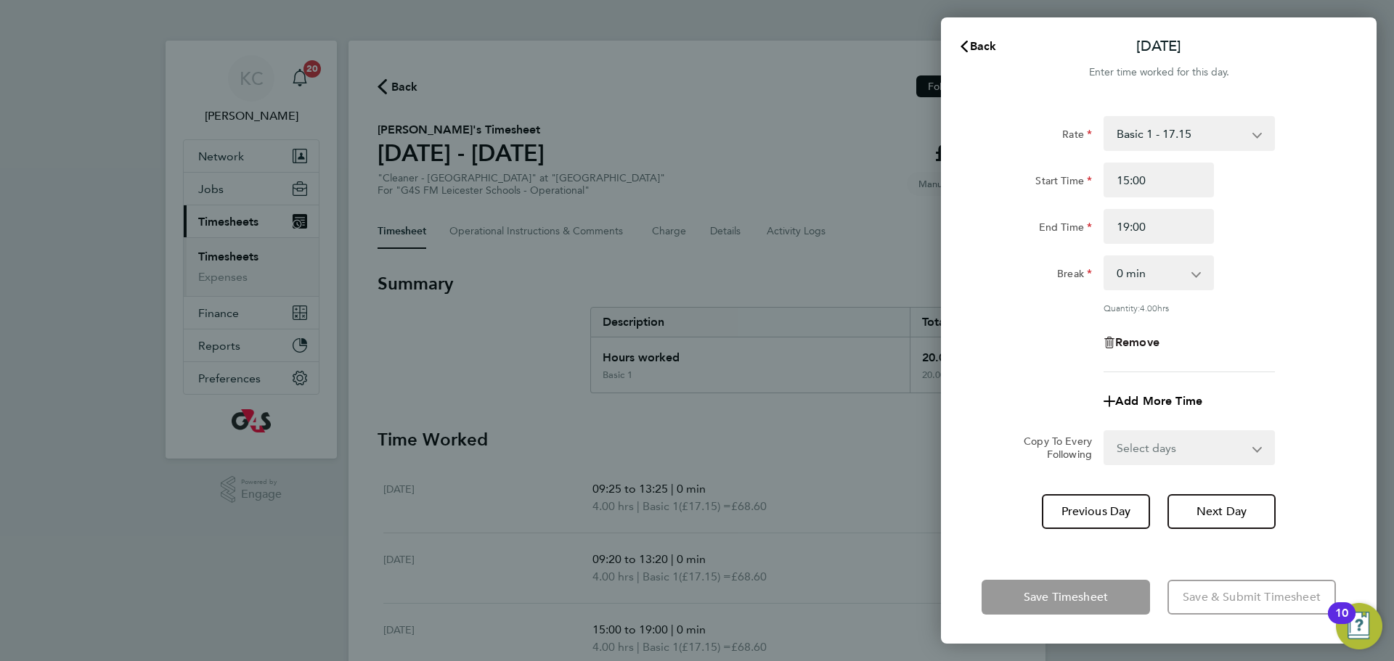
click at [1123, 339] on span "Remove" at bounding box center [1137, 342] width 44 height 14
select select "null"
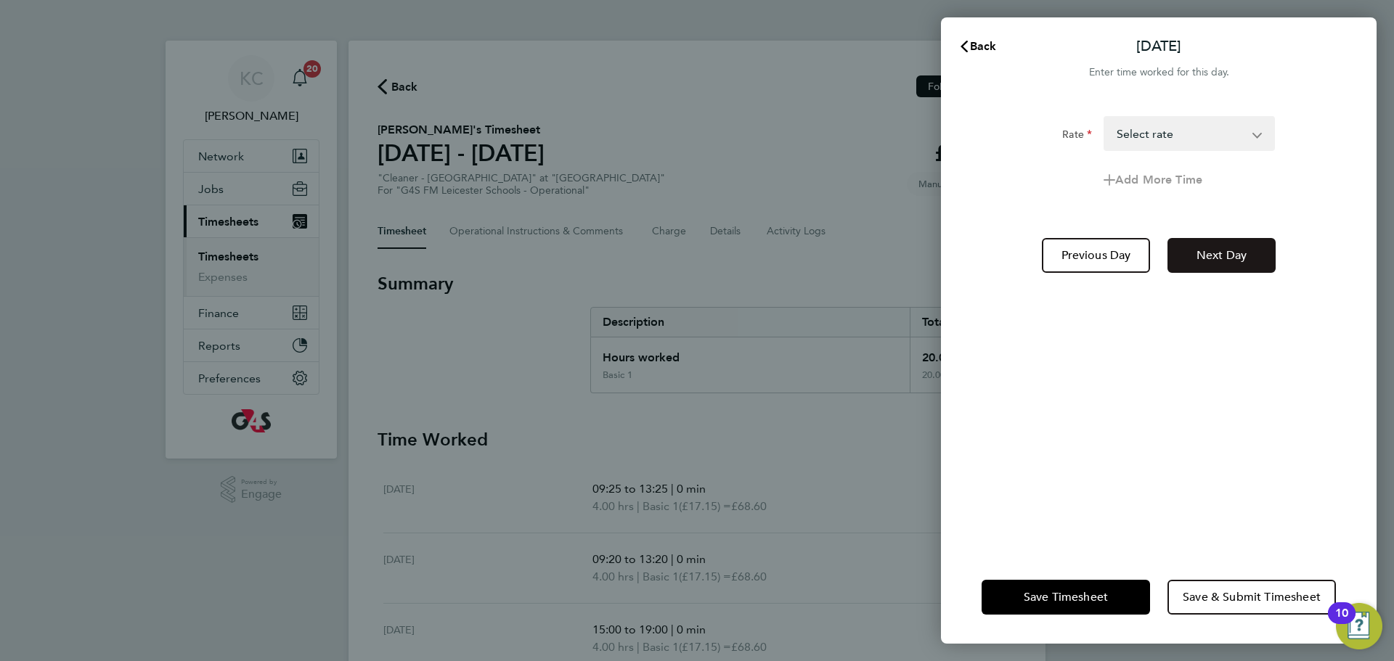
click at [1203, 255] on span "Next Day" at bounding box center [1222, 255] width 50 height 15
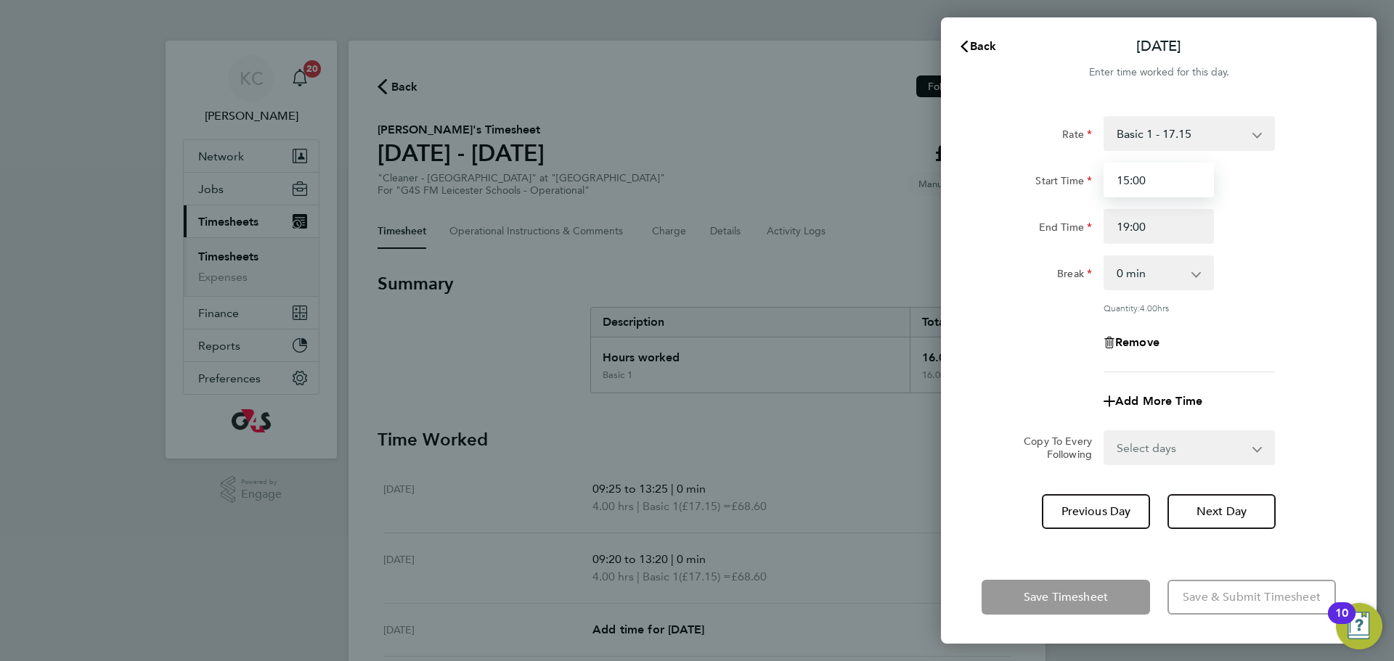
drag, startPoint x: 1149, startPoint y: 180, endPoint x: 742, endPoint y: 110, distance: 413.3
click at [749, 111] on div "Back Thu 07 Aug Enter time worked for this day. Rate Basic 1 - 17.15 x2 - 34.30…" at bounding box center [697, 330] width 1394 height 661
type input "09:00"
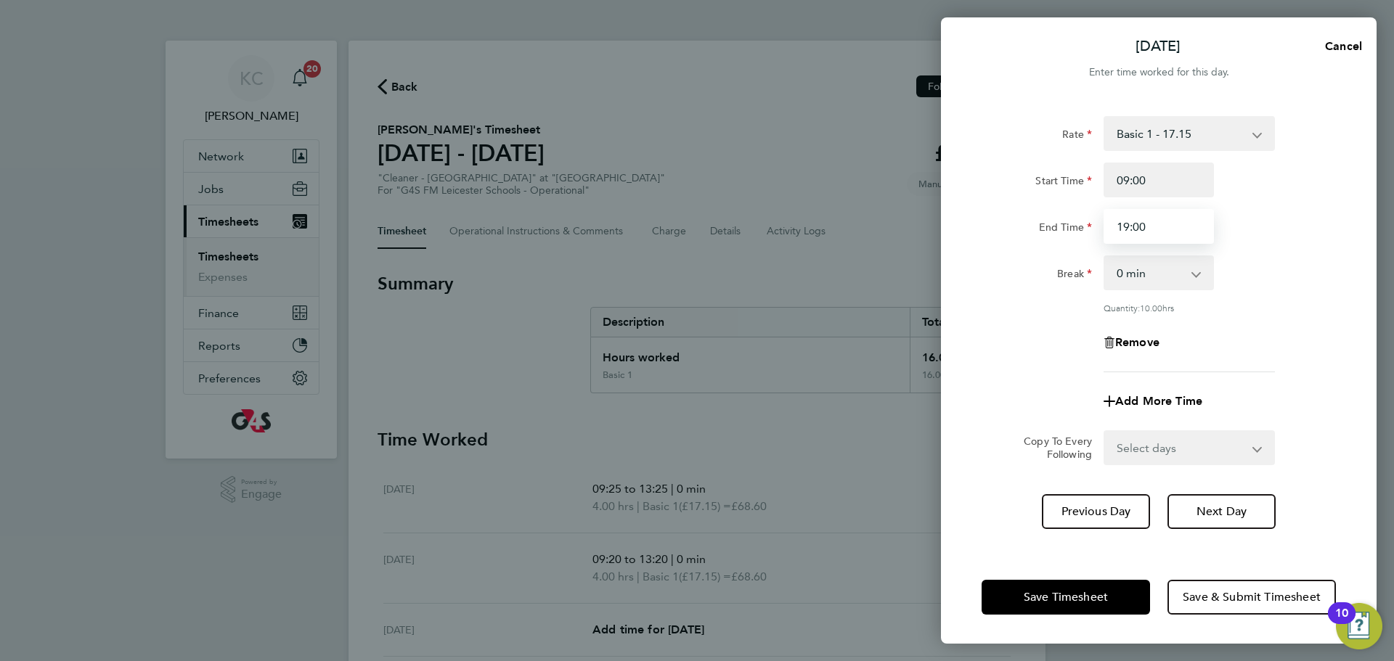
drag, startPoint x: 1173, startPoint y: 229, endPoint x: 864, endPoint y: 154, distance: 318.2
click at [871, 173] on div "Thu 07 Aug Cancel Enter time worked for this day. Rate Basic 1 - 17.15 x2 - 34.…" at bounding box center [697, 330] width 1394 height 661
type input "13:00"
click at [1215, 508] on span "Next Day" at bounding box center [1222, 512] width 50 height 15
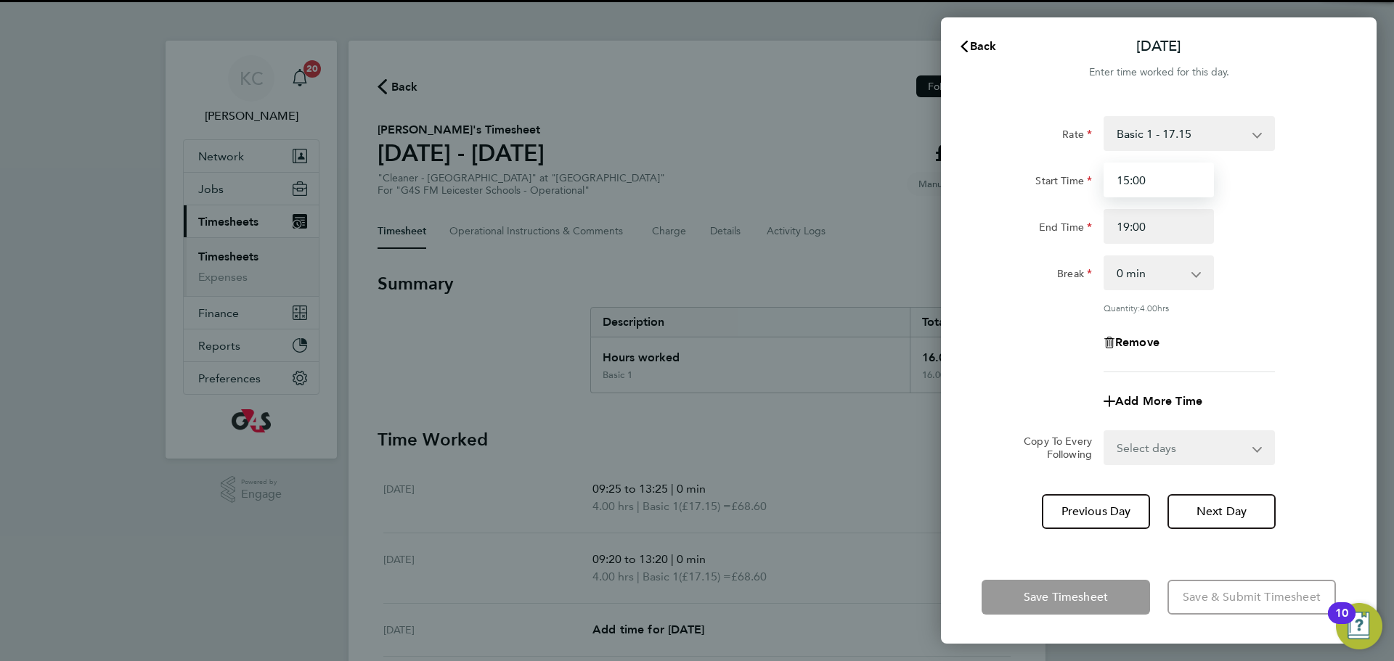
drag, startPoint x: 1039, startPoint y: 164, endPoint x: 908, endPoint y: 141, distance: 133.5
click at [932, 148] on div "Back Fri 08 Aug Enter time worked for this day. Rate Basic 1 - 17.15 x2 - 34.30…" at bounding box center [697, 330] width 1394 height 661
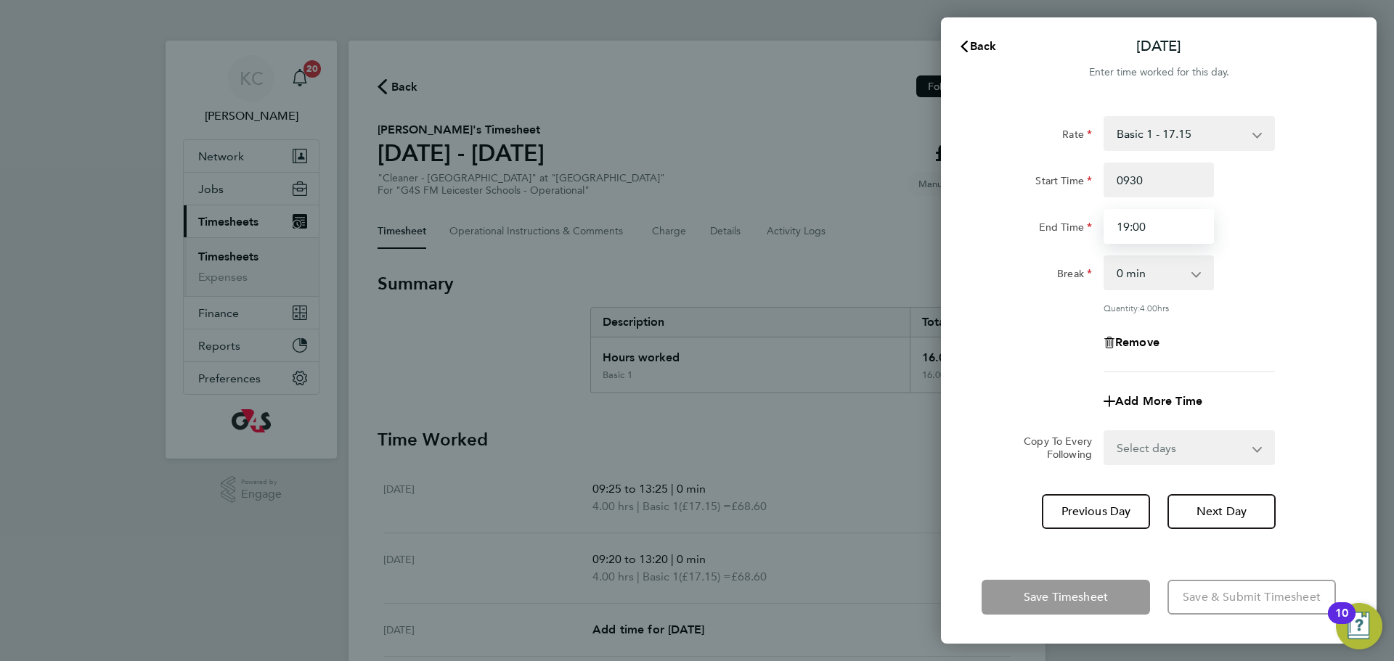
type input "09:30"
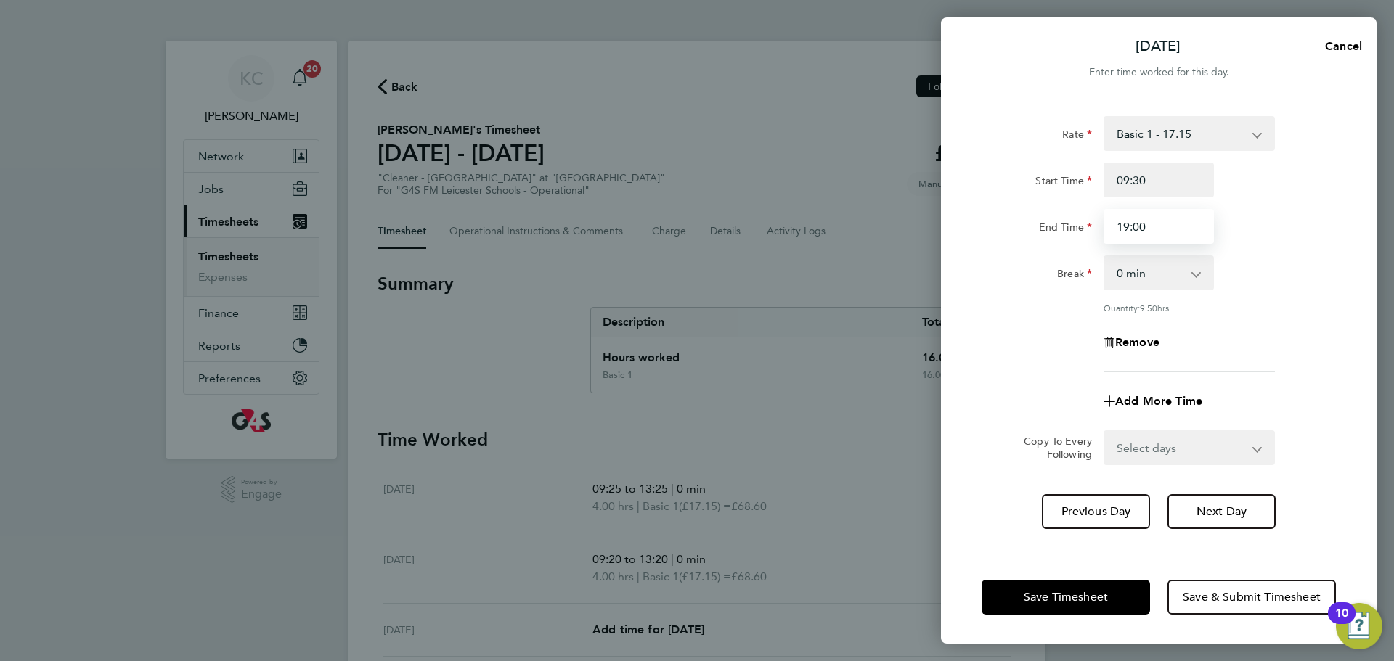
drag, startPoint x: 1186, startPoint y: 228, endPoint x: 839, endPoint y: 163, distance: 352.5
click at [858, 168] on div "Fri 08 Aug Cancel Enter time worked for this day. Rate Basic 1 - 17.15 x2 - 34.…" at bounding box center [697, 330] width 1394 height 661
type input "12:00"
click at [1228, 339] on div "Remove" at bounding box center [1159, 342] width 366 height 35
click at [1029, 599] on span "Save Timesheet" at bounding box center [1066, 597] width 84 height 15
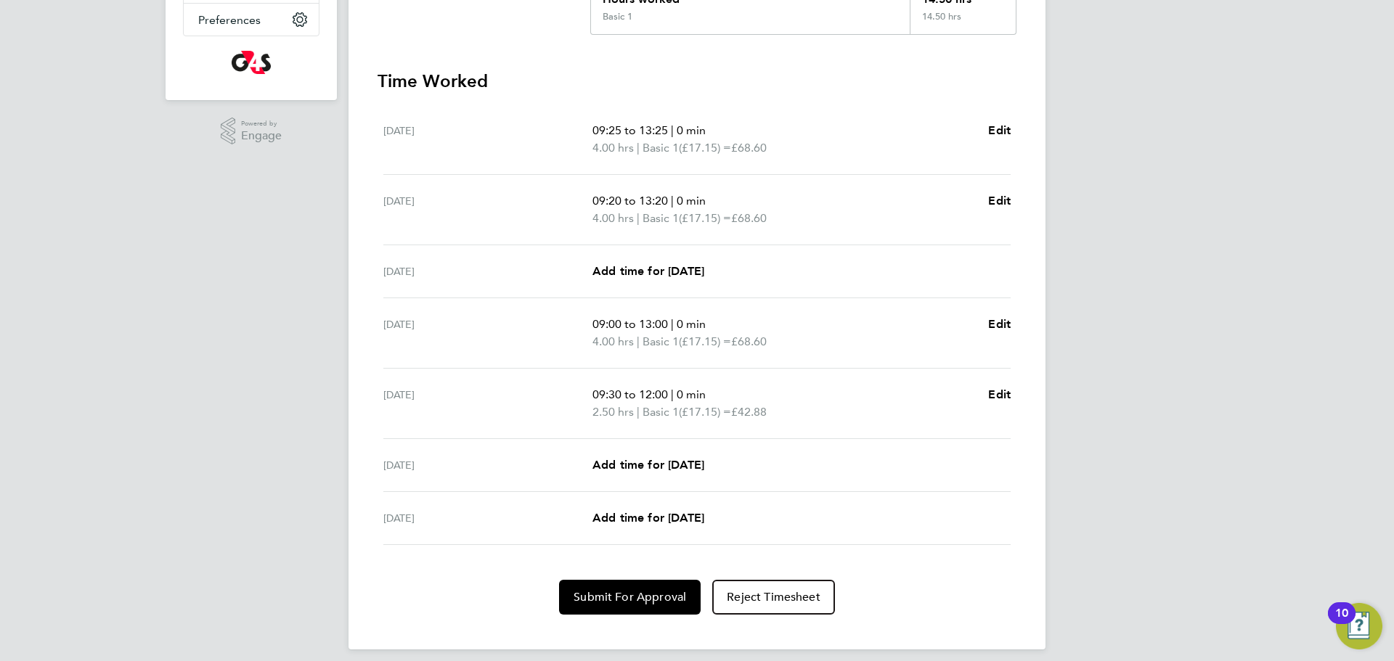
scroll to position [370, 0]
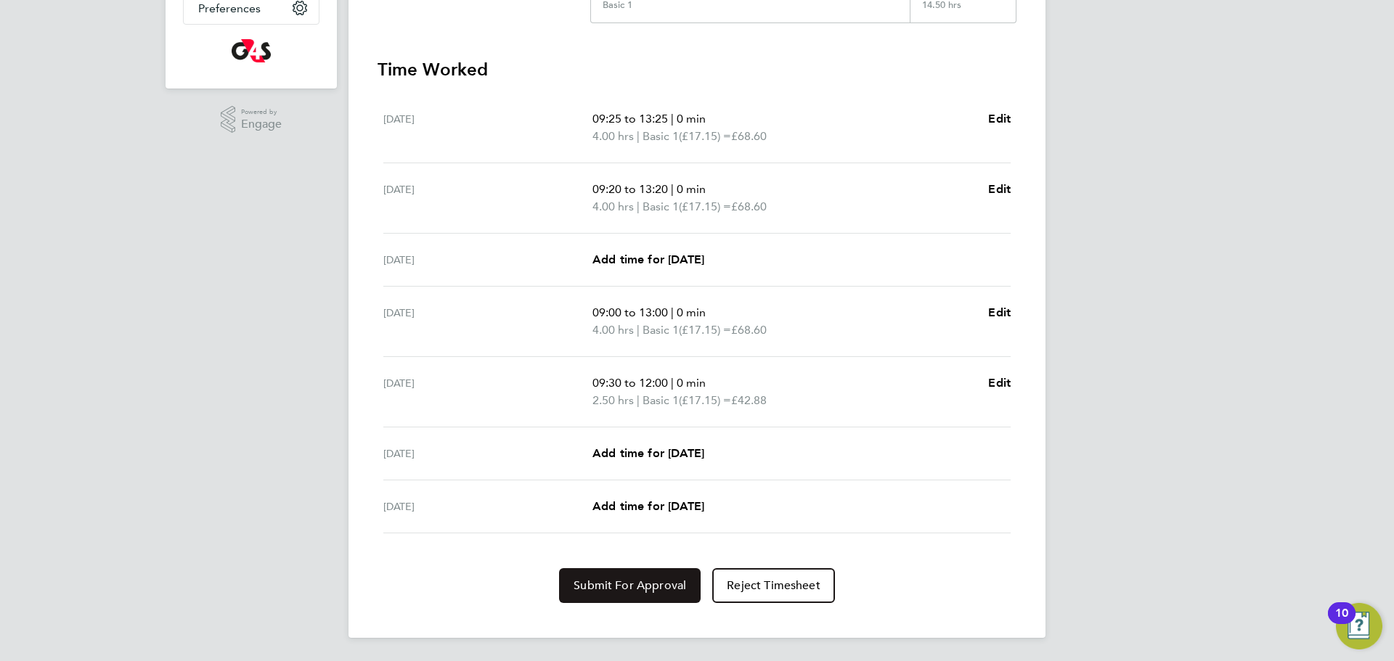
click at [615, 592] on span "Submit For Approval" at bounding box center [630, 586] width 113 height 15
click at [622, 587] on span "Approve Timesheet" at bounding box center [630, 586] width 107 height 15
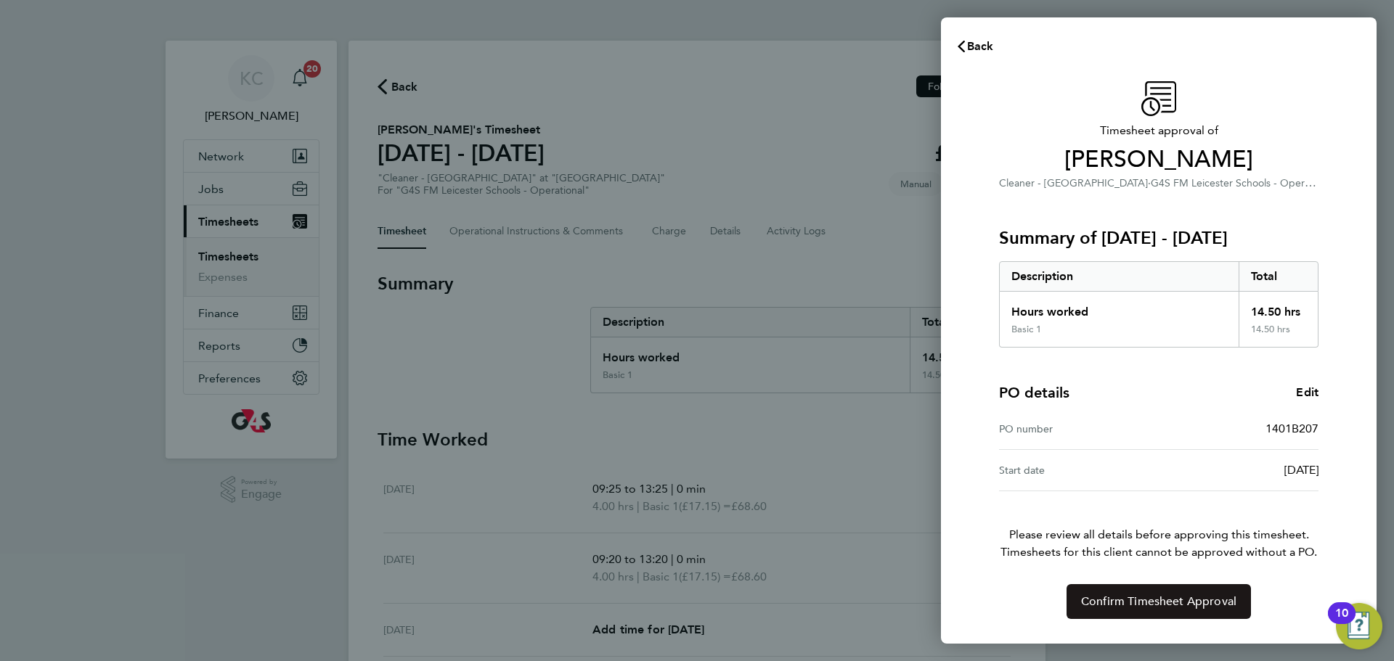
drag, startPoint x: 1114, startPoint y: 601, endPoint x: 1073, endPoint y: 586, distance: 43.4
click at [1112, 601] on span "Confirm Timesheet Approval" at bounding box center [1158, 602] width 155 height 15
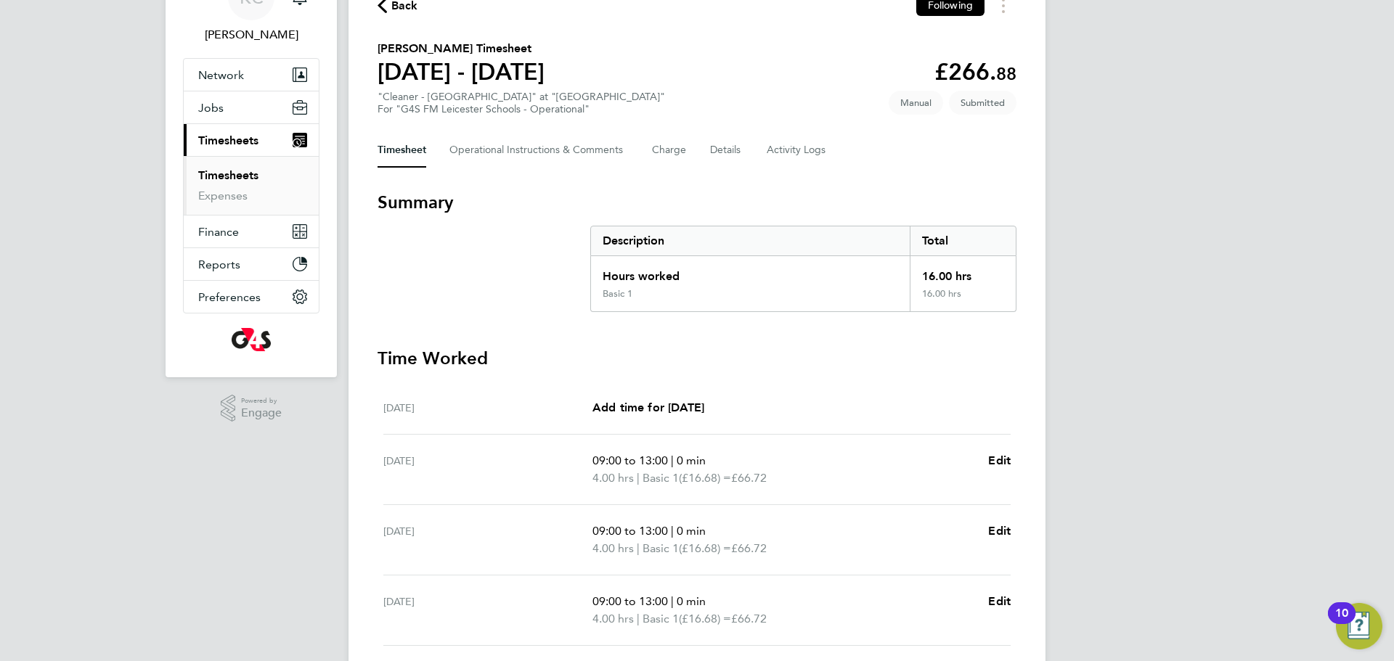
scroll to position [81, 0]
click at [466, 138] on Comments-tab "Operational Instructions & Comments" at bounding box center [538, 151] width 179 height 35
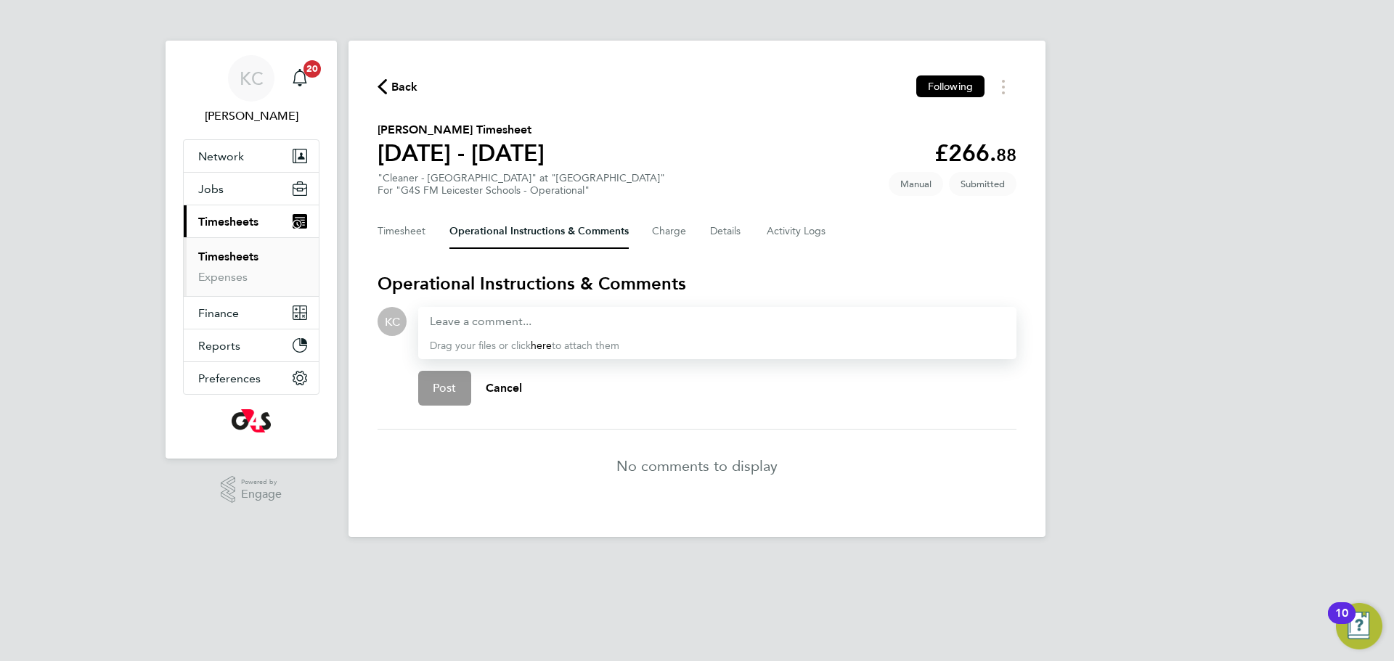
click at [184, 205] on button "Current page: Timesheets" at bounding box center [251, 221] width 135 height 32
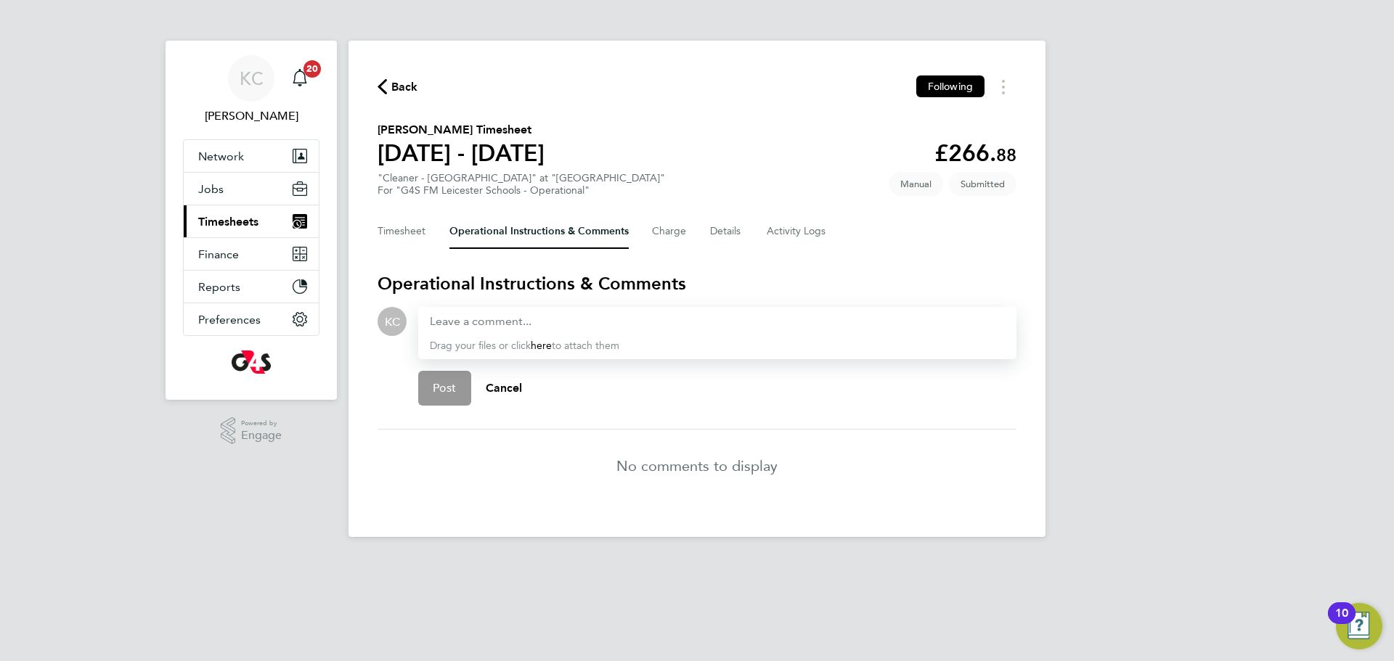
click at [184, 205] on button "Current page: Timesheets" at bounding box center [251, 221] width 135 height 32
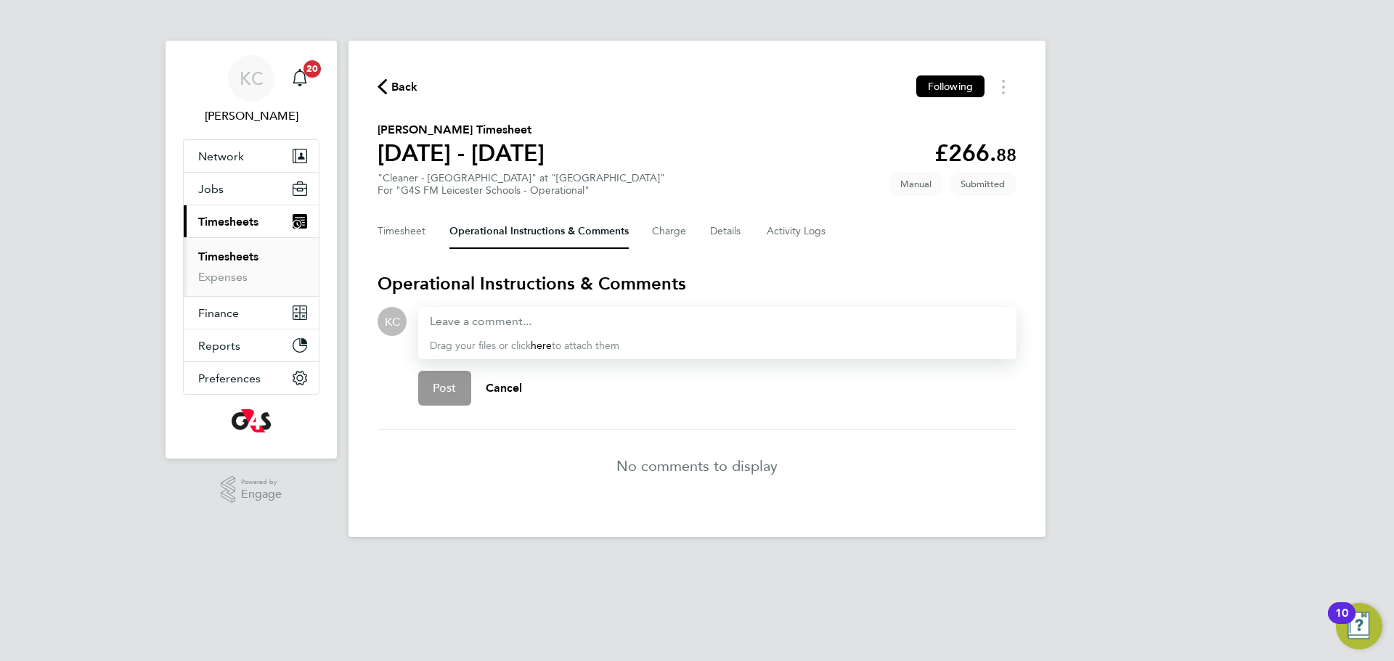
click at [184, 205] on button "Current page: Timesheets" at bounding box center [251, 221] width 135 height 32
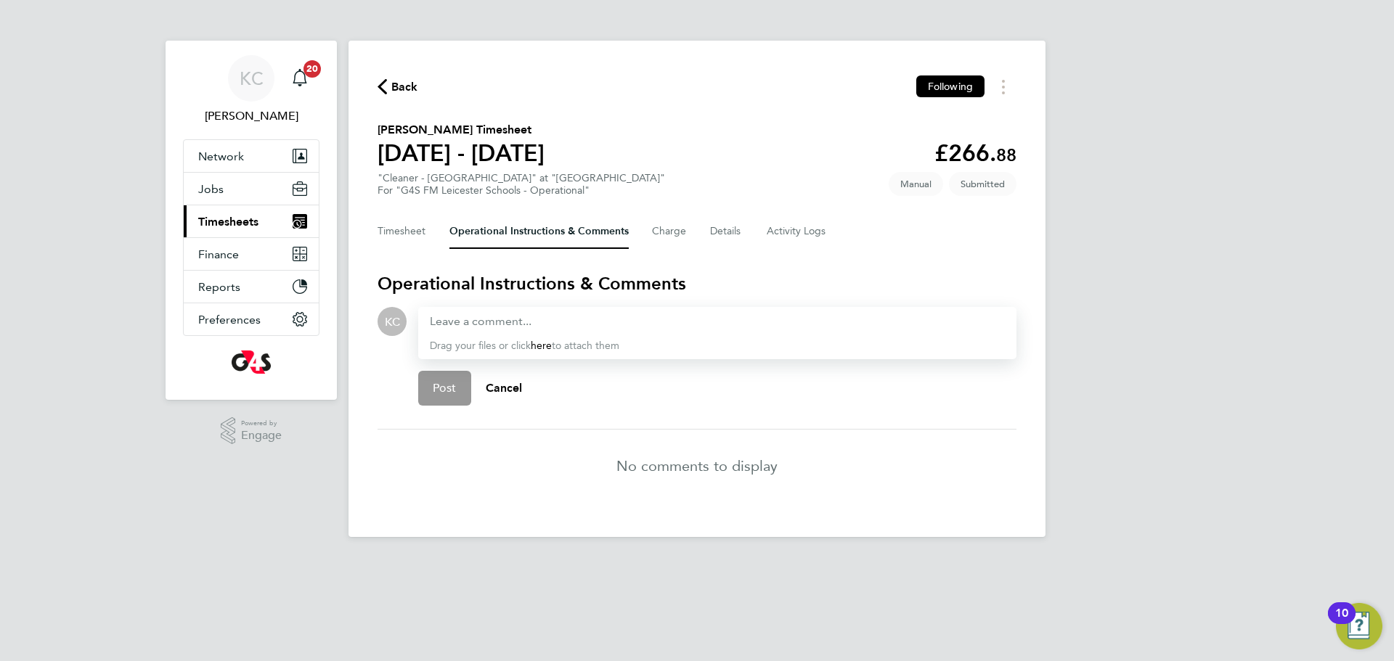
click at [184, 205] on button "Current page: Timesheets" at bounding box center [251, 221] width 135 height 32
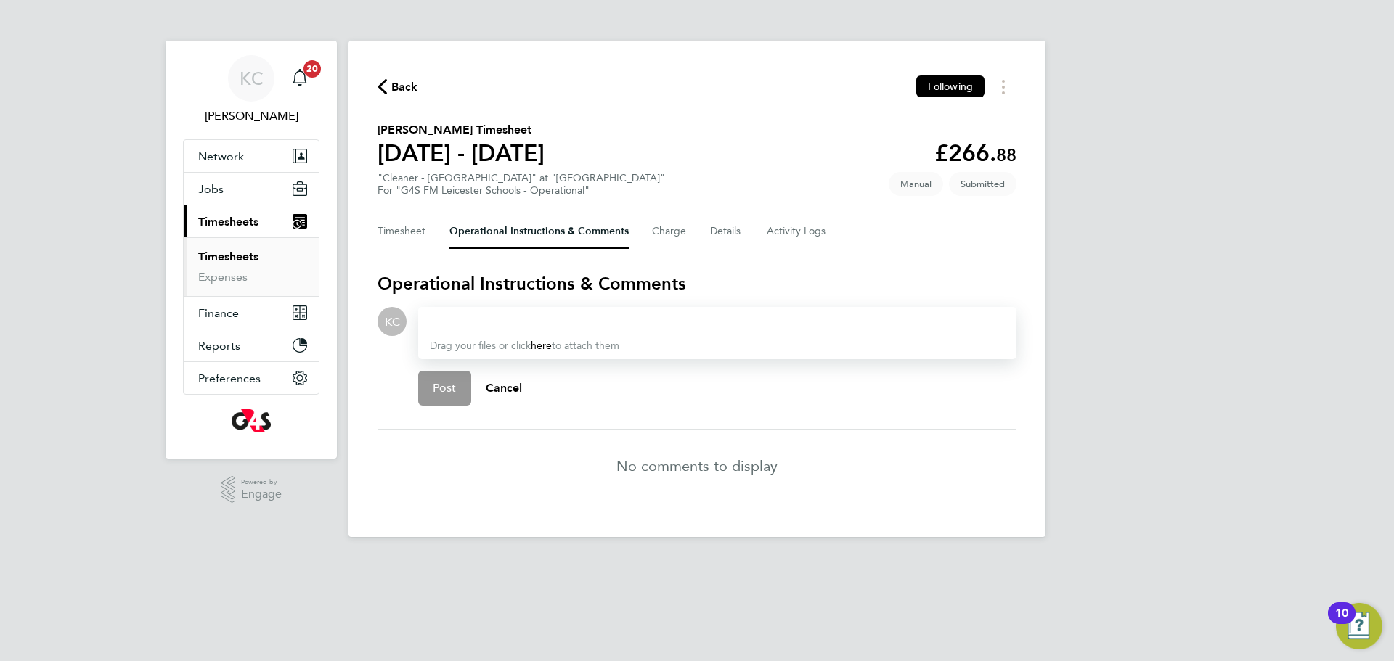
click at [507, 320] on div at bounding box center [717, 321] width 575 height 17
click at [504, 317] on div at bounding box center [717, 321] width 575 height 17
click at [443, 388] on span "Post" at bounding box center [445, 388] width 24 height 15
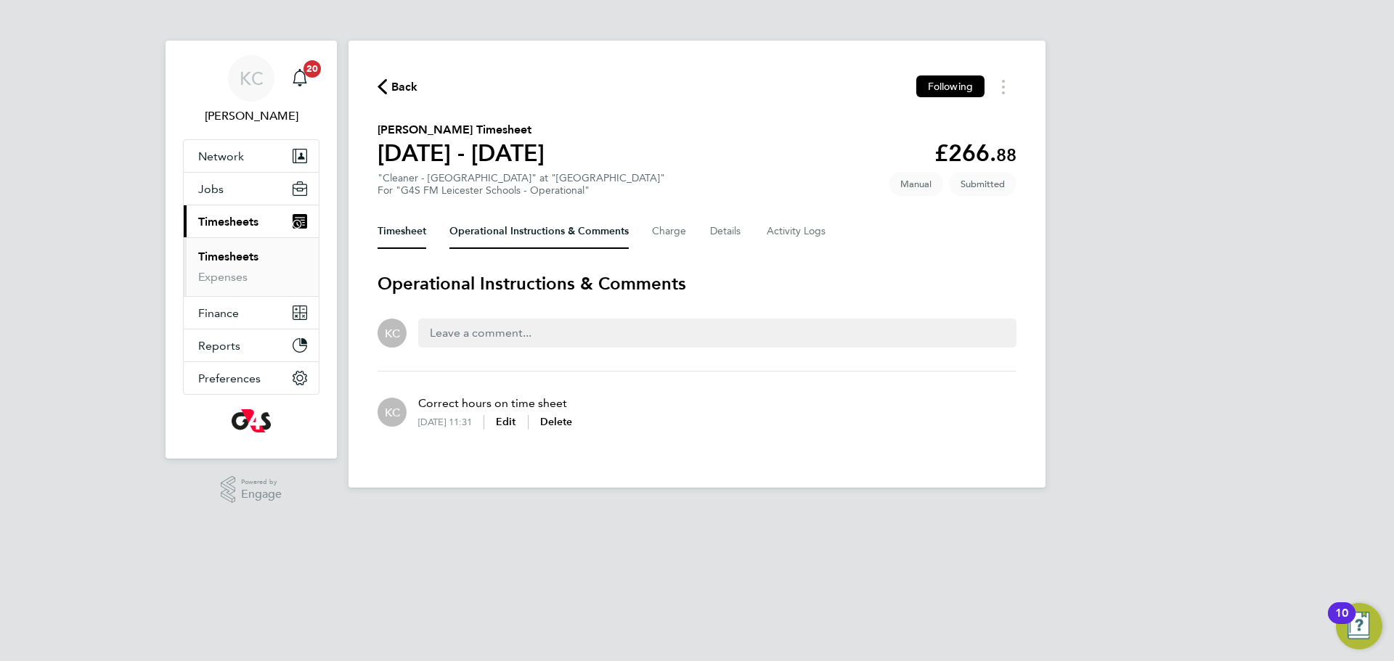
click at [381, 226] on button "Timesheet" at bounding box center [402, 231] width 49 height 35
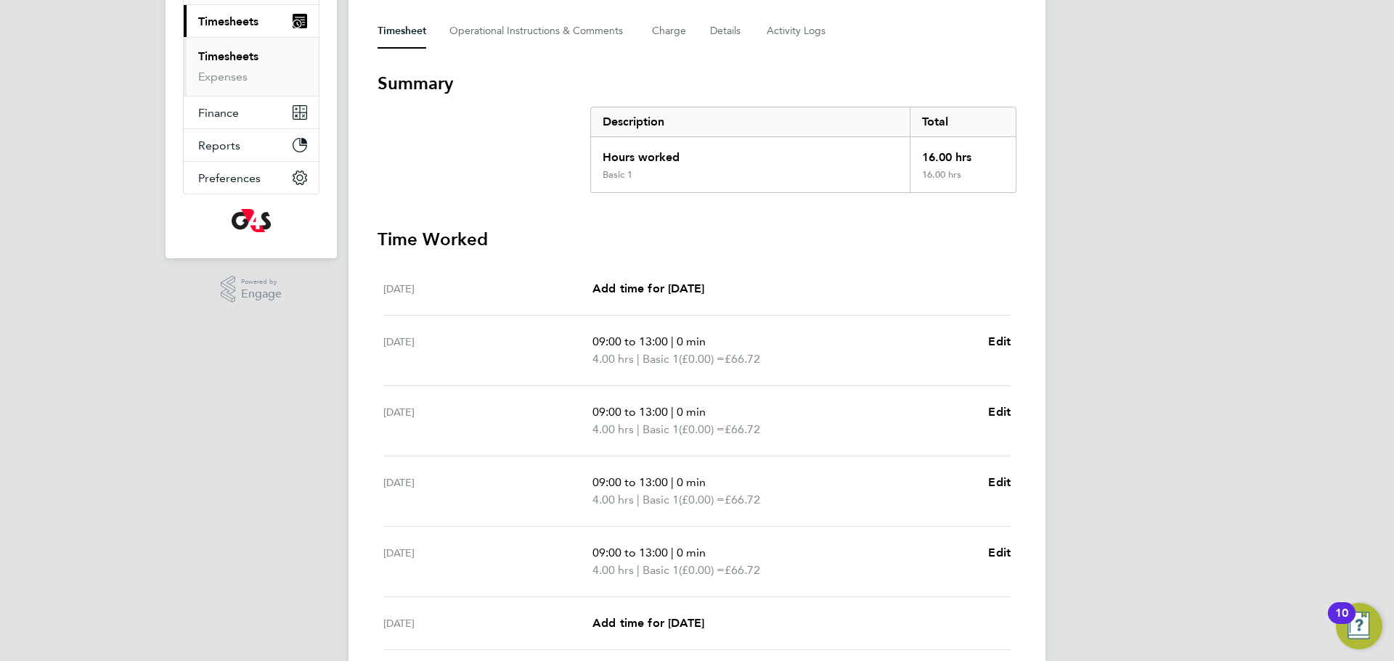
scroll to position [370, 0]
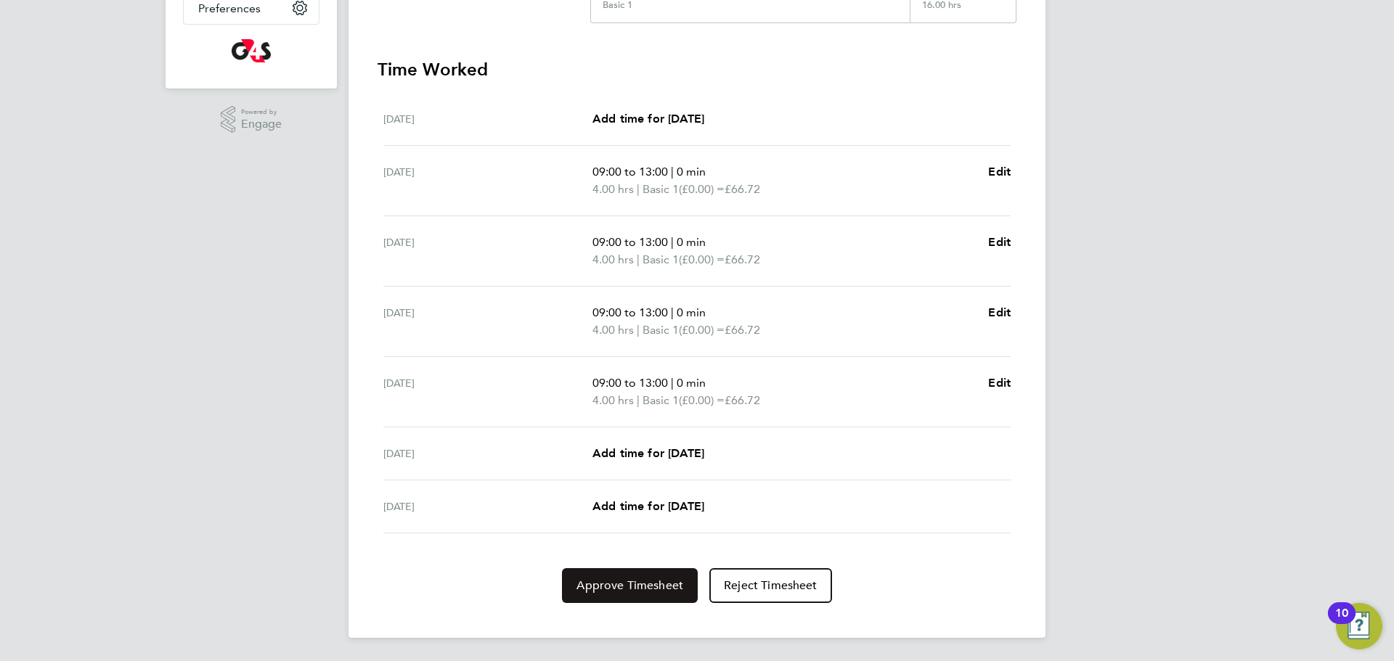
click at [596, 592] on span "Approve Timesheet" at bounding box center [630, 586] width 107 height 15
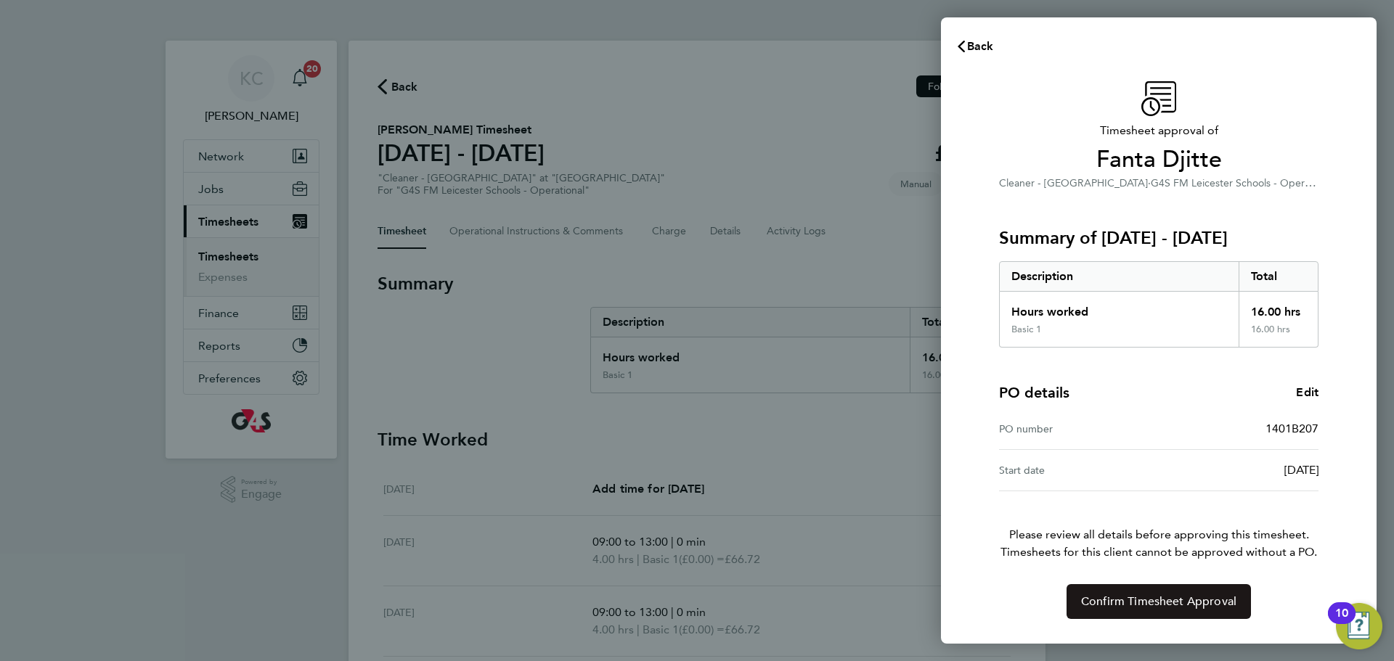
click at [1147, 596] on span "Confirm Timesheet Approval" at bounding box center [1158, 602] width 155 height 15
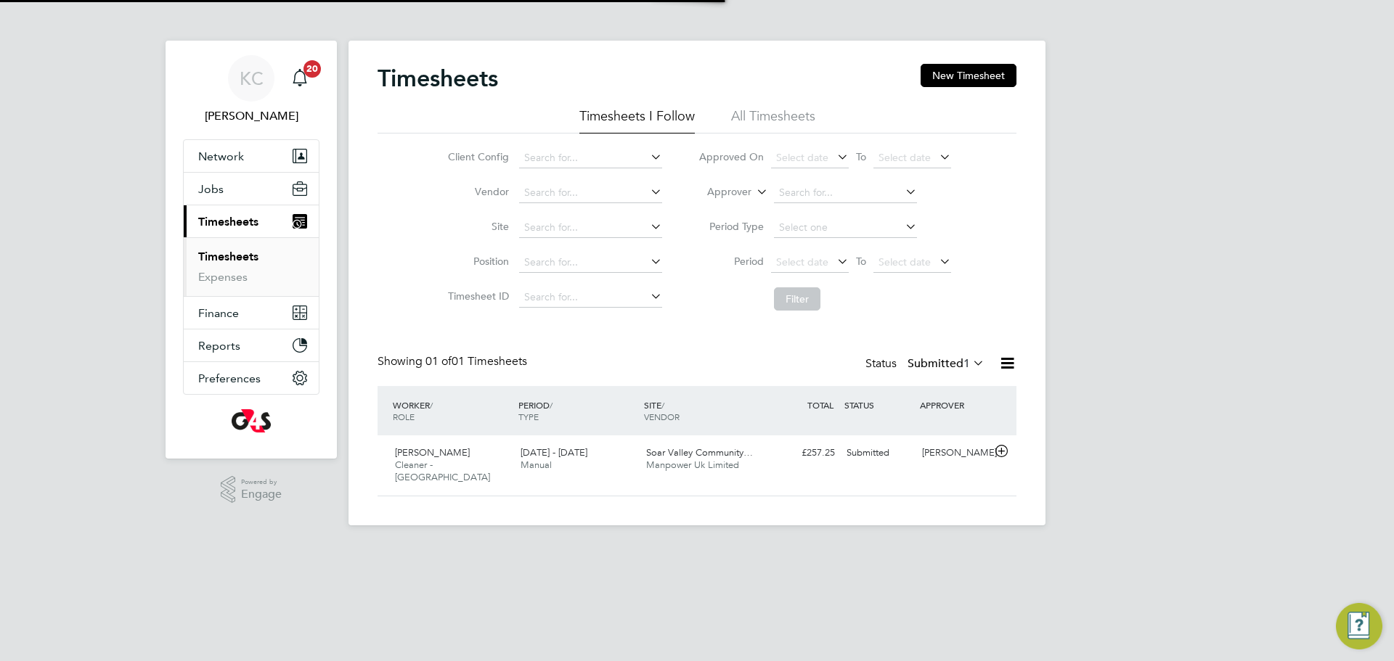
scroll to position [37, 126]
click at [216, 216] on span "Timesheets" at bounding box center [228, 222] width 60 height 14
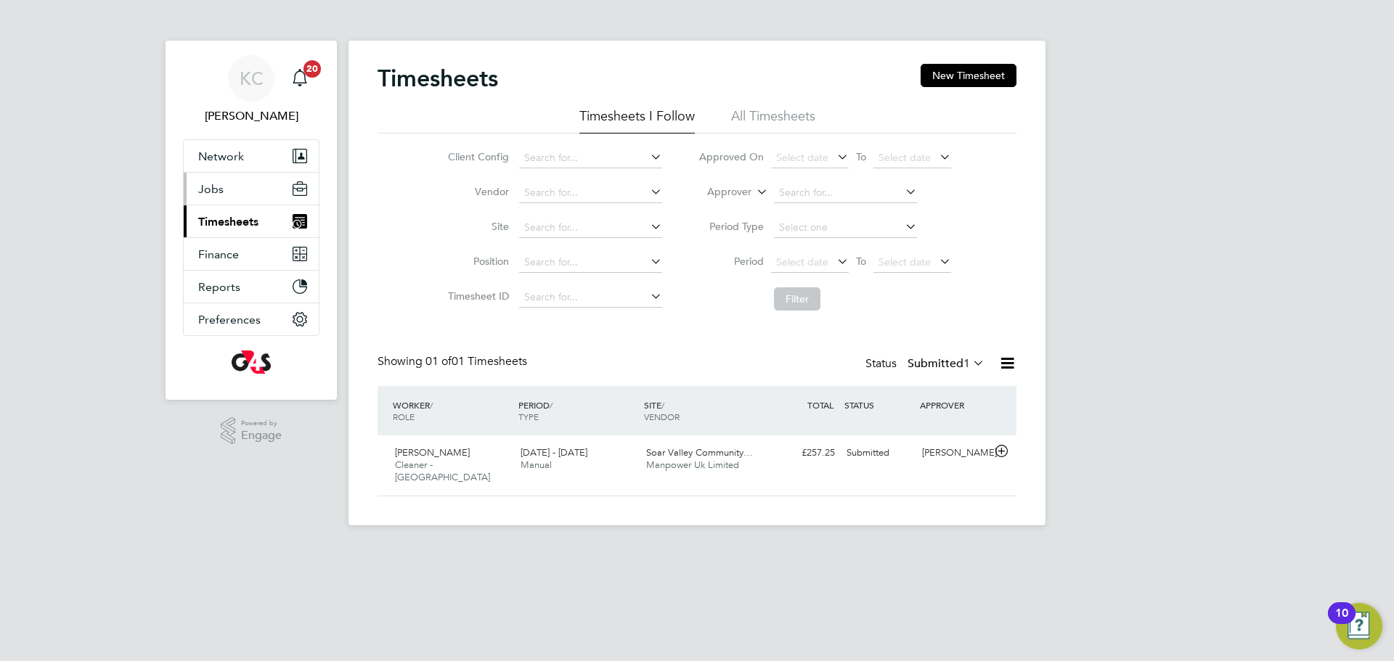
click at [212, 182] on span "Jobs" at bounding box center [210, 189] width 25 height 14
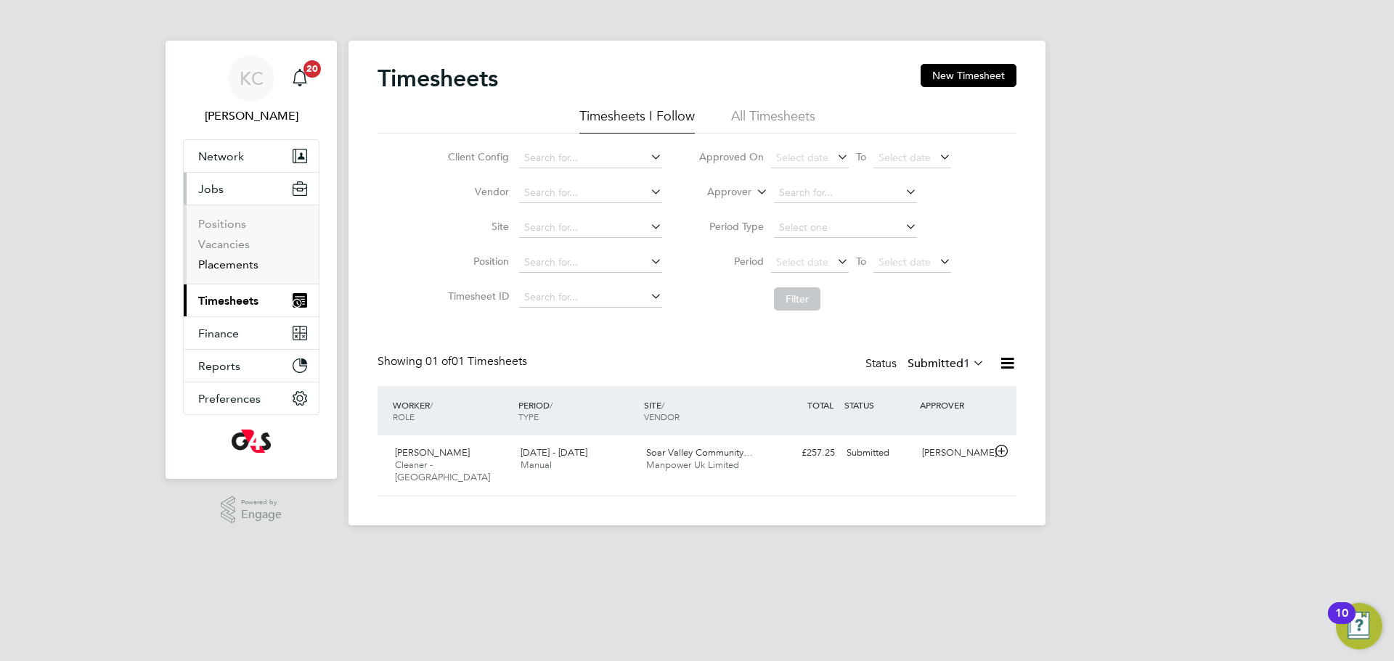
click at [223, 265] on link "Placements" at bounding box center [228, 265] width 60 height 14
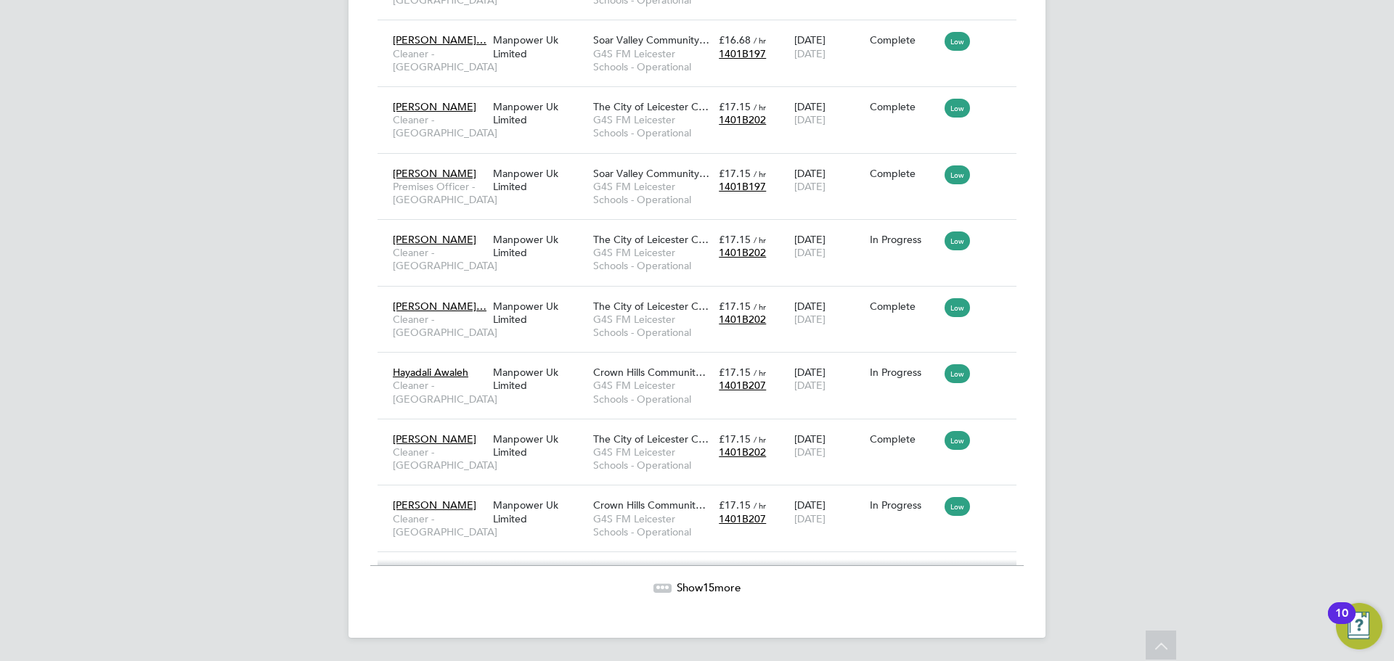
click at [678, 584] on span "Show 15 more" at bounding box center [709, 588] width 64 height 14
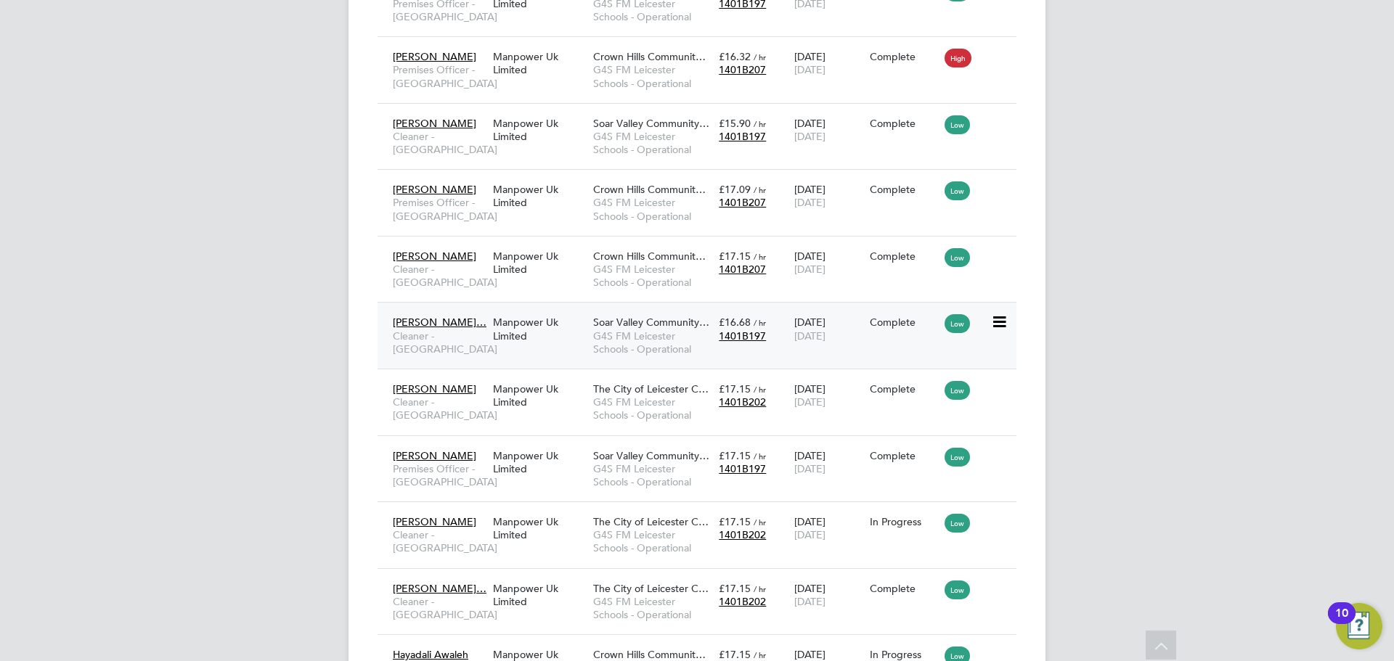
click at [640, 320] on span "Soar Valley Community…" at bounding box center [651, 322] width 116 height 13
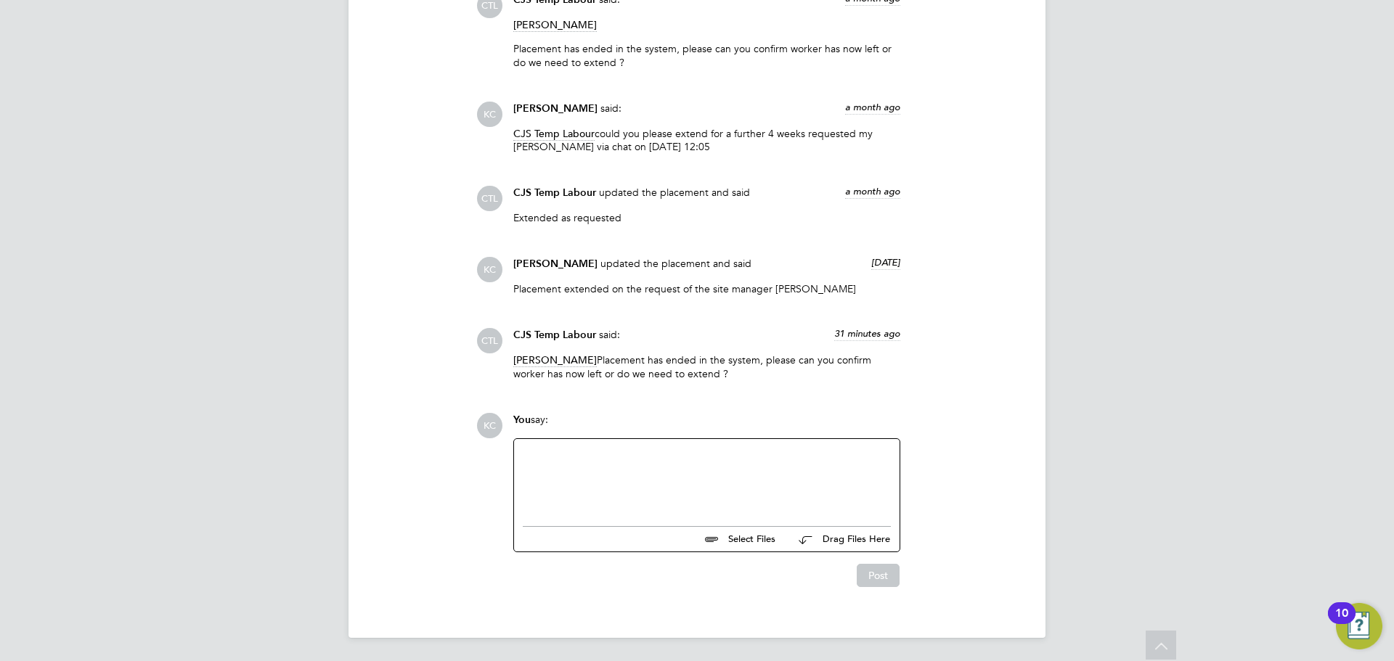
click at [590, 477] on div at bounding box center [707, 479] width 368 height 62
click at [715, 475] on div "Hi Could this be extended for a further 3 weeks the site manager [PERSON_NAME] …" at bounding box center [707, 479] width 368 height 62
click at [876, 578] on button "Post" at bounding box center [878, 575] width 43 height 23
